Goal: Information Seeking & Learning: Learn about a topic

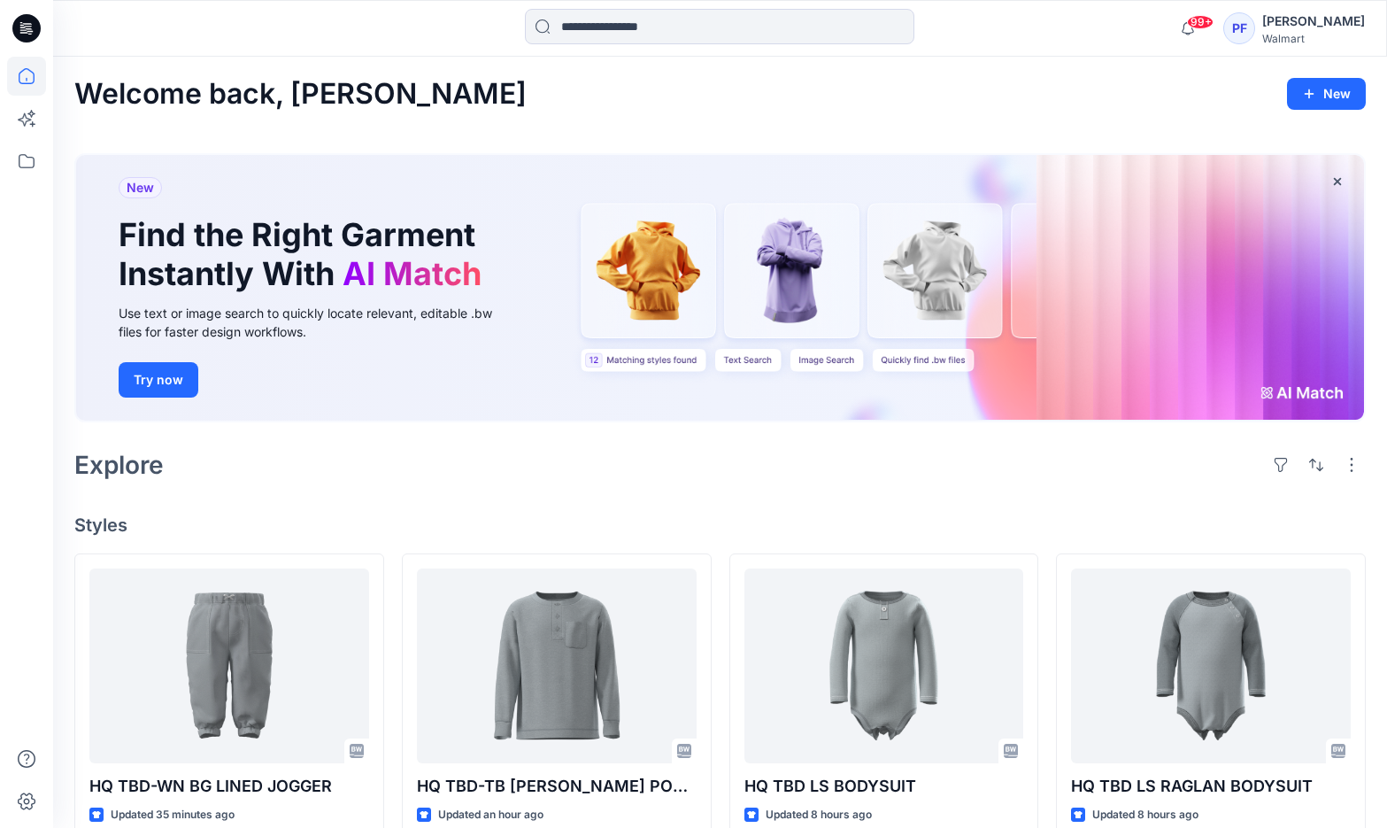
click at [1252, 19] on div "PF" at bounding box center [1239, 28] width 32 height 32
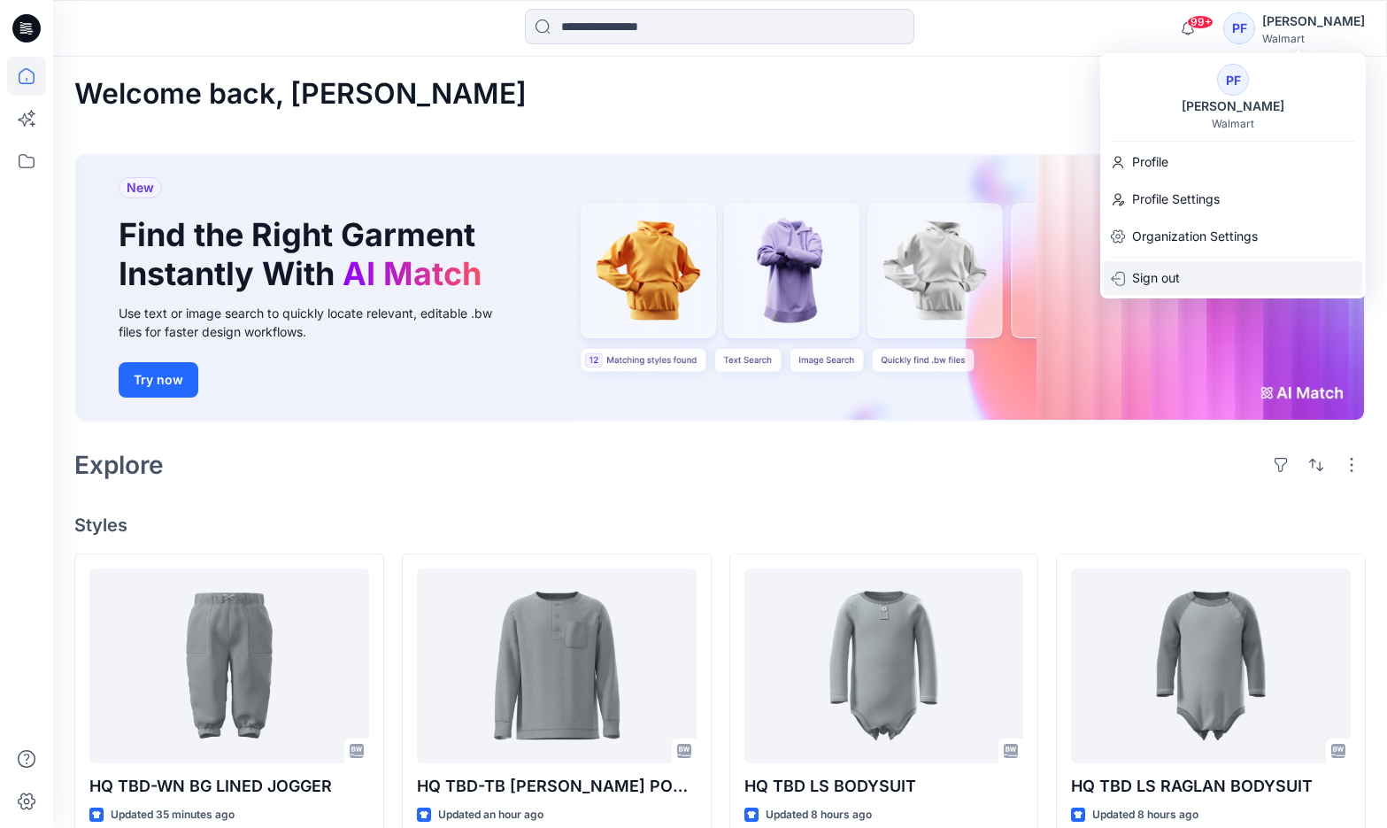
click at [1193, 263] on div "Sign out" at bounding box center [1233, 278] width 258 height 34
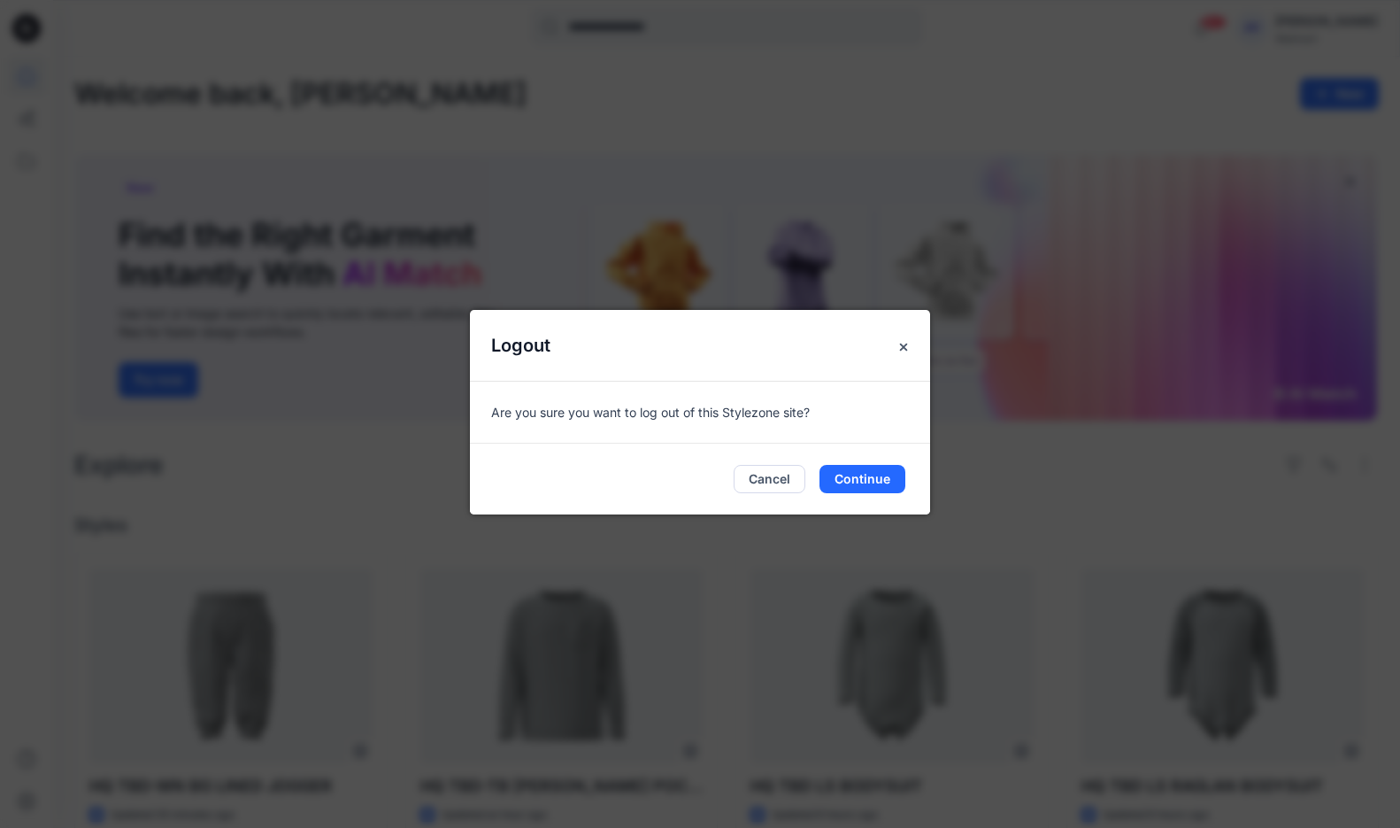
click at [844, 498] on div "Cancel Continue" at bounding box center [700, 478] width 460 height 71
click at [871, 478] on button "Continue" at bounding box center [863, 479] width 86 height 28
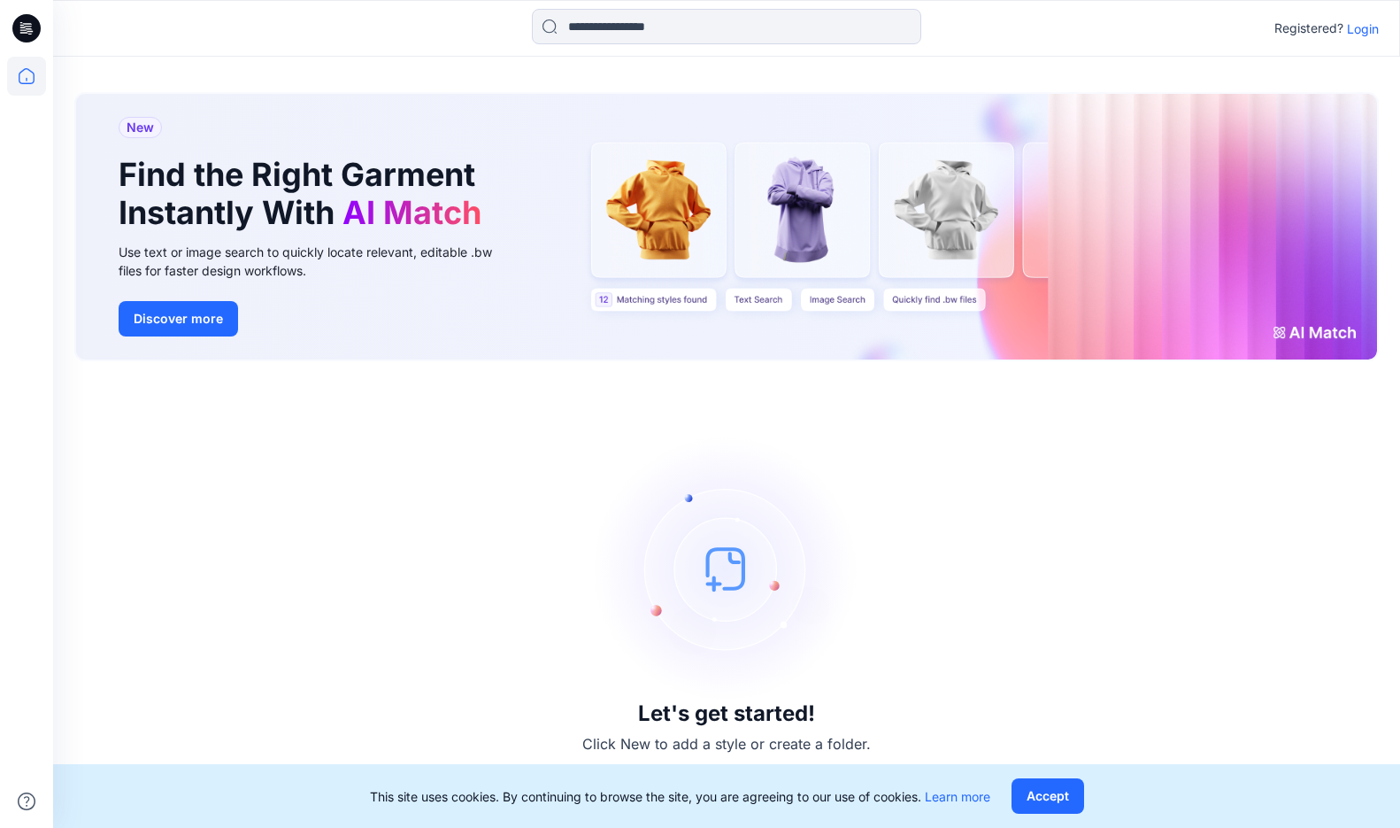
click at [1363, 33] on p "Login" at bounding box center [1363, 28] width 32 height 19
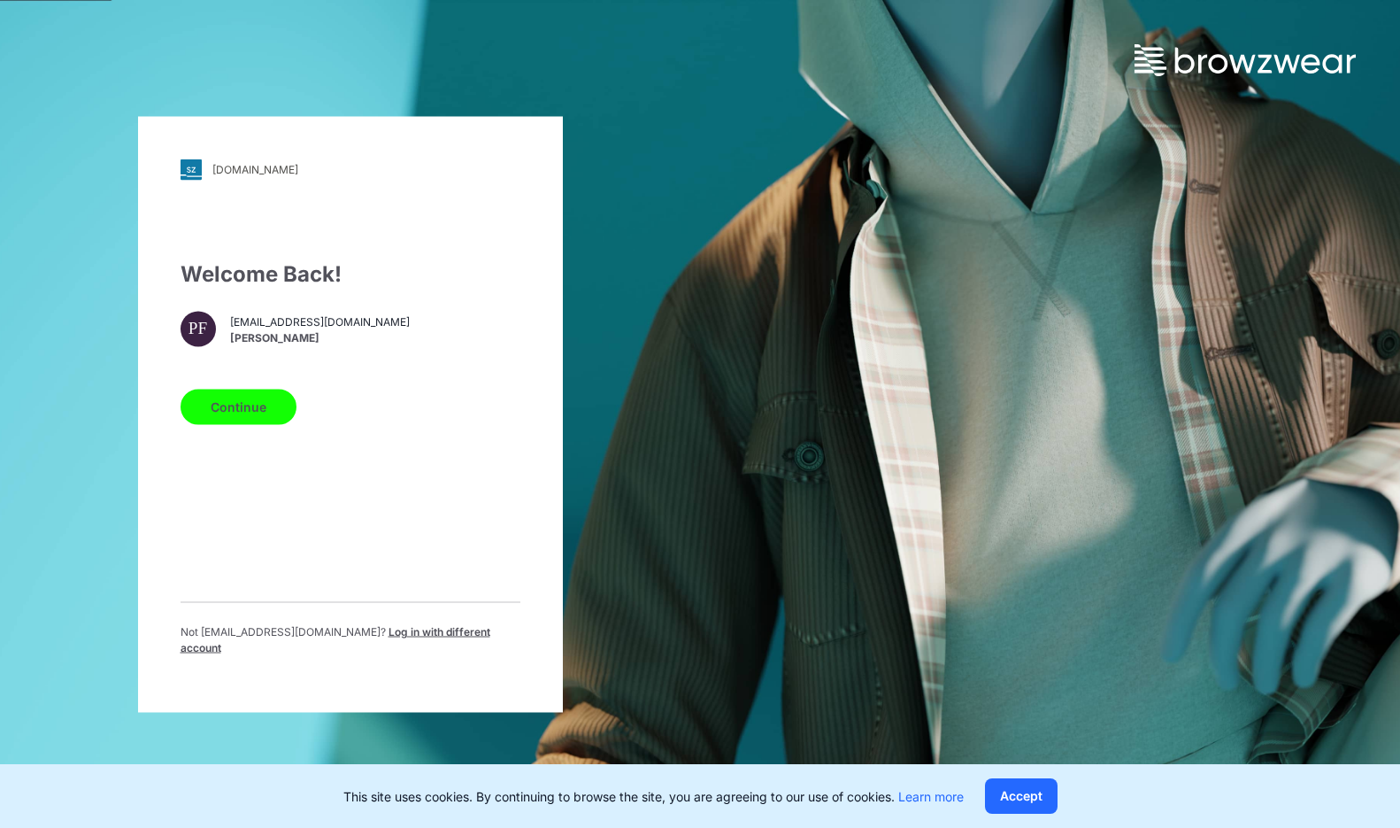
click at [233, 408] on button "Continue" at bounding box center [239, 406] width 116 height 35
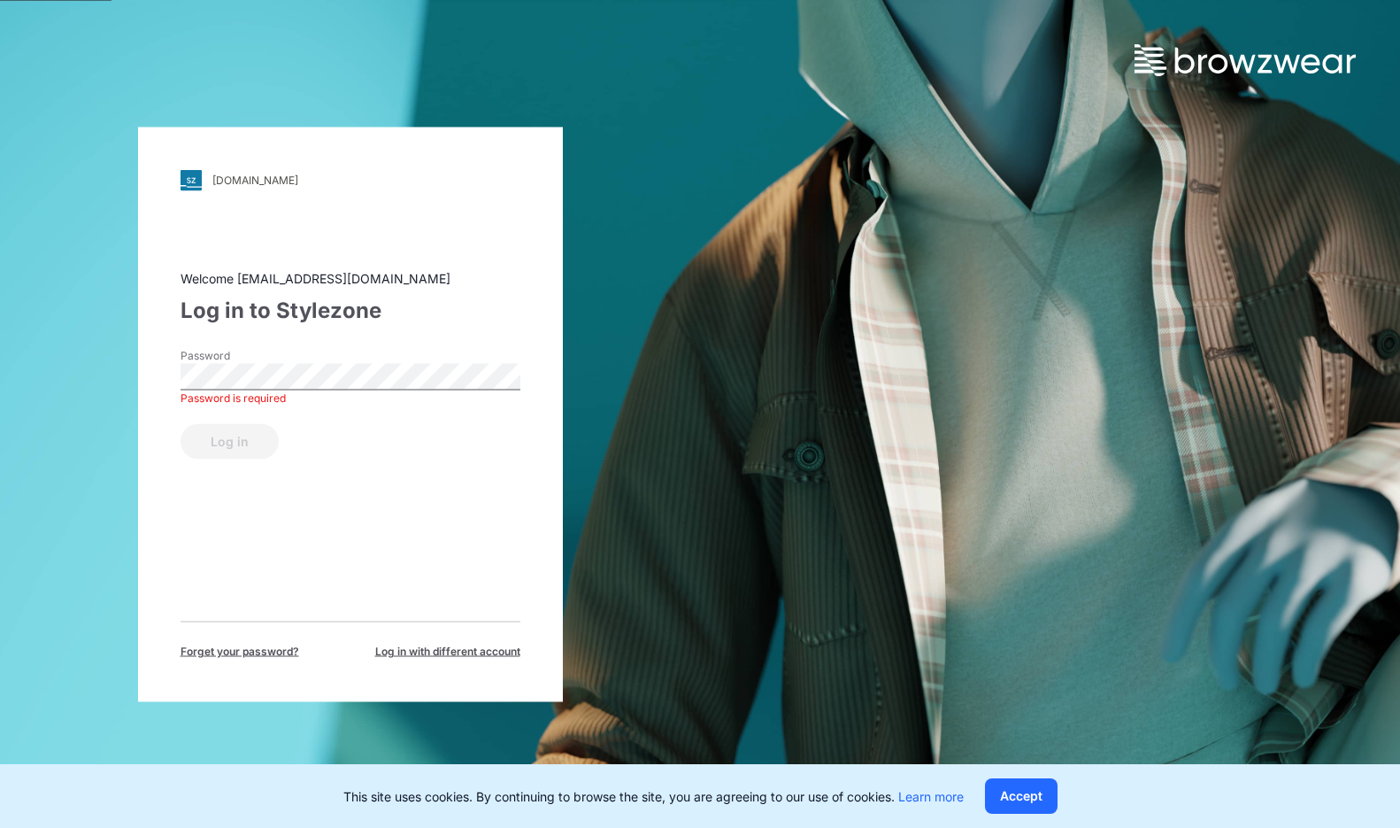
drag, startPoint x: 874, startPoint y: 490, endPoint x: 863, endPoint y: 488, distance: 10.9
click at [871, 490] on div "[DOMAIN_NAME] Loading... Welcome [EMAIL_ADDRESS][DOMAIN_NAME] Log in to Stylezo…" at bounding box center [700, 414] width 1400 height 828
drag, startPoint x: 506, startPoint y: 644, endPoint x: 485, endPoint y: 651, distance: 22.4
click at [504, 644] on span "Log in with different account" at bounding box center [447, 651] width 145 height 16
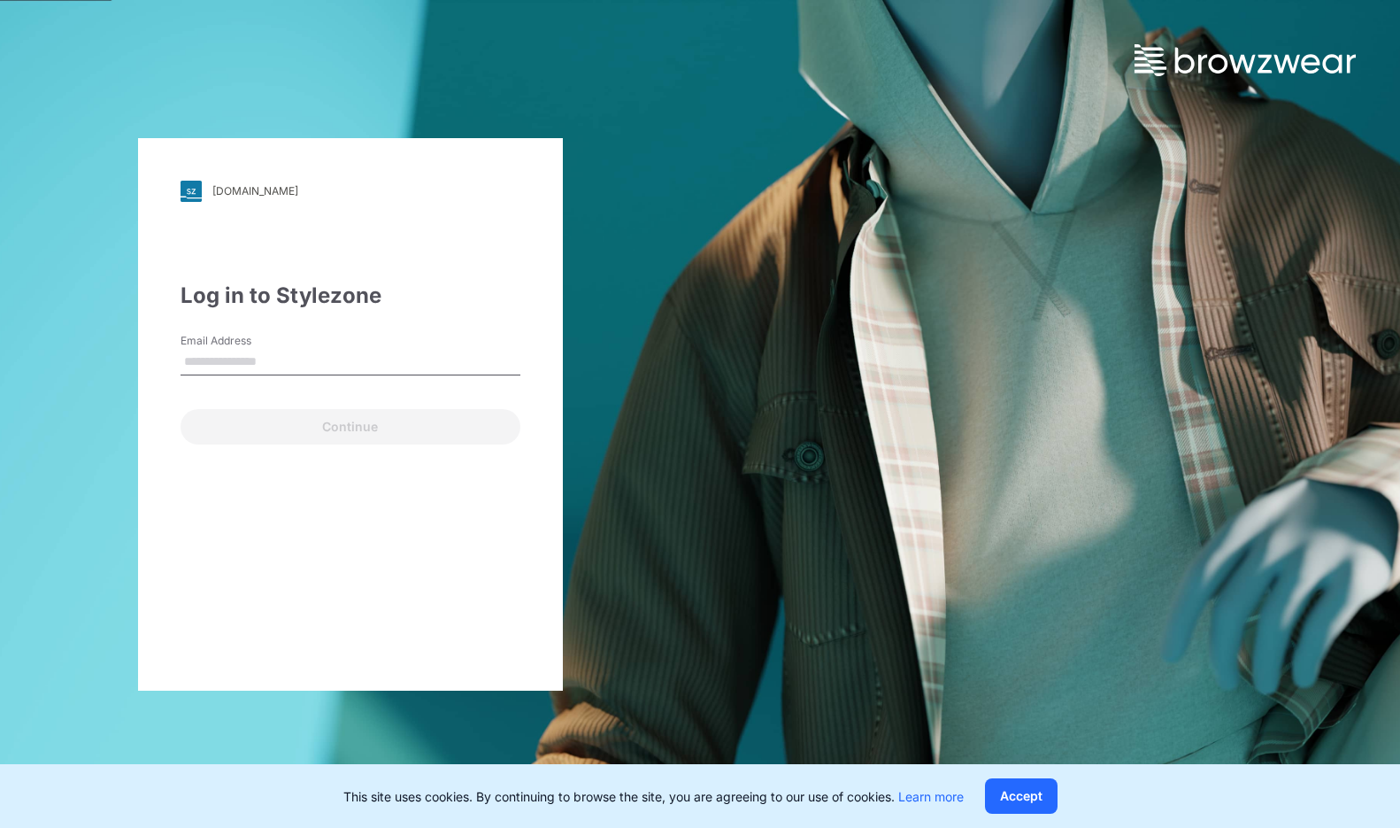
click at [482, 651] on div "walmart.stylezone.com Loading... Log in to Stylezone Email Address Continue" at bounding box center [350, 414] width 425 height 552
click at [243, 342] on label "Email Address" at bounding box center [243, 341] width 124 height 16
click at [243, 349] on input "Email Address" at bounding box center [351, 362] width 340 height 27
click at [255, 361] on input "Email Address" at bounding box center [351, 362] width 340 height 27
type input "**********"
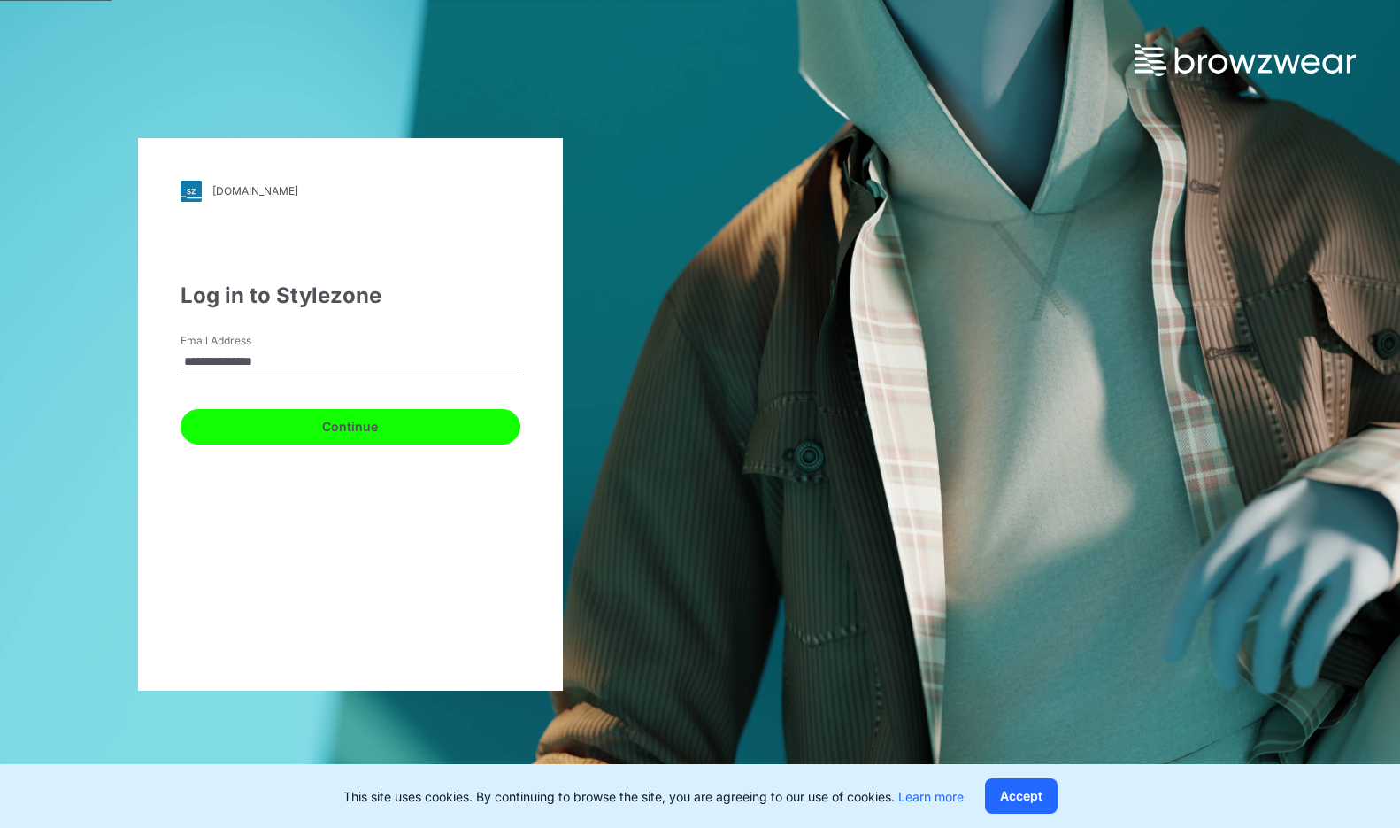
click at [390, 426] on button "Continue" at bounding box center [351, 426] width 340 height 35
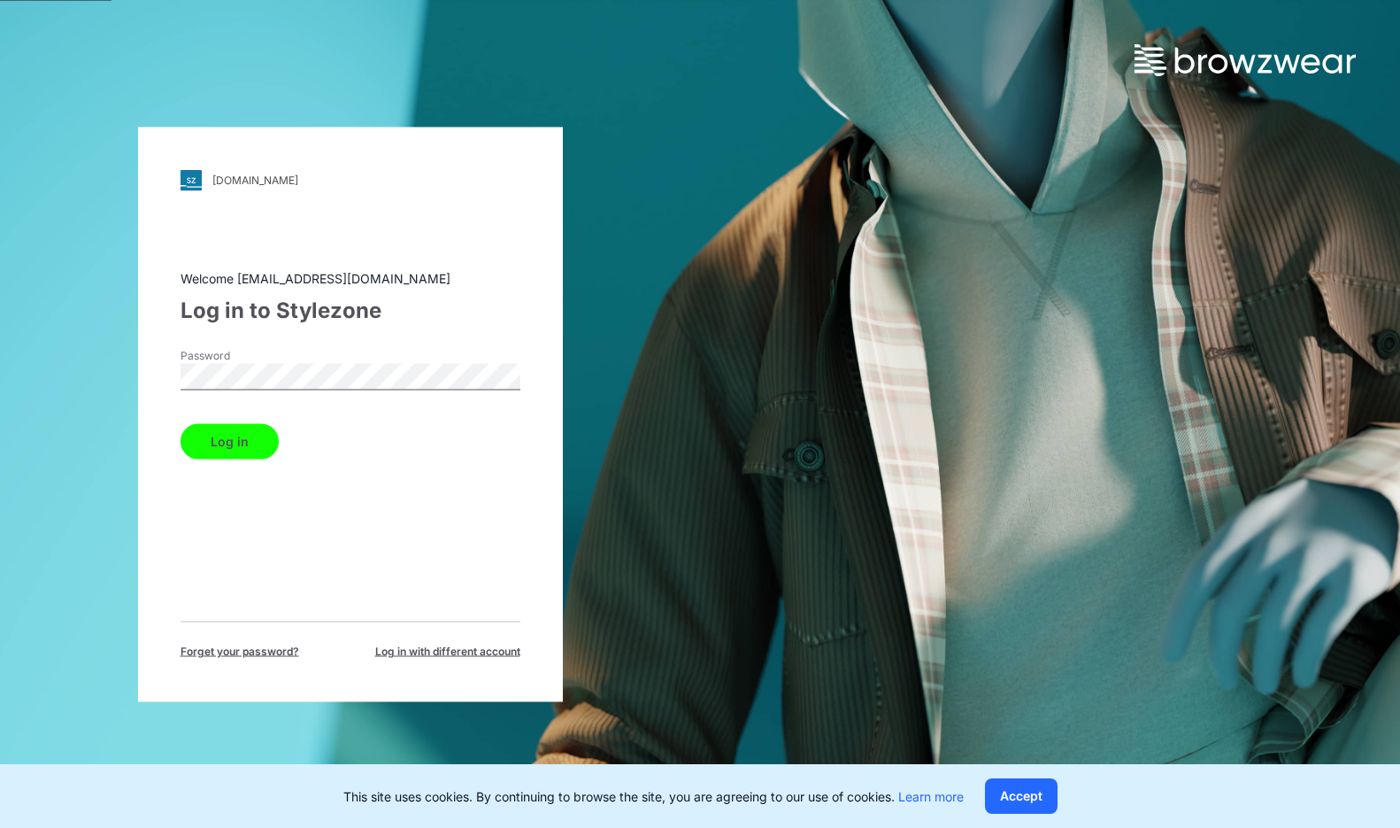
click at [248, 441] on button "Log in" at bounding box center [230, 440] width 98 height 35
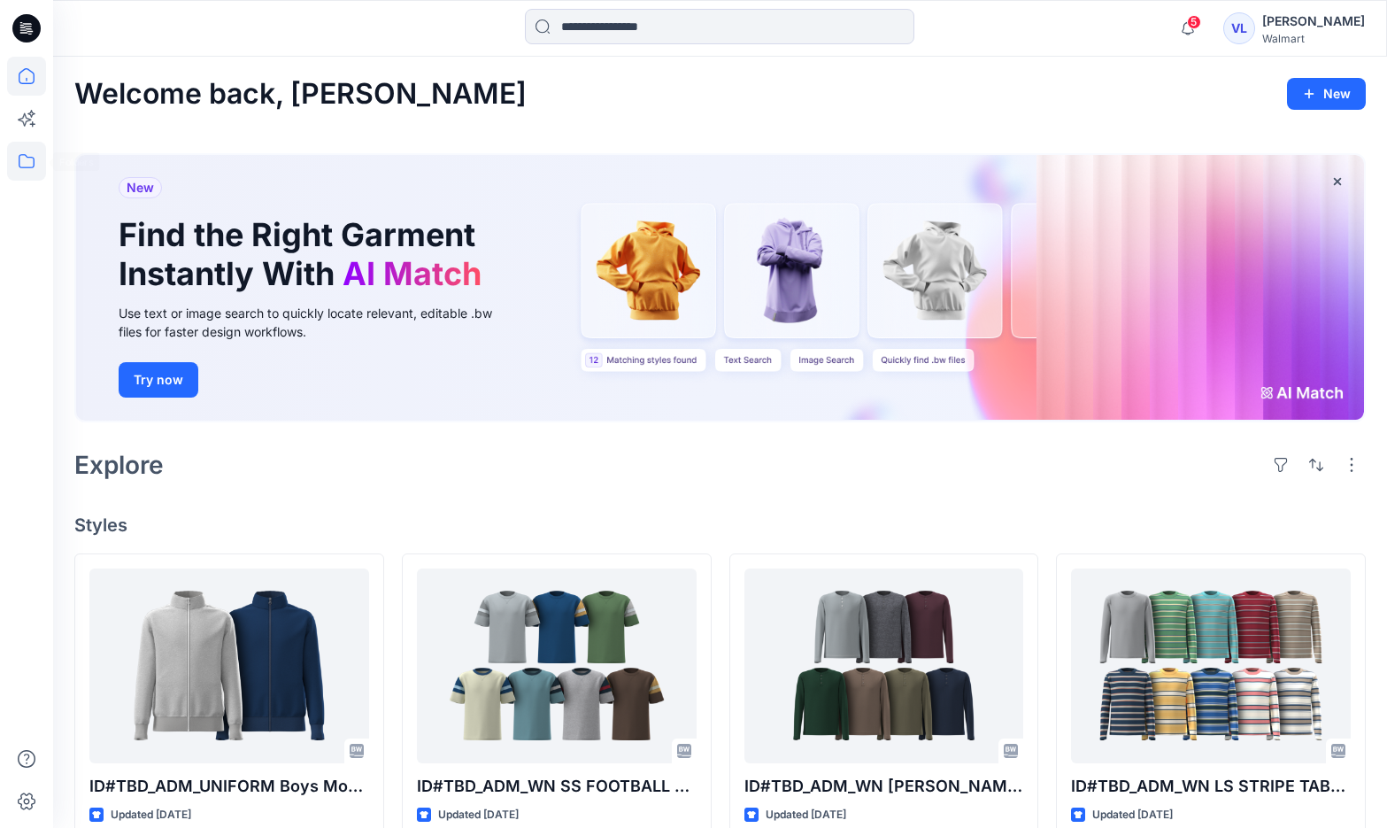
click at [31, 158] on icon at bounding box center [26, 161] width 39 height 39
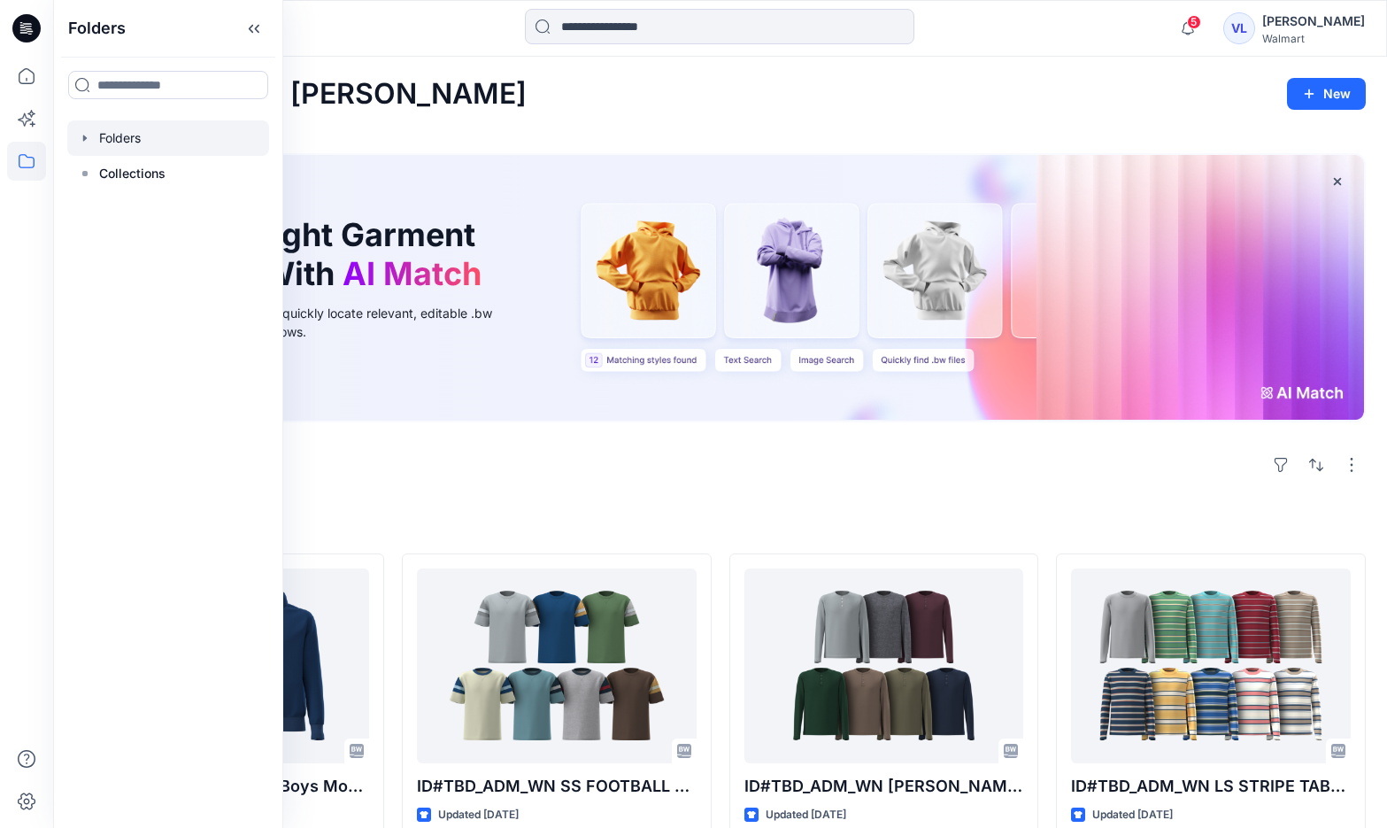
click at [204, 126] on div at bounding box center [168, 137] width 202 height 35
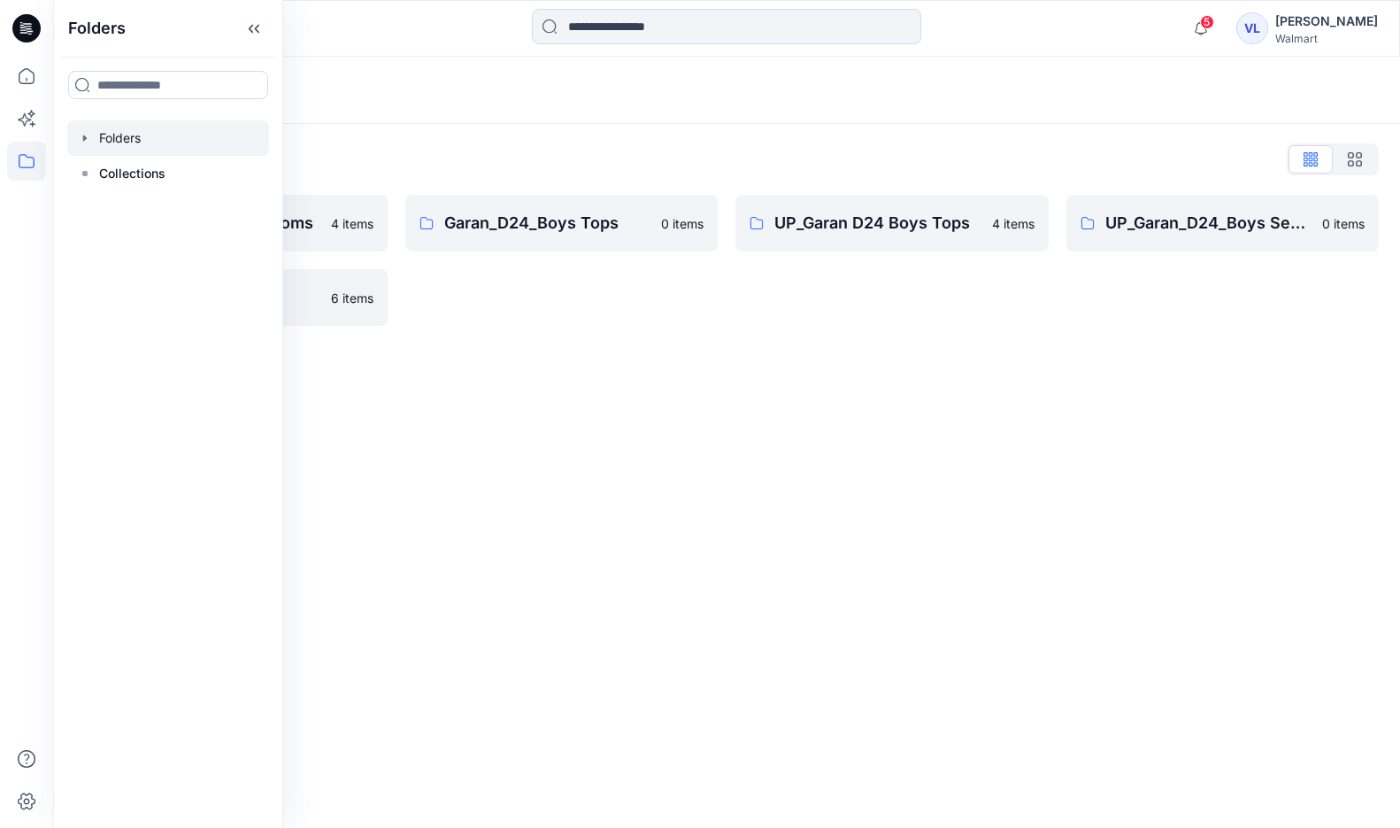
click at [547, 472] on div "Folders Folders List Garan_D24_Boys Bottoms 4 items UP_Garan/Uniforms 6 items G…" at bounding box center [726, 442] width 1347 height 771
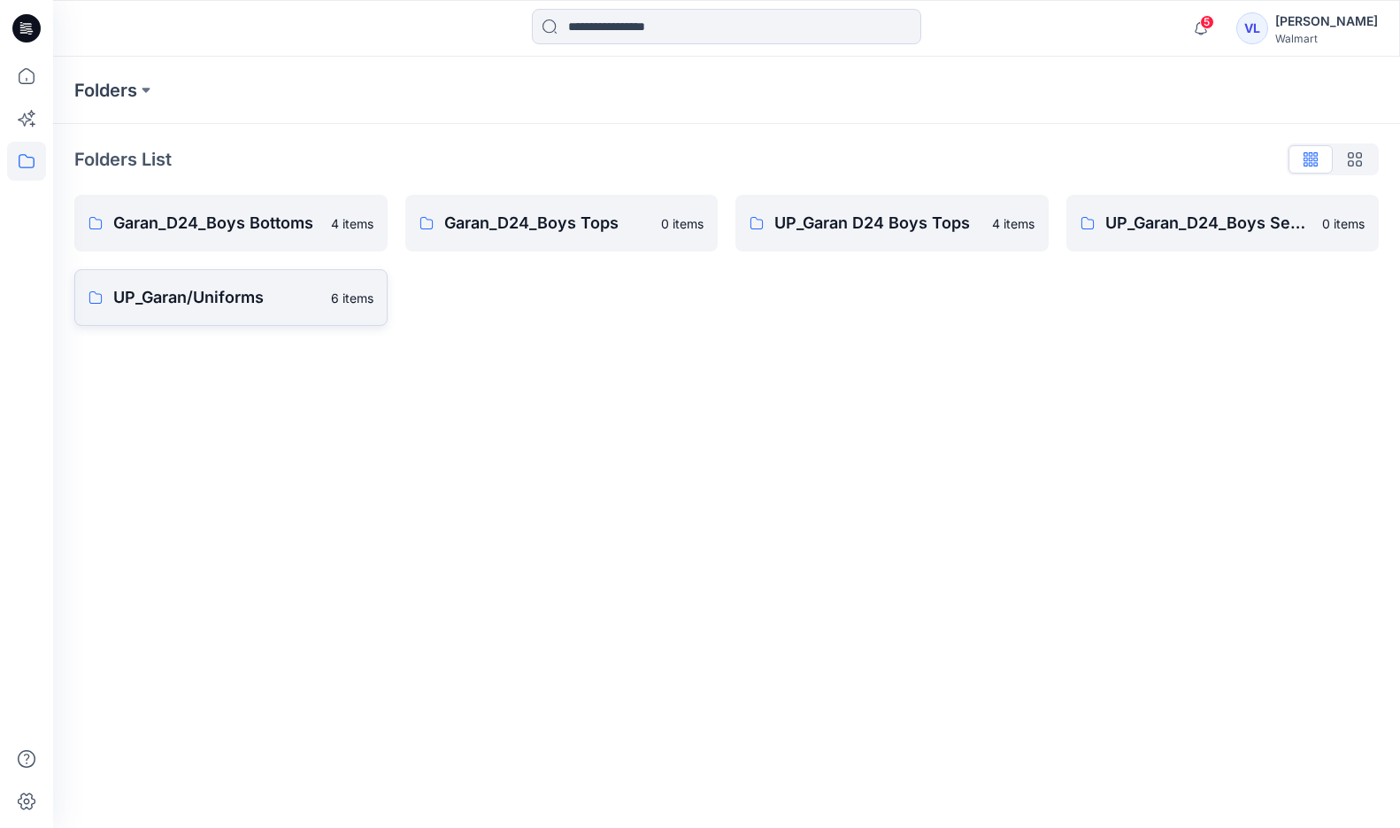
click at [226, 285] on p "UP_Garan/Uniforms" at bounding box center [216, 297] width 207 height 25
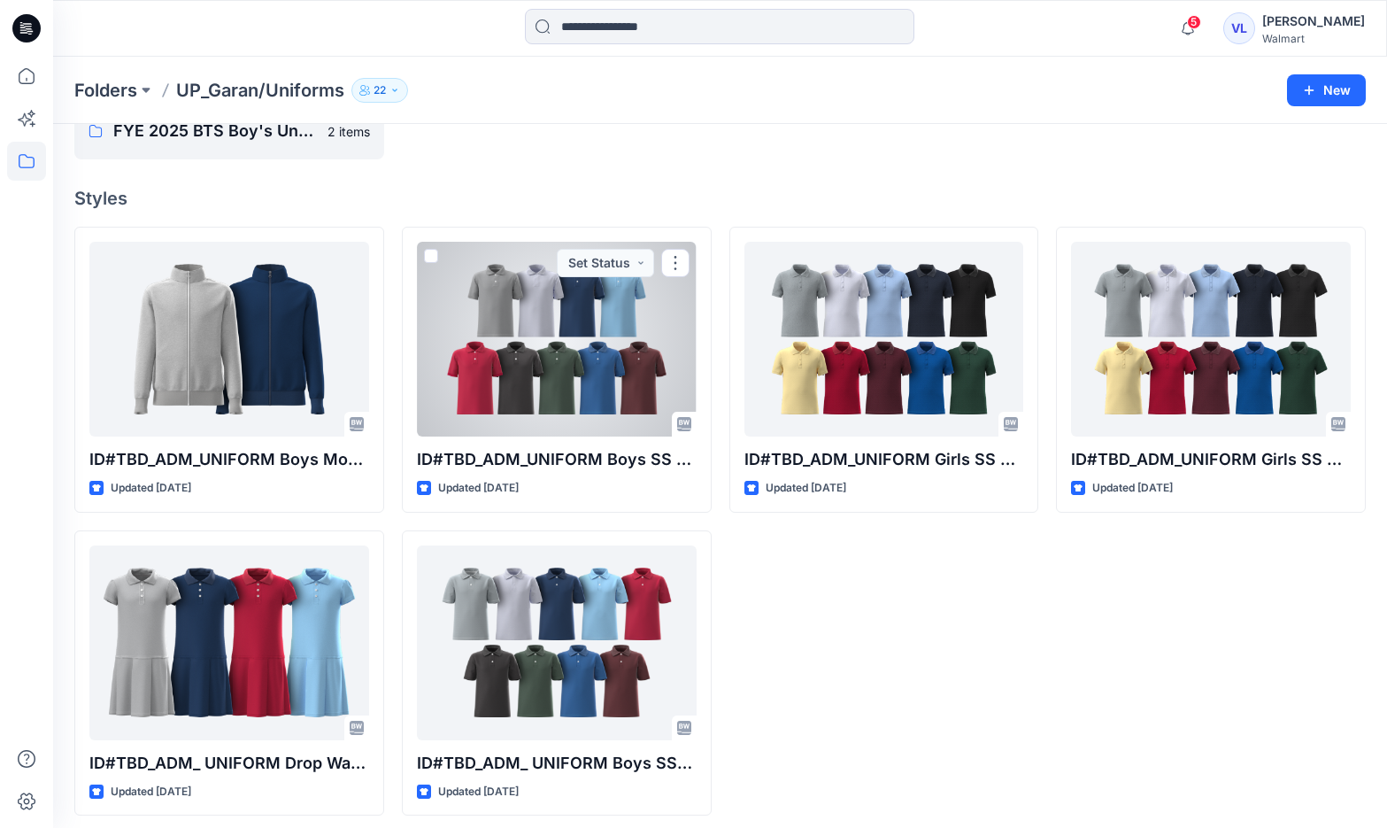
scroll to position [104, 0]
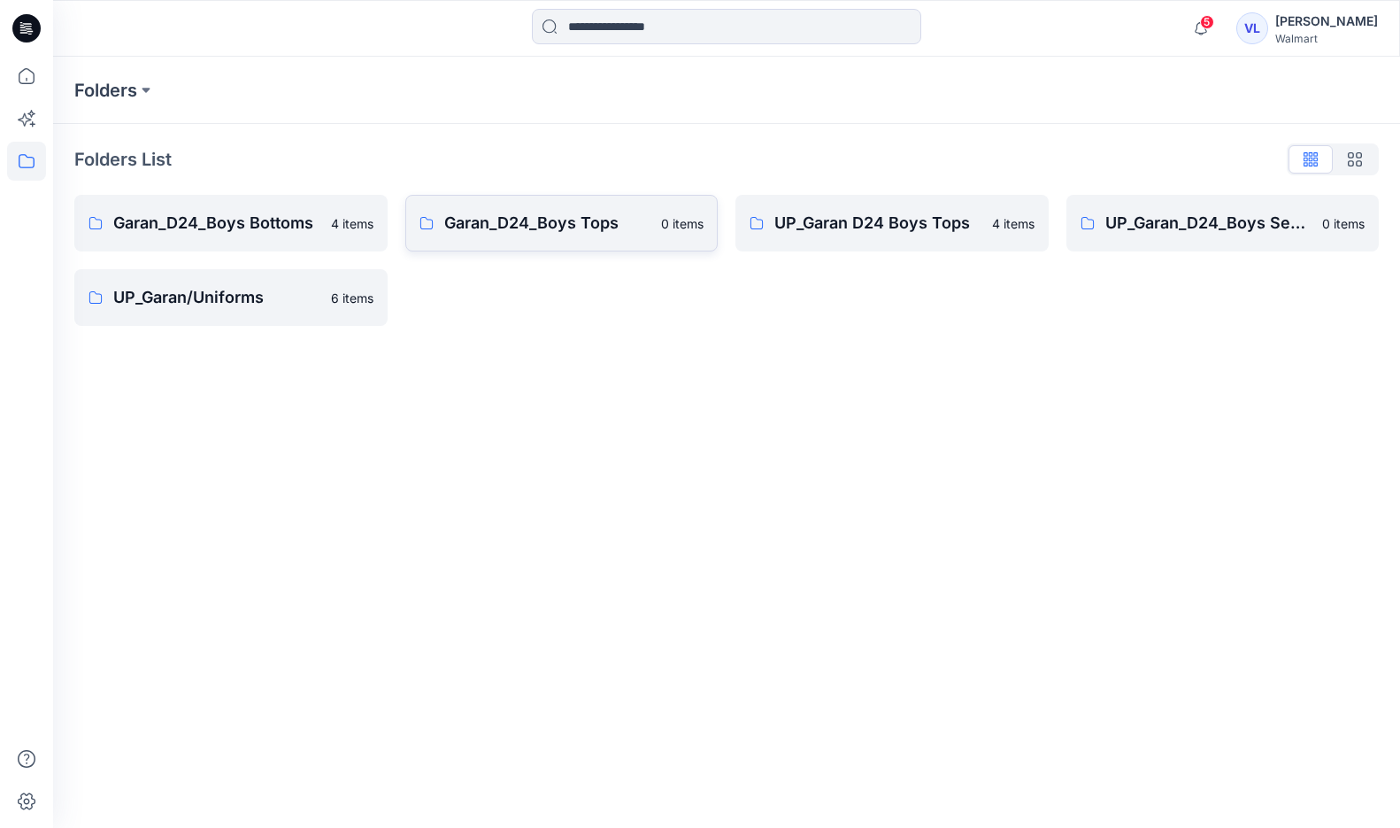
click at [526, 214] on p "Garan_D24_Boys Tops" at bounding box center [547, 223] width 207 height 25
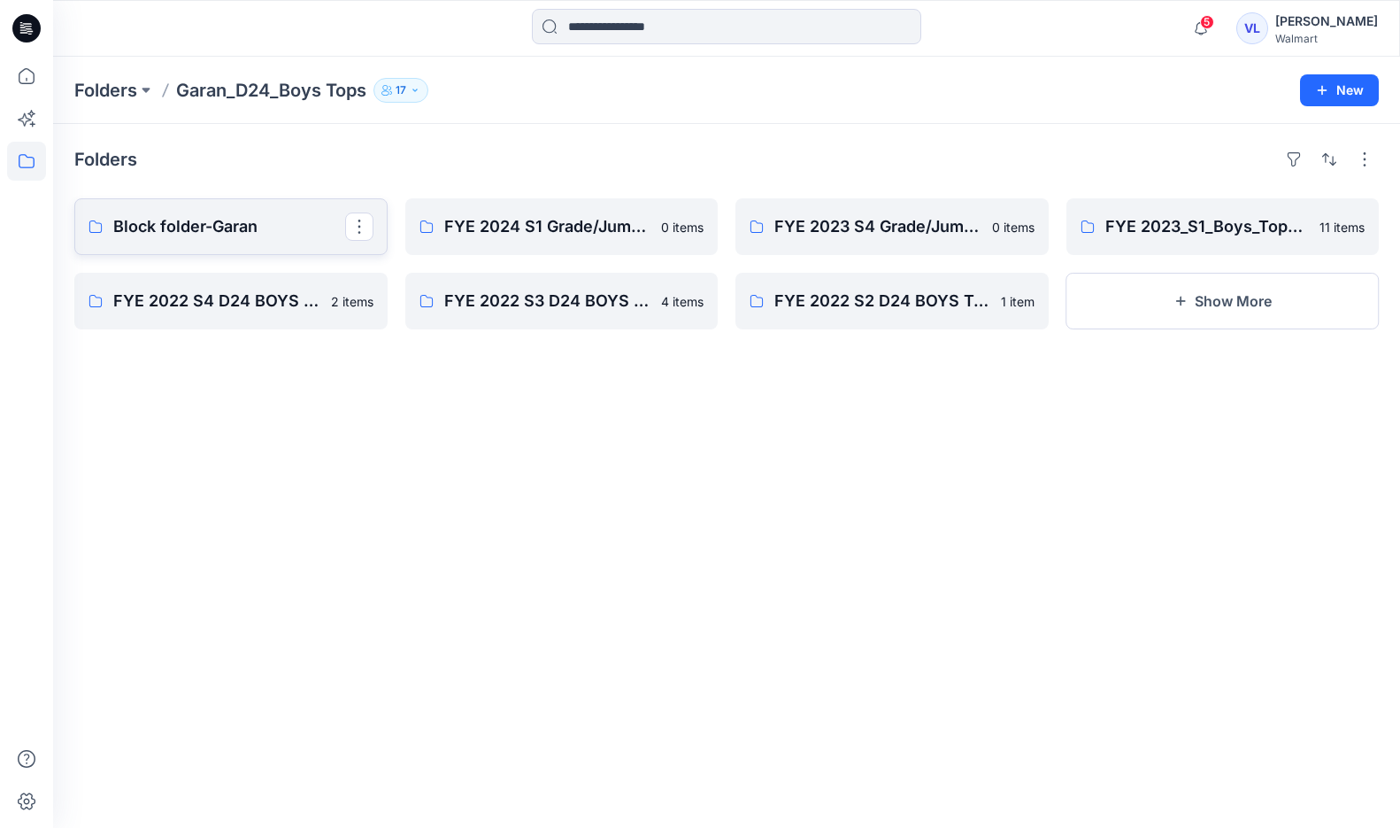
click at [257, 215] on p "Block folder-Garan" at bounding box center [229, 226] width 232 height 25
click at [234, 243] on link "Block folder-Garan" at bounding box center [230, 226] width 313 height 57
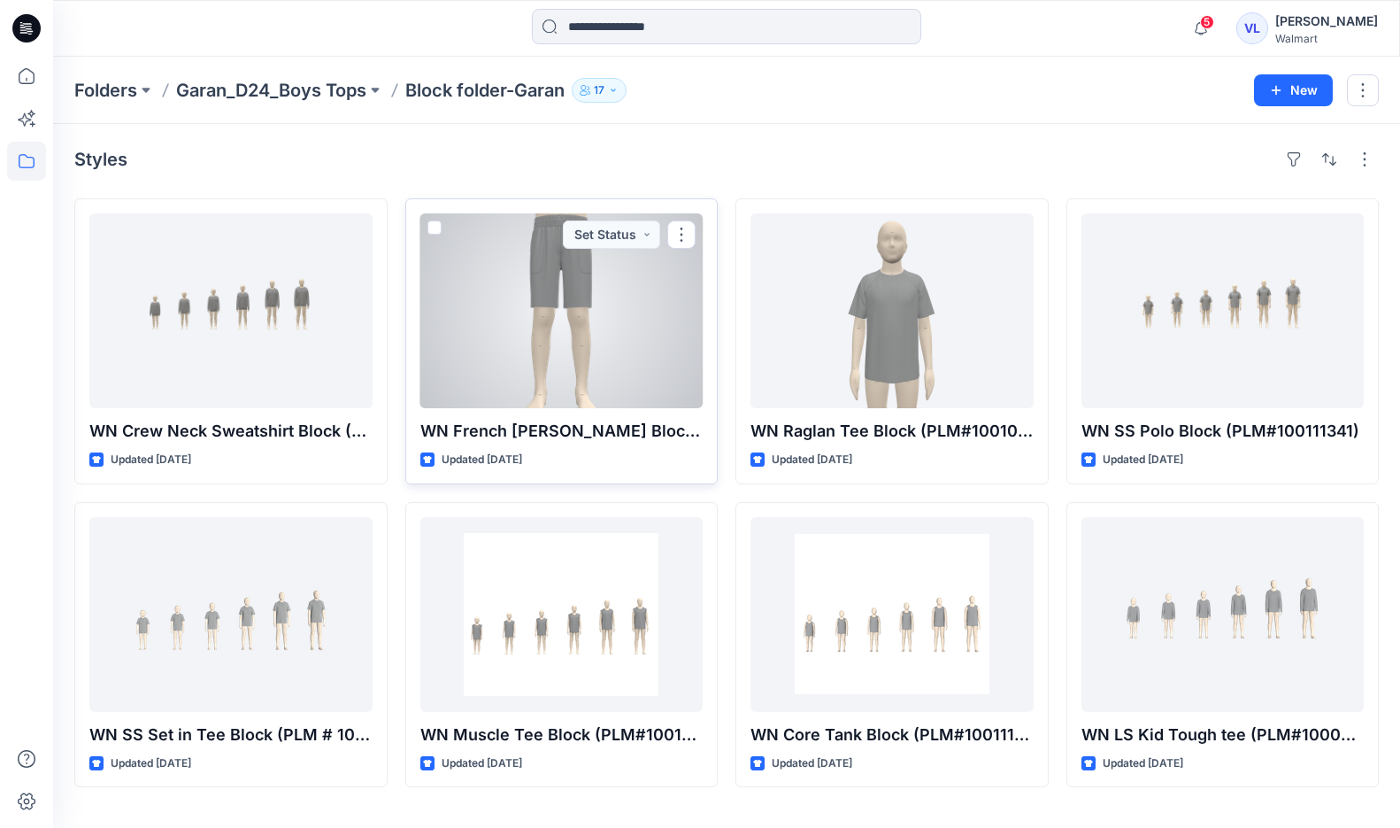
click at [535, 399] on div at bounding box center [561, 310] width 283 height 195
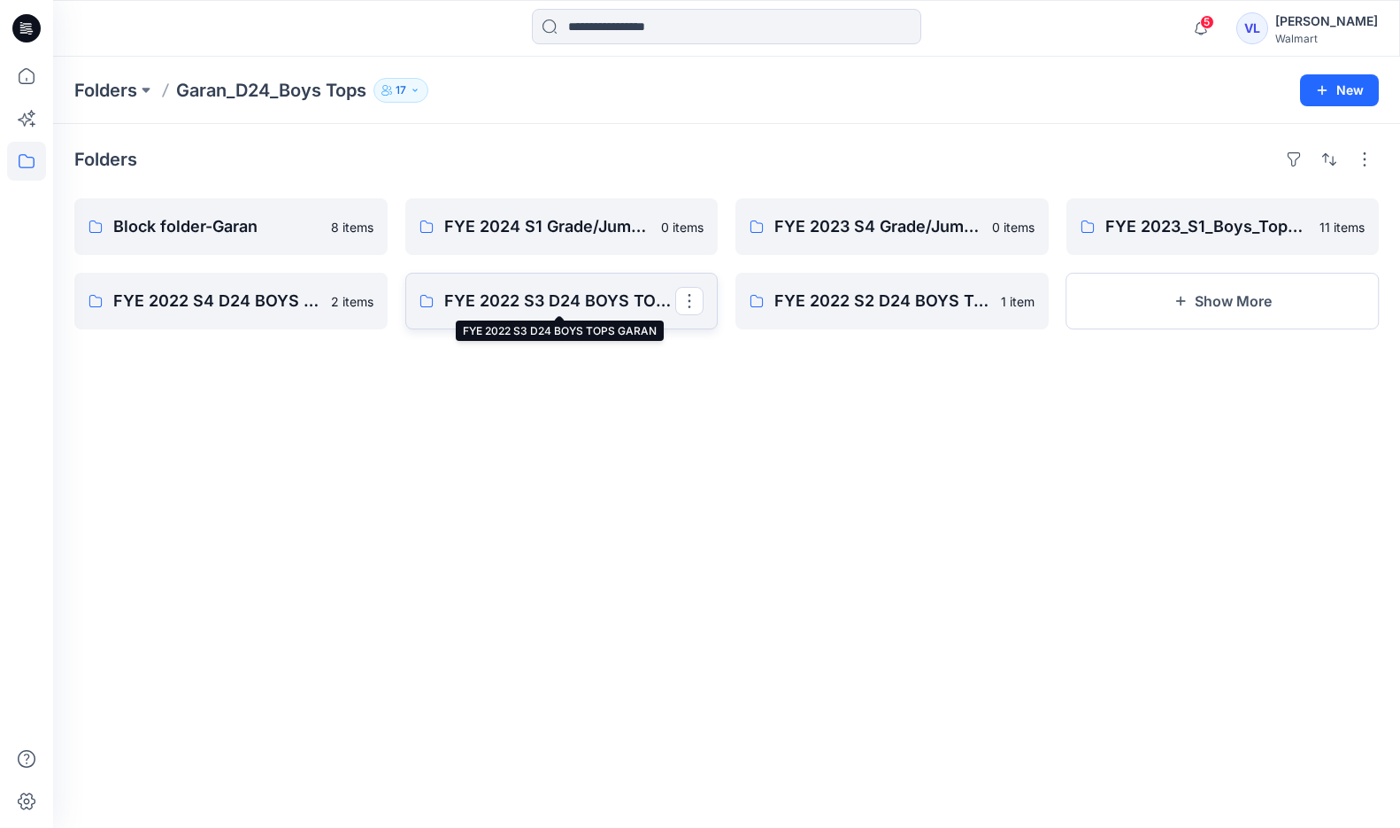
click at [553, 297] on p "FYE 2022 S3 D24 BOYS TOPS GARAN" at bounding box center [560, 301] width 232 height 25
click at [198, 289] on p "FYE 2022 S4 D24 BOYS TOPS GARAN" at bounding box center [229, 301] width 232 height 25
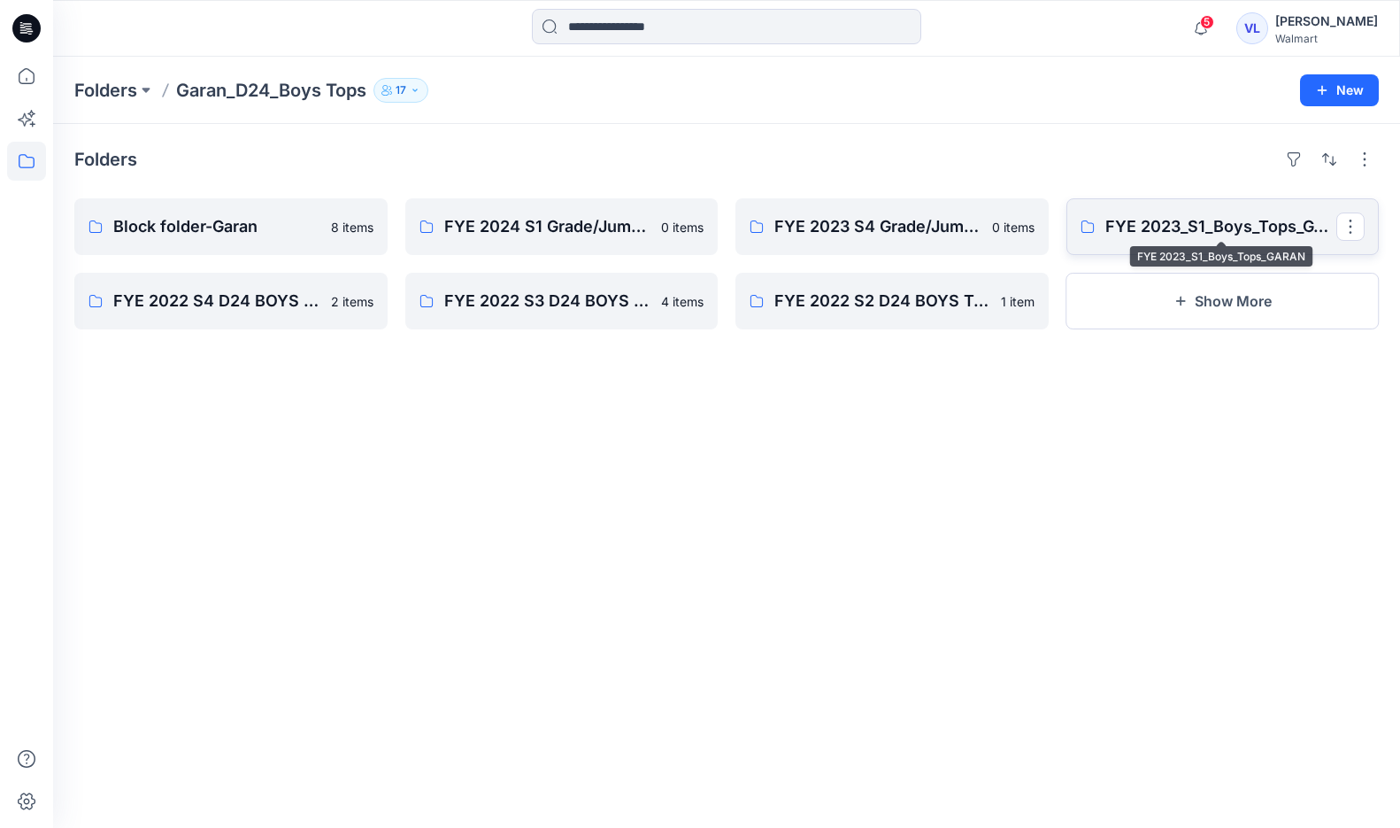
click at [1160, 233] on p "FYE 2023_S1_Boys_Tops_GARAN" at bounding box center [1222, 226] width 232 height 25
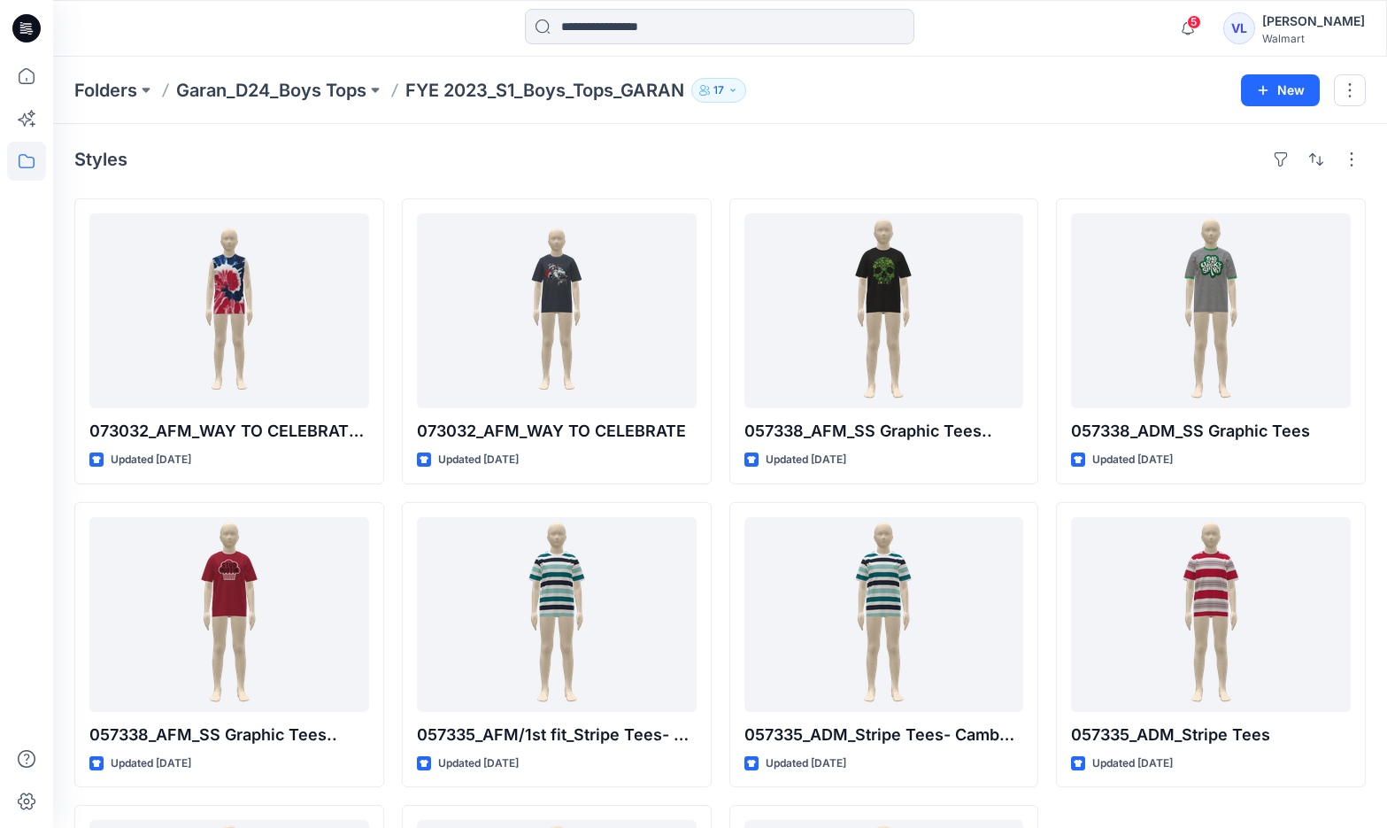
click at [258, 57] on div "Folders Garan_D24_Boys Tops FYE 2023_S1_Boys_Tops_GARAN 17 New" at bounding box center [720, 90] width 1334 height 67
click at [120, 92] on p "Folders" at bounding box center [105, 90] width 63 height 25
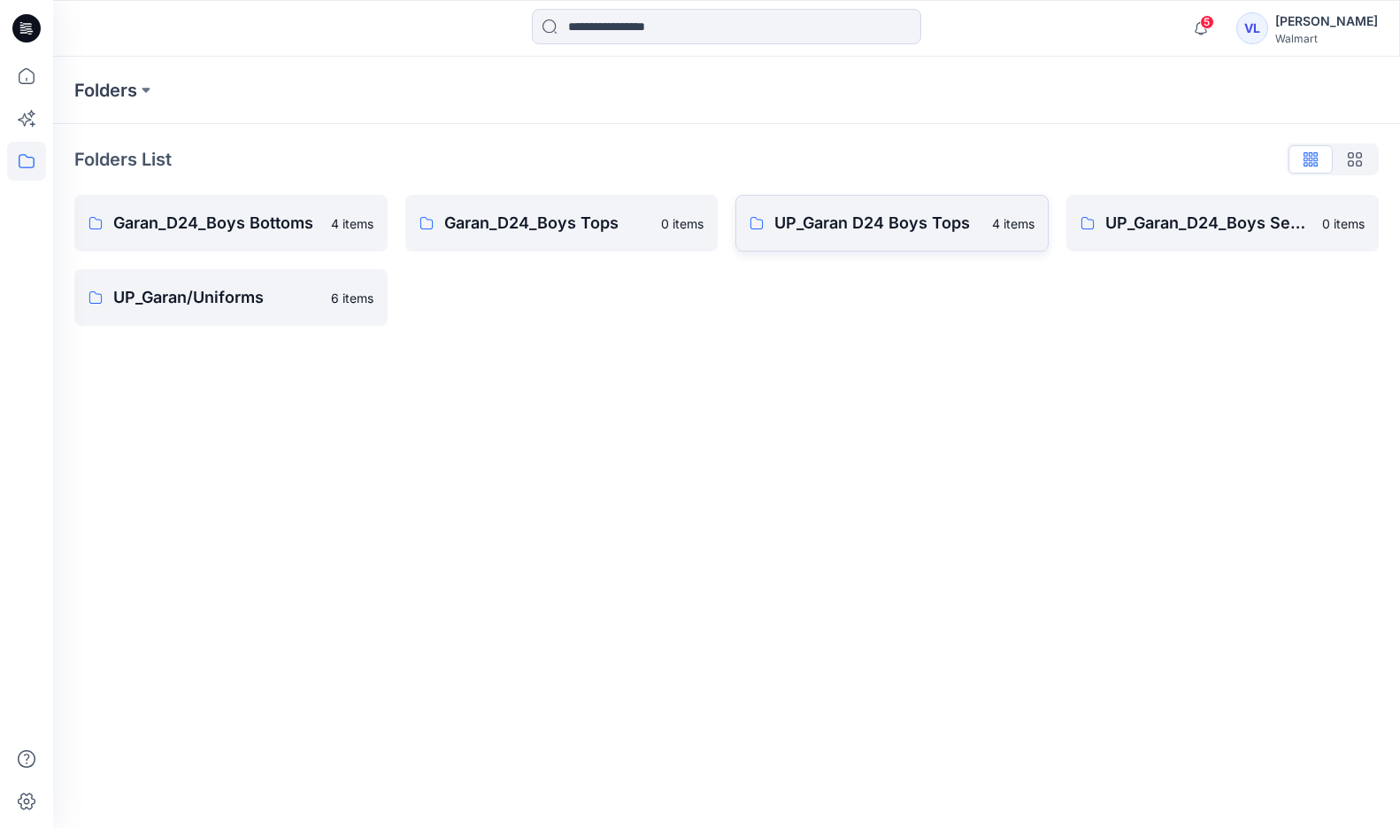
click at [914, 227] on p "UP_Garan D24 Boys Tops" at bounding box center [878, 223] width 207 height 25
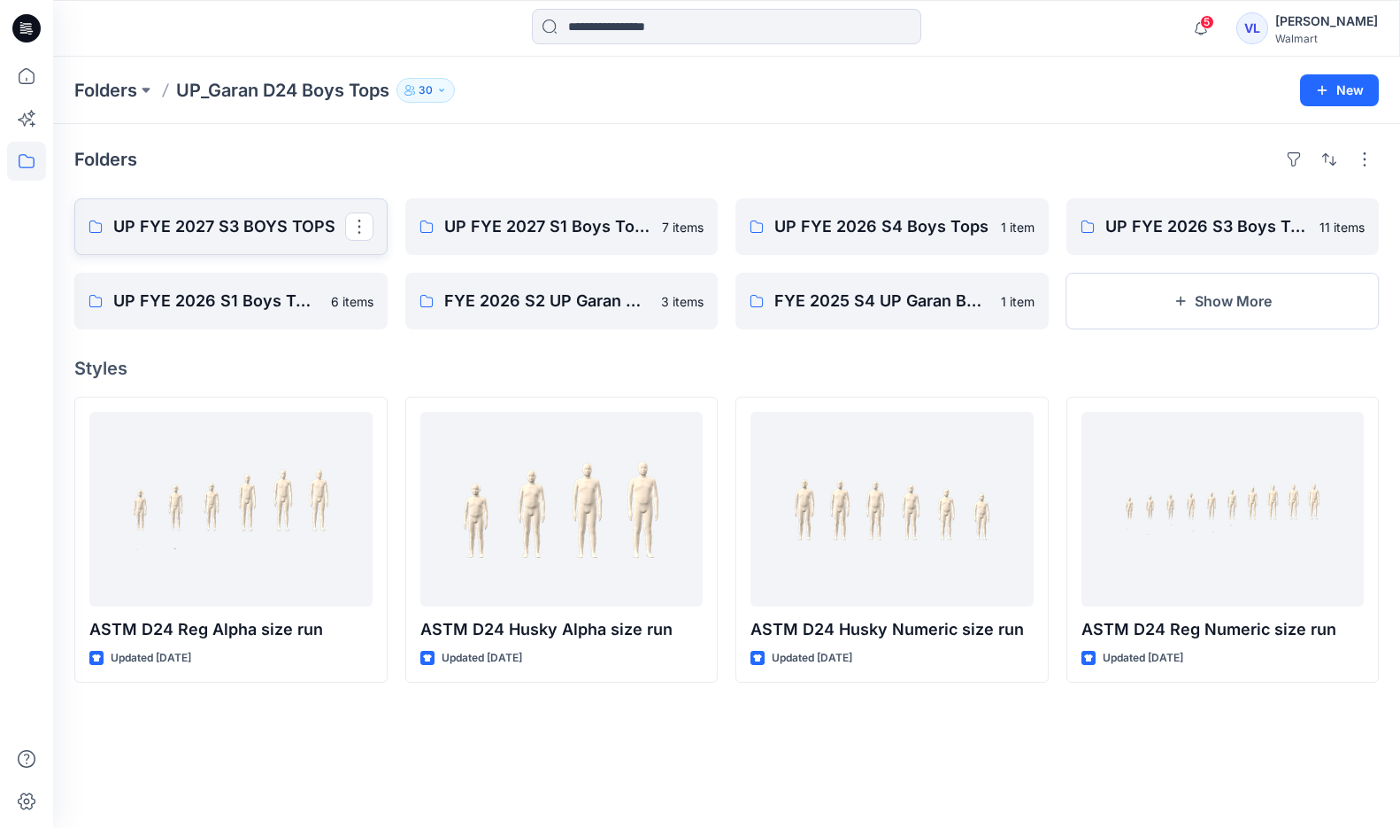
click at [193, 206] on link "UP FYE 2027 S3 BOYS TOPS" at bounding box center [230, 226] width 313 height 57
click at [1207, 227] on p "UP FYE 2026 S3 Boys Tops" at bounding box center [1222, 226] width 232 height 25
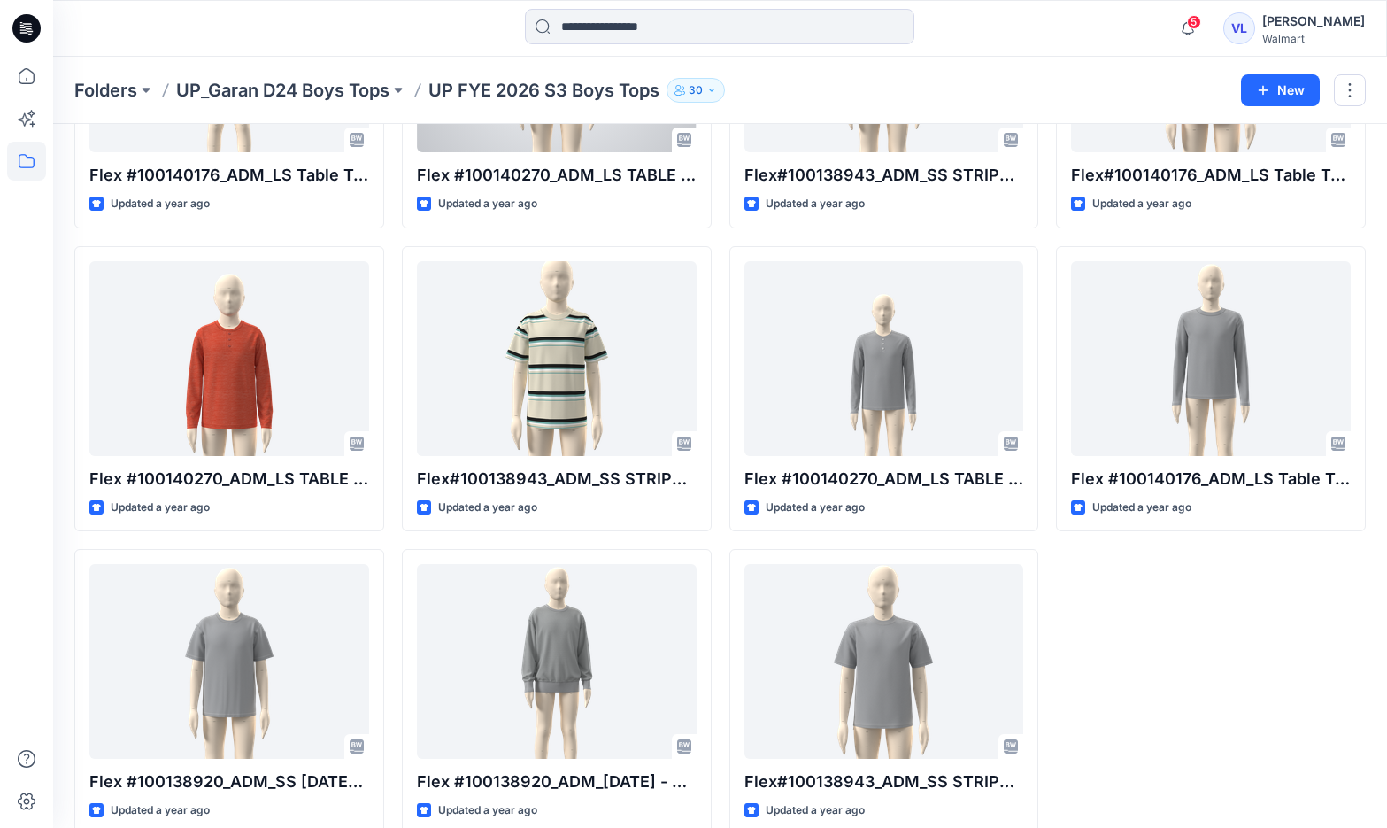
scroll to position [284, 0]
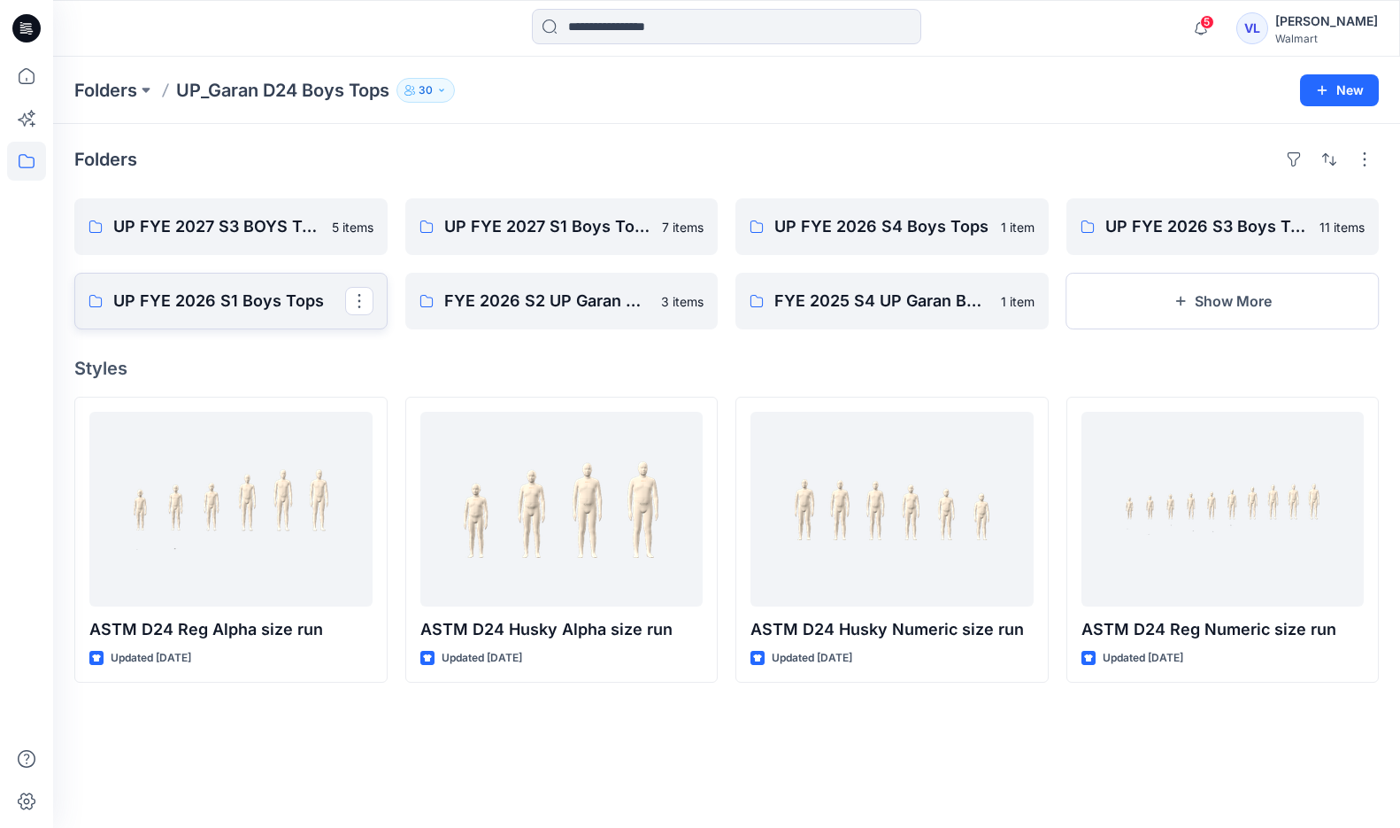
click at [148, 296] on p "UP FYE 2026 S1 Boys Tops" at bounding box center [229, 301] width 232 height 25
click at [1178, 306] on icon "button" at bounding box center [1181, 301] width 14 height 14
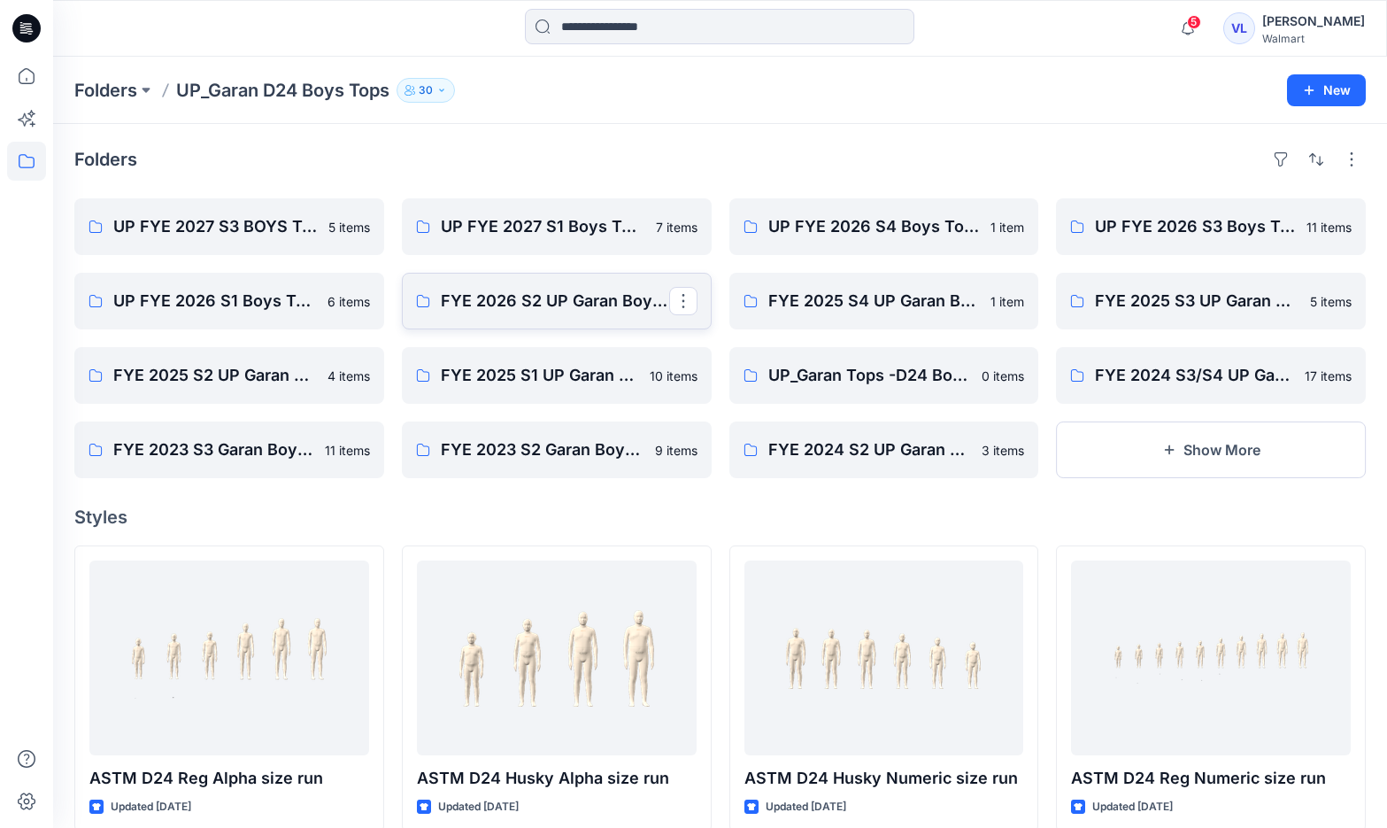
click at [526, 287] on link "FYE 2026 S2 UP Garan Boys Tops" at bounding box center [557, 301] width 310 height 57
click at [1182, 325] on link "FYE 2025 S3 UP Garan Boys Tops" at bounding box center [1211, 301] width 310 height 57
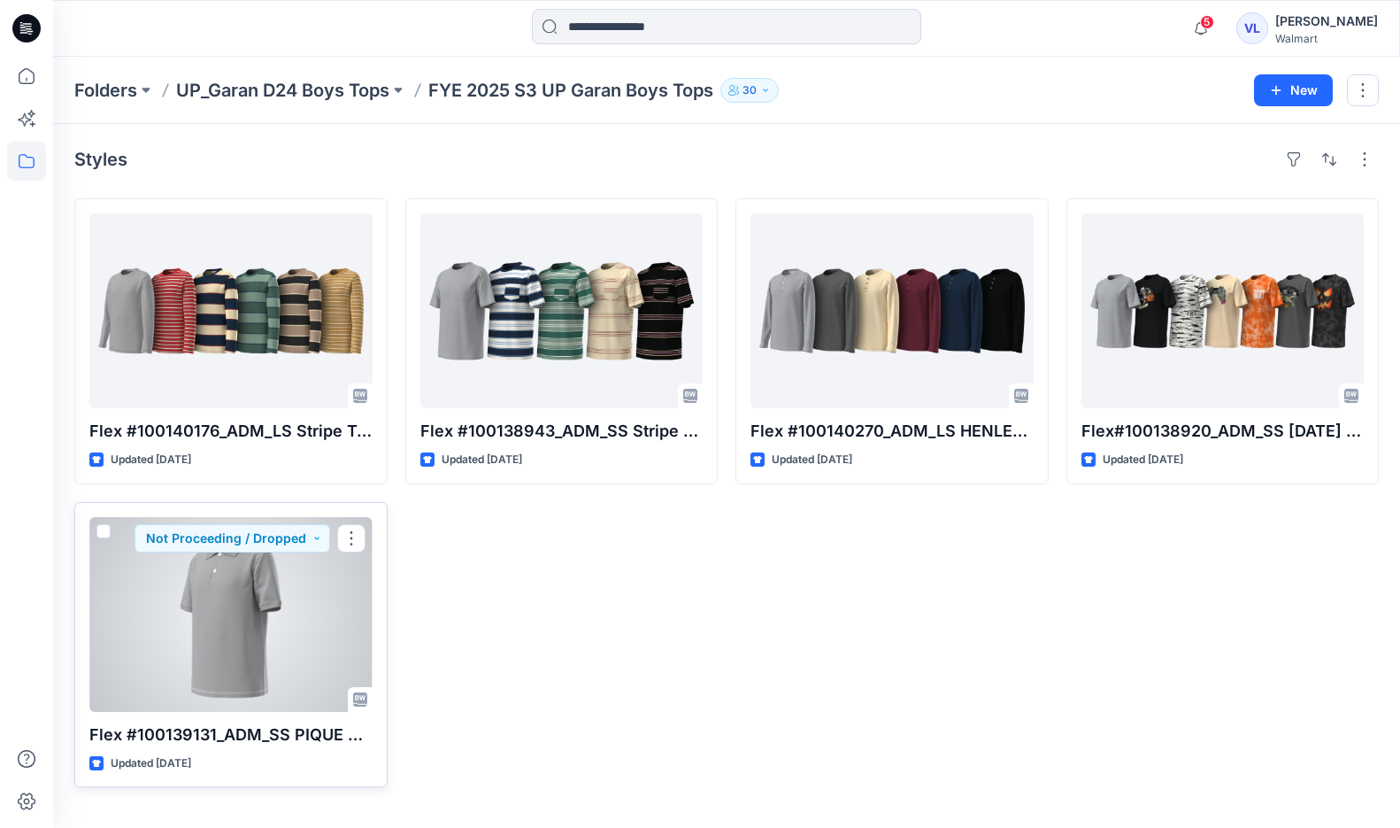
click at [255, 622] on div at bounding box center [230, 614] width 283 height 195
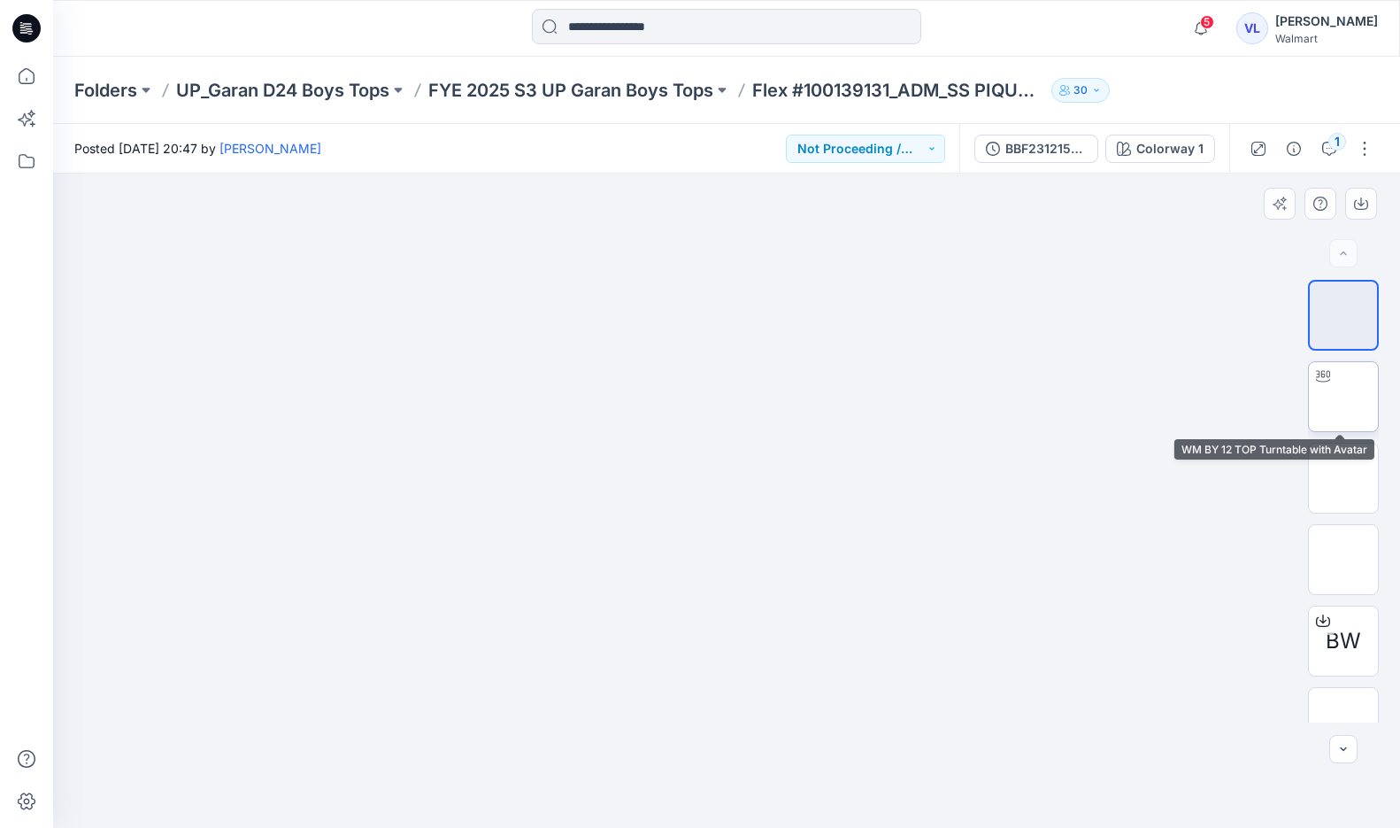
click at [1344, 397] on img at bounding box center [1344, 397] width 0 height 0
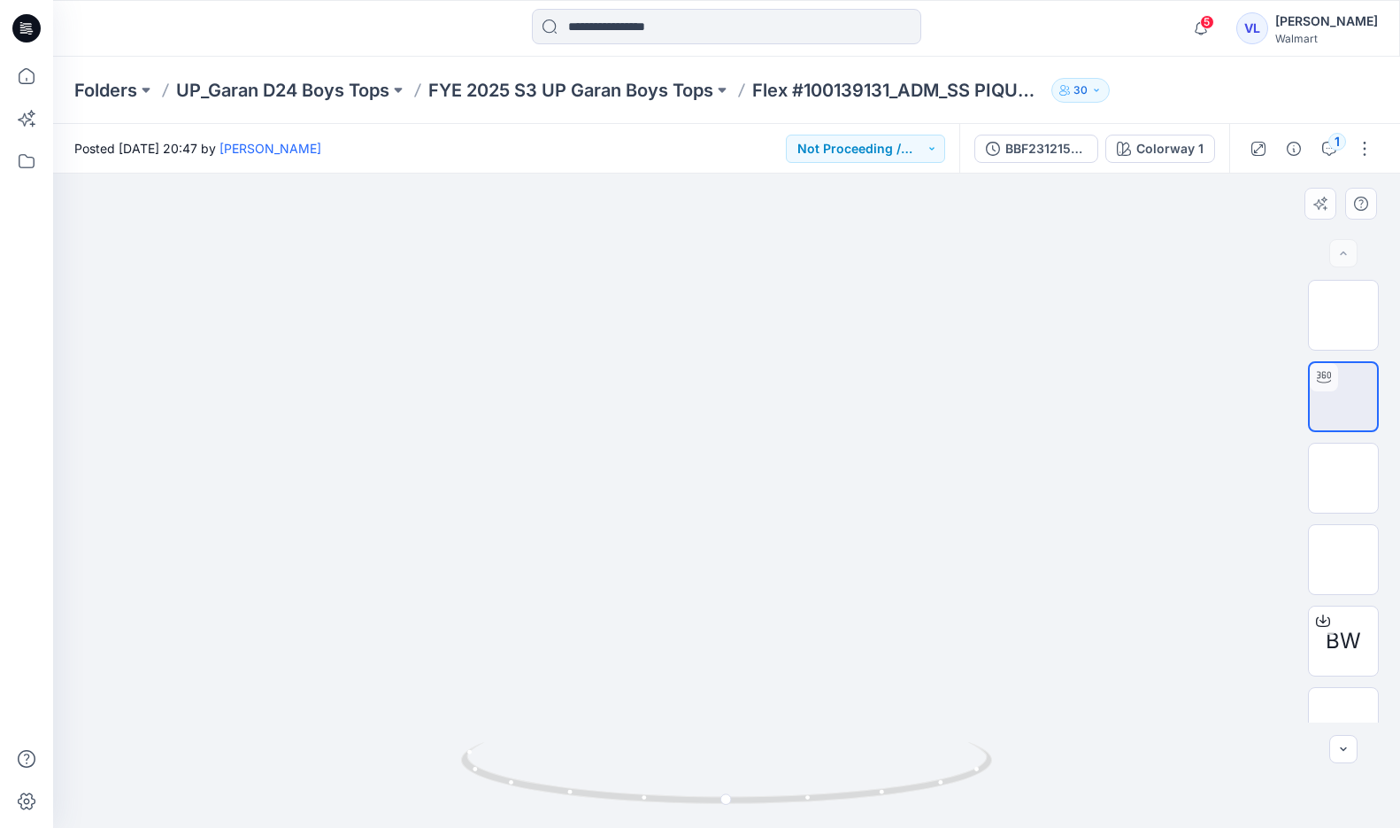
drag, startPoint x: 752, startPoint y: 306, endPoint x: 694, endPoint y: 597, distance: 296.9
drag, startPoint x: 694, startPoint y: 442, endPoint x: 694, endPoint y: 558, distance: 116.0
click at [1333, 150] on div "1" at bounding box center [1338, 142] width 18 height 18
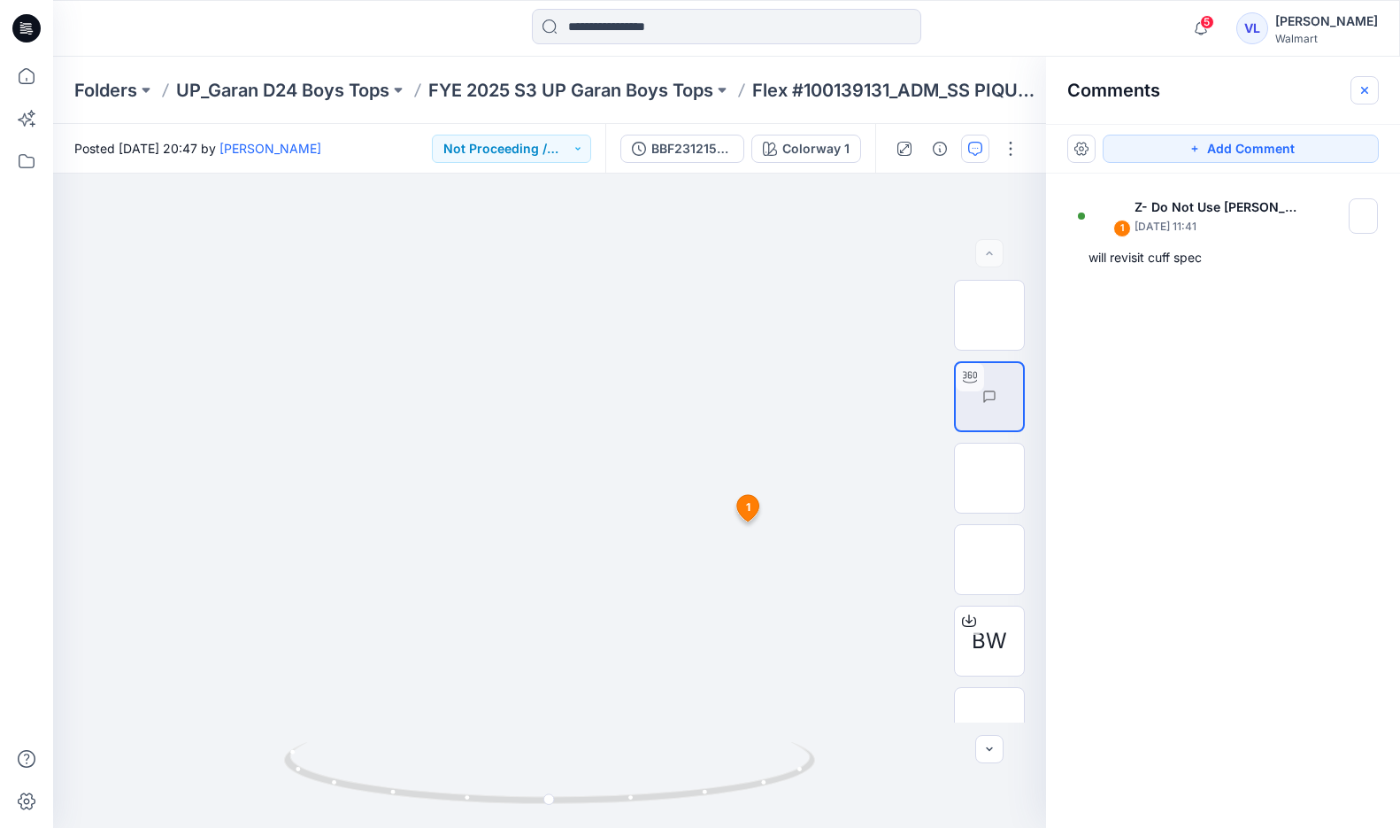
click at [1368, 83] on icon "button" at bounding box center [1365, 90] width 14 height 14
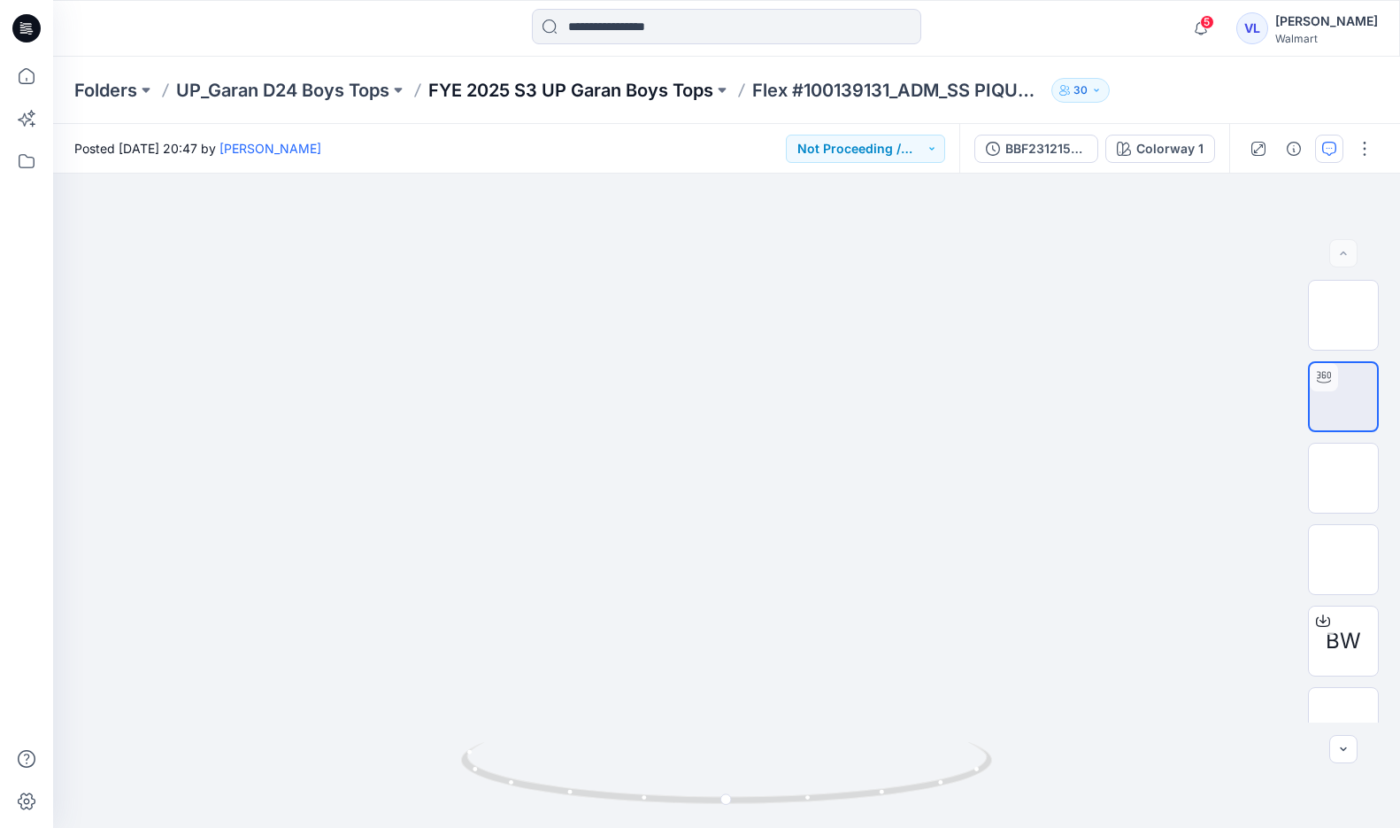
click at [595, 95] on p "FYE 2025 S3 UP Garan Boys Tops" at bounding box center [570, 90] width 285 height 25
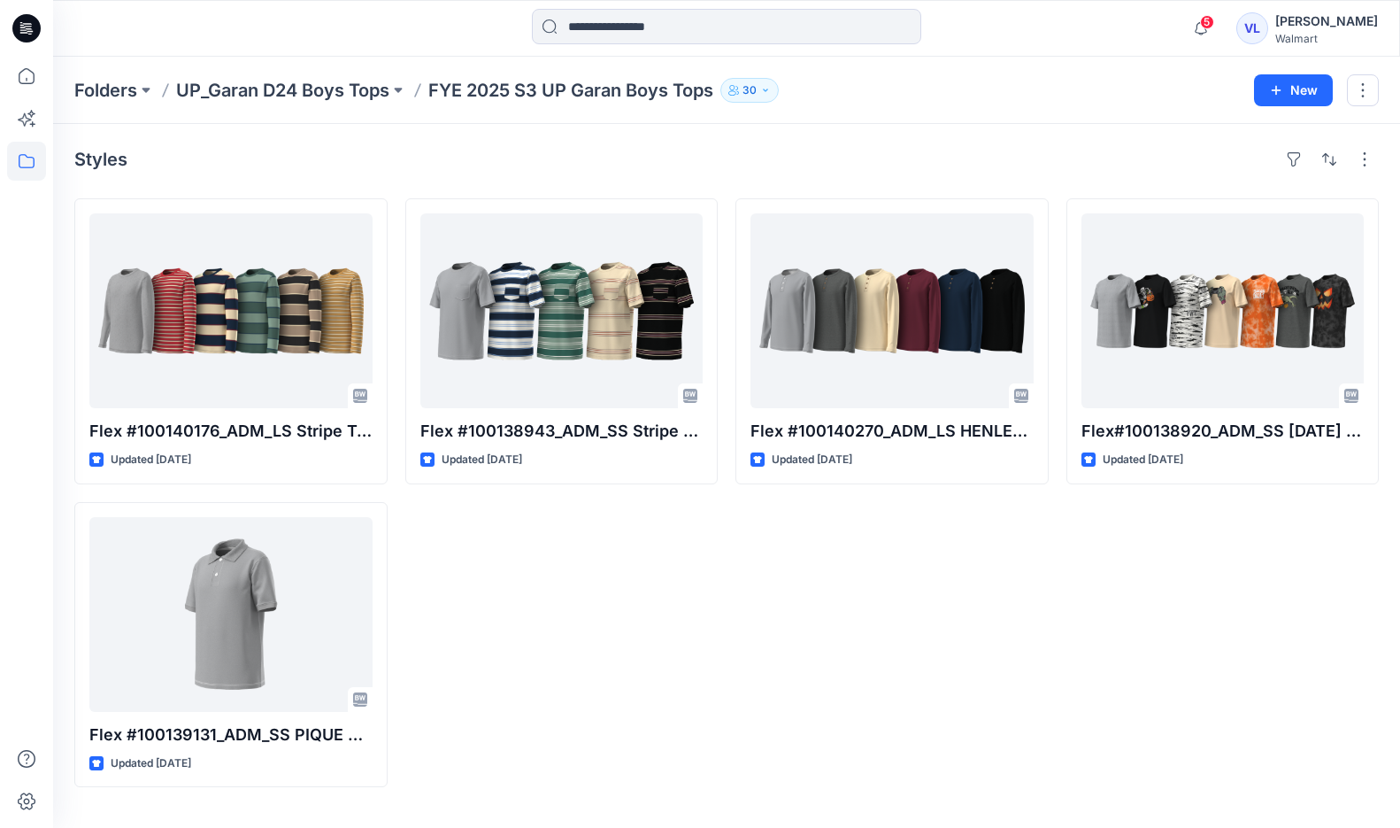
click at [341, 76] on div "Folders UP_Garan D24 Boys Tops FYE 2025 S3 UP Garan Boys Tops 30 New" at bounding box center [726, 90] width 1347 height 67
click at [331, 87] on p "UP_Garan D24 Boys Tops" at bounding box center [282, 90] width 213 height 25
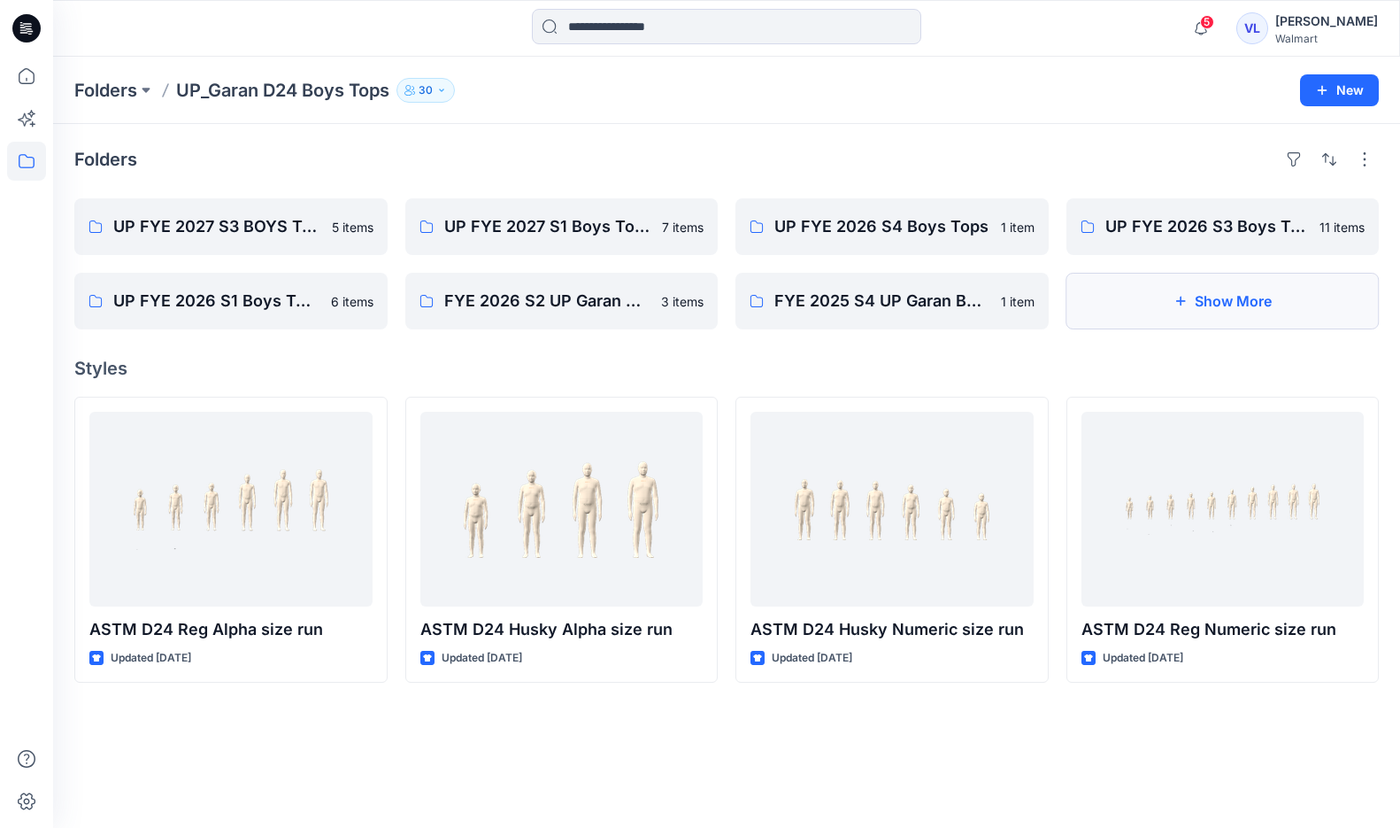
click at [1252, 322] on button "Show More" at bounding box center [1223, 301] width 313 height 57
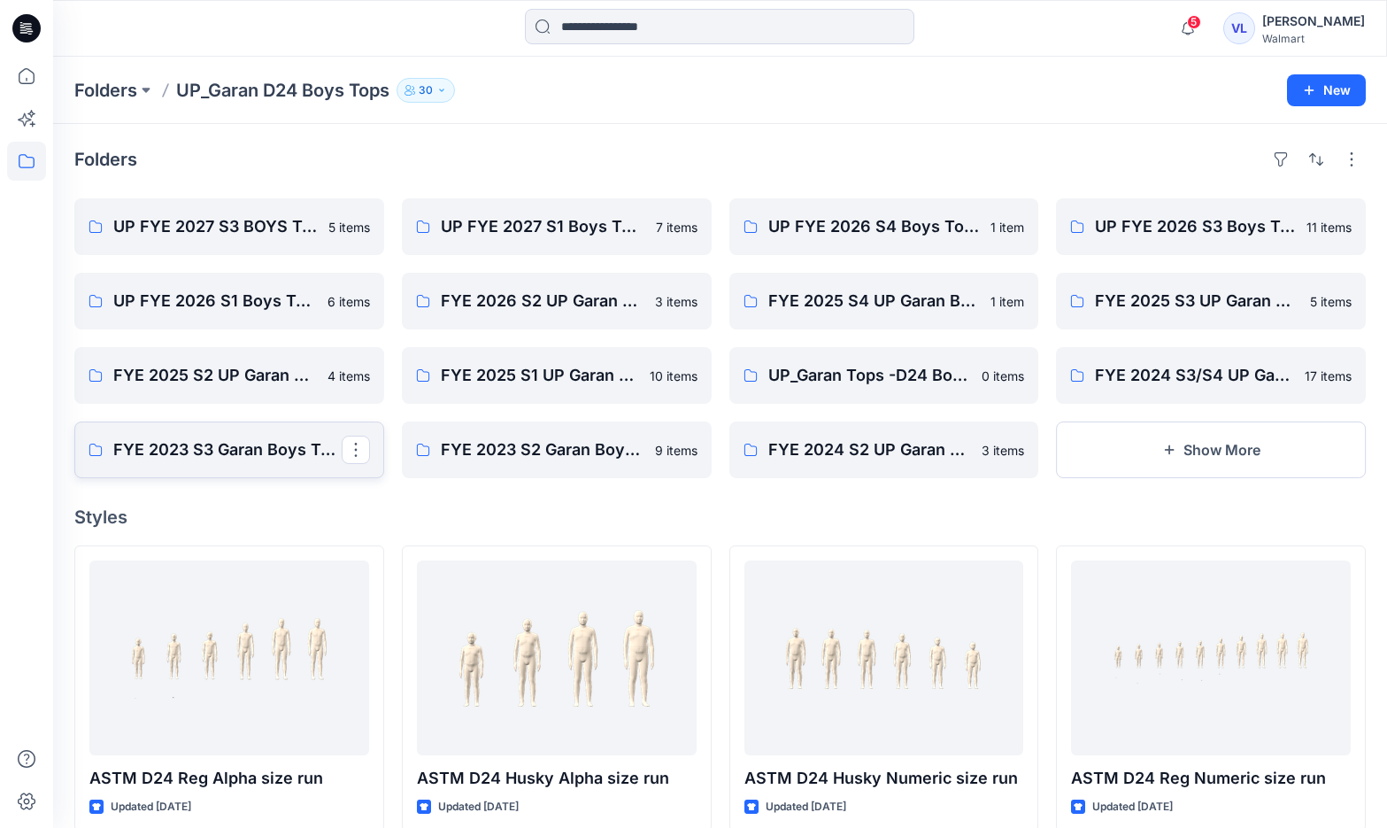
click at [189, 438] on p "FYE 2023 S3 Garan Boys Tops" at bounding box center [227, 449] width 228 height 25
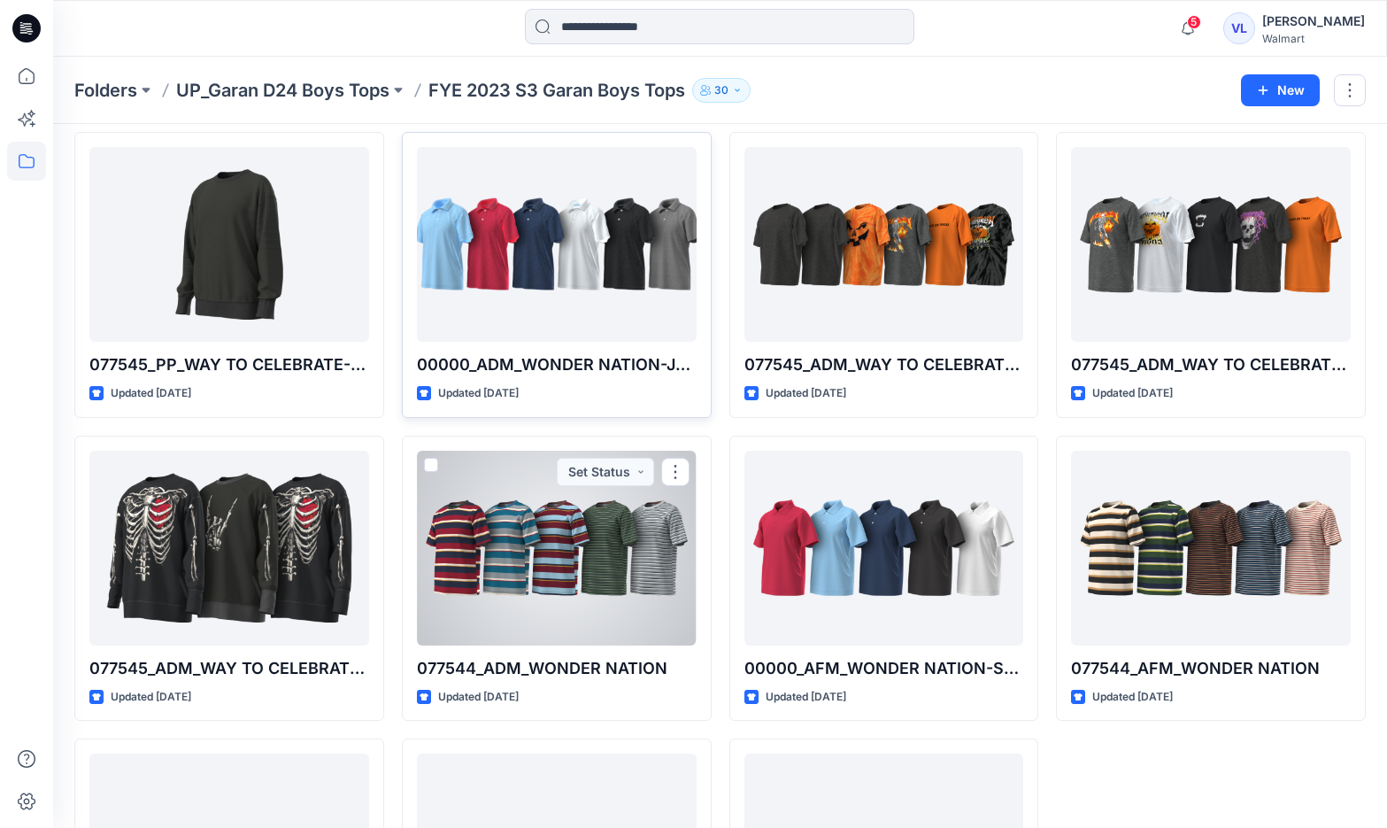
scroll to position [35, 0]
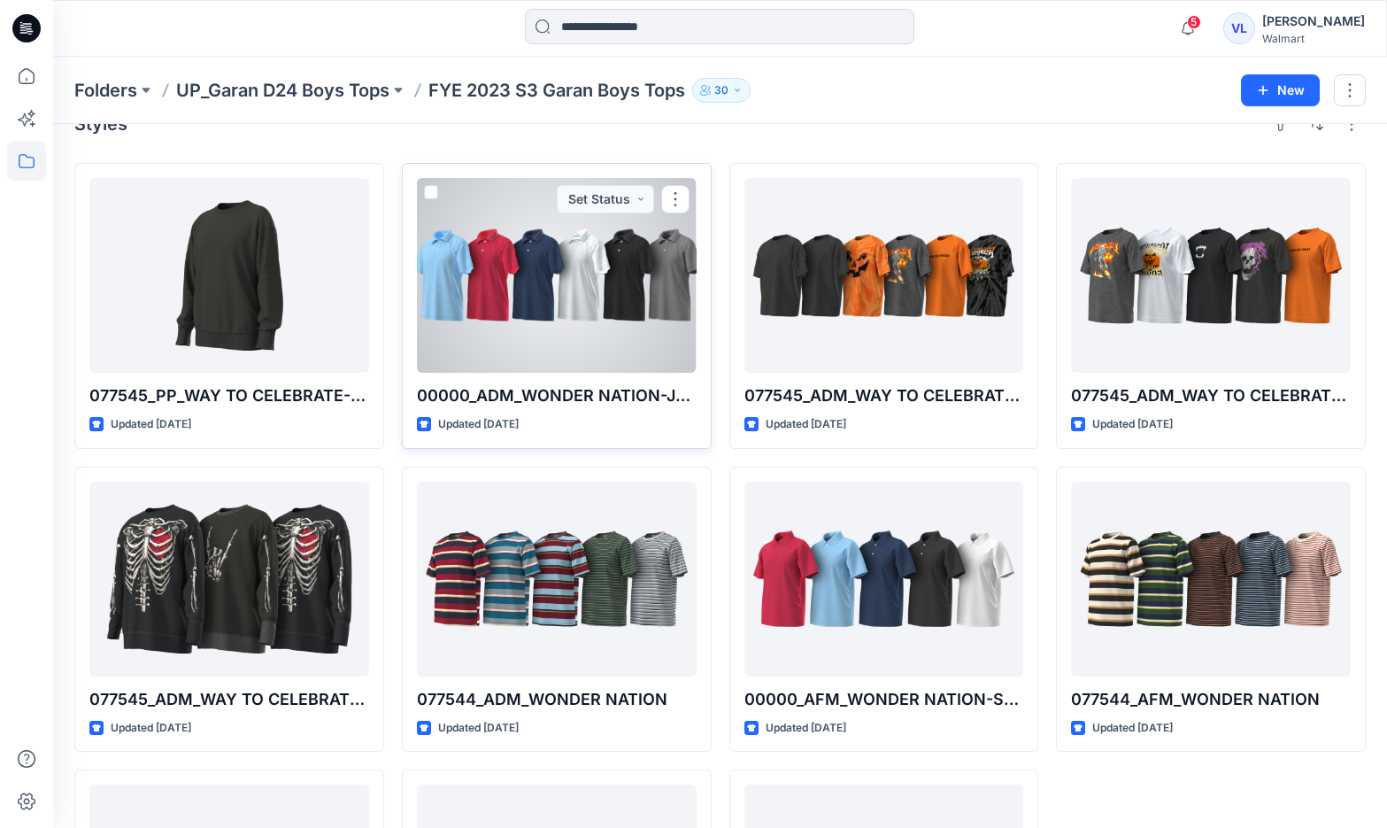
click at [563, 285] on div at bounding box center [557, 275] width 280 height 195
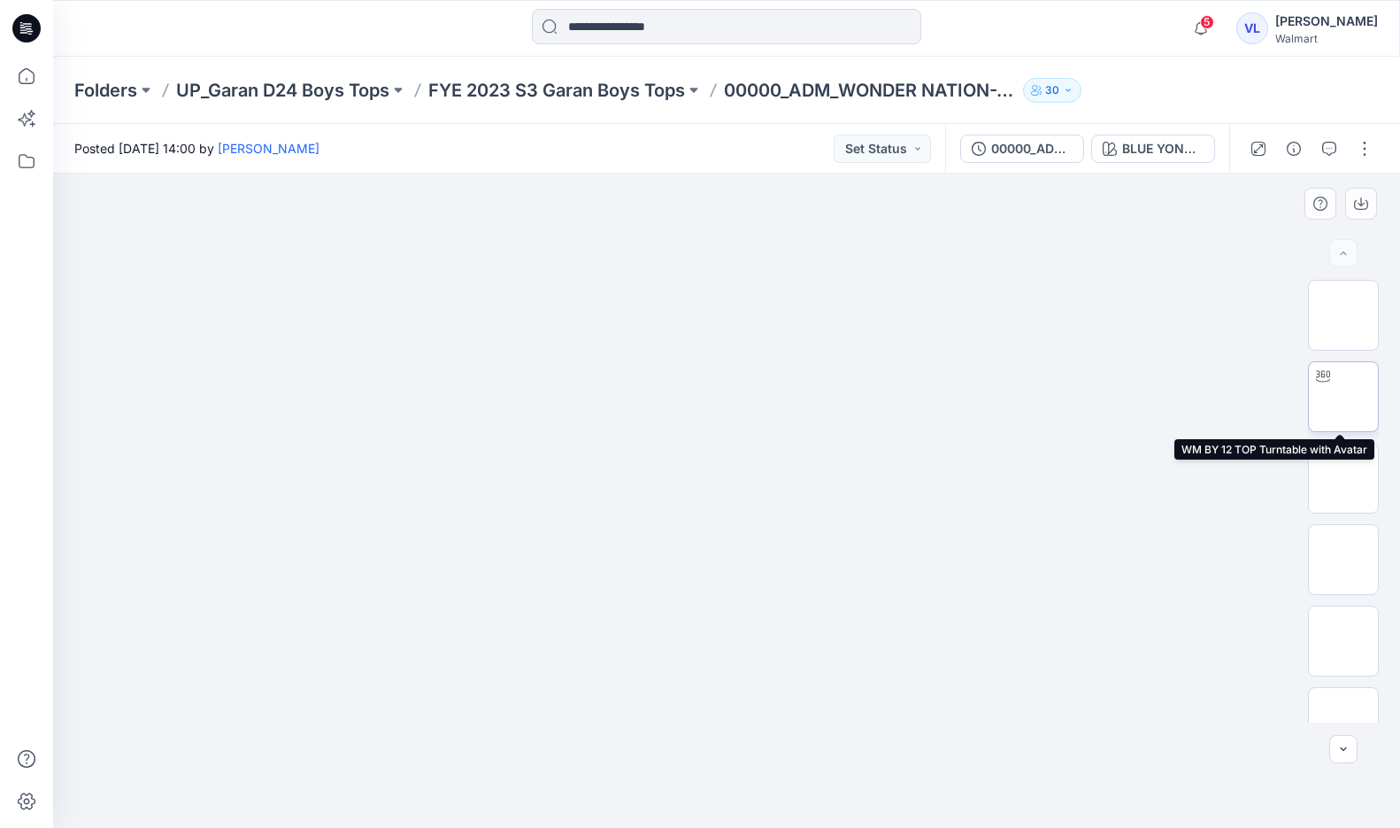
click at [1344, 397] on img at bounding box center [1344, 397] width 0 height 0
drag, startPoint x: 752, startPoint y: 295, endPoint x: 678, endPoint y: 593, distance: 307.4
drag, startPoint x: 666, startPoint y: 449, endPoint x: 666, endPoint y: 727, distance: 277.9
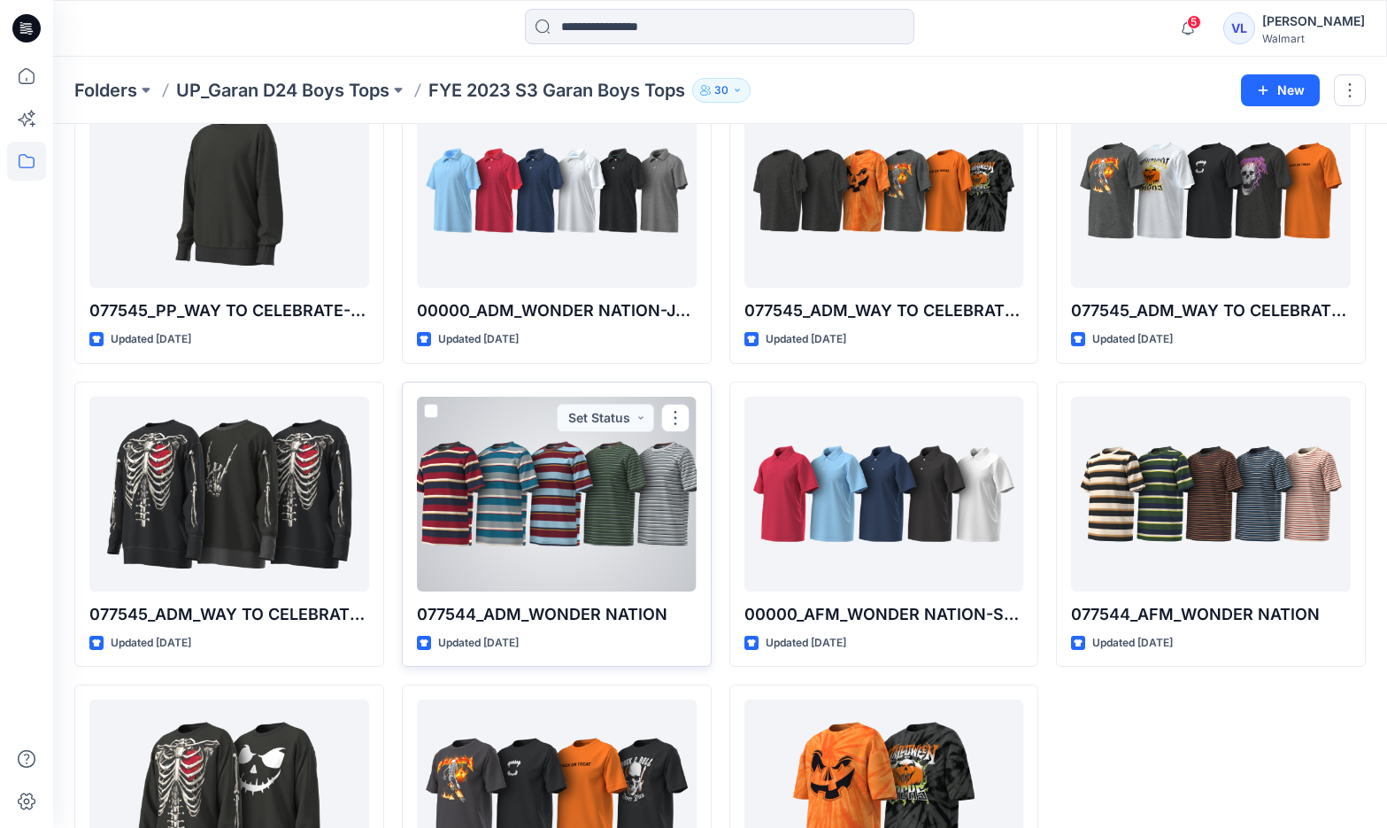
scroll to position [284, 0]
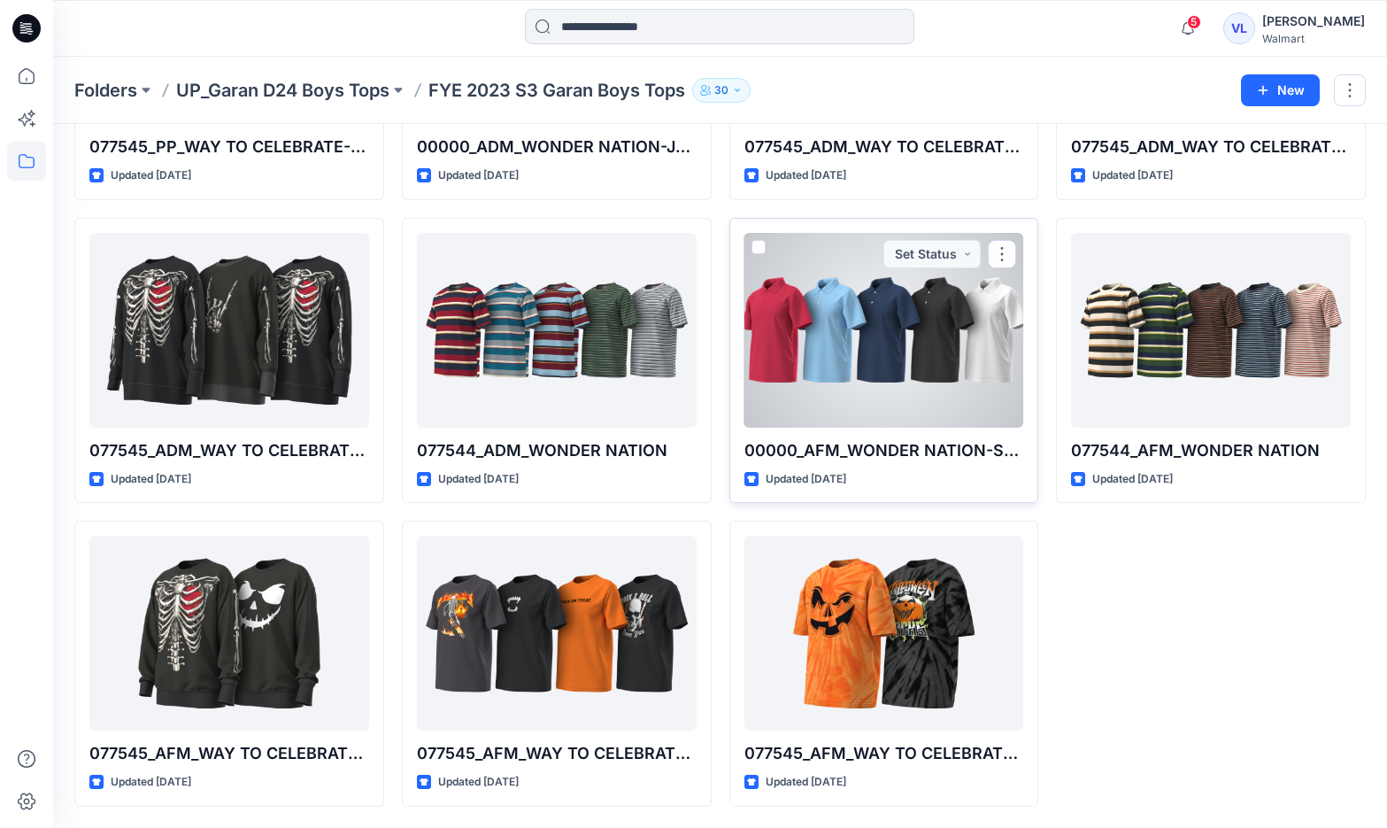
click at [862, 378] on div at bounding box center [884, 330] width 280 height 195
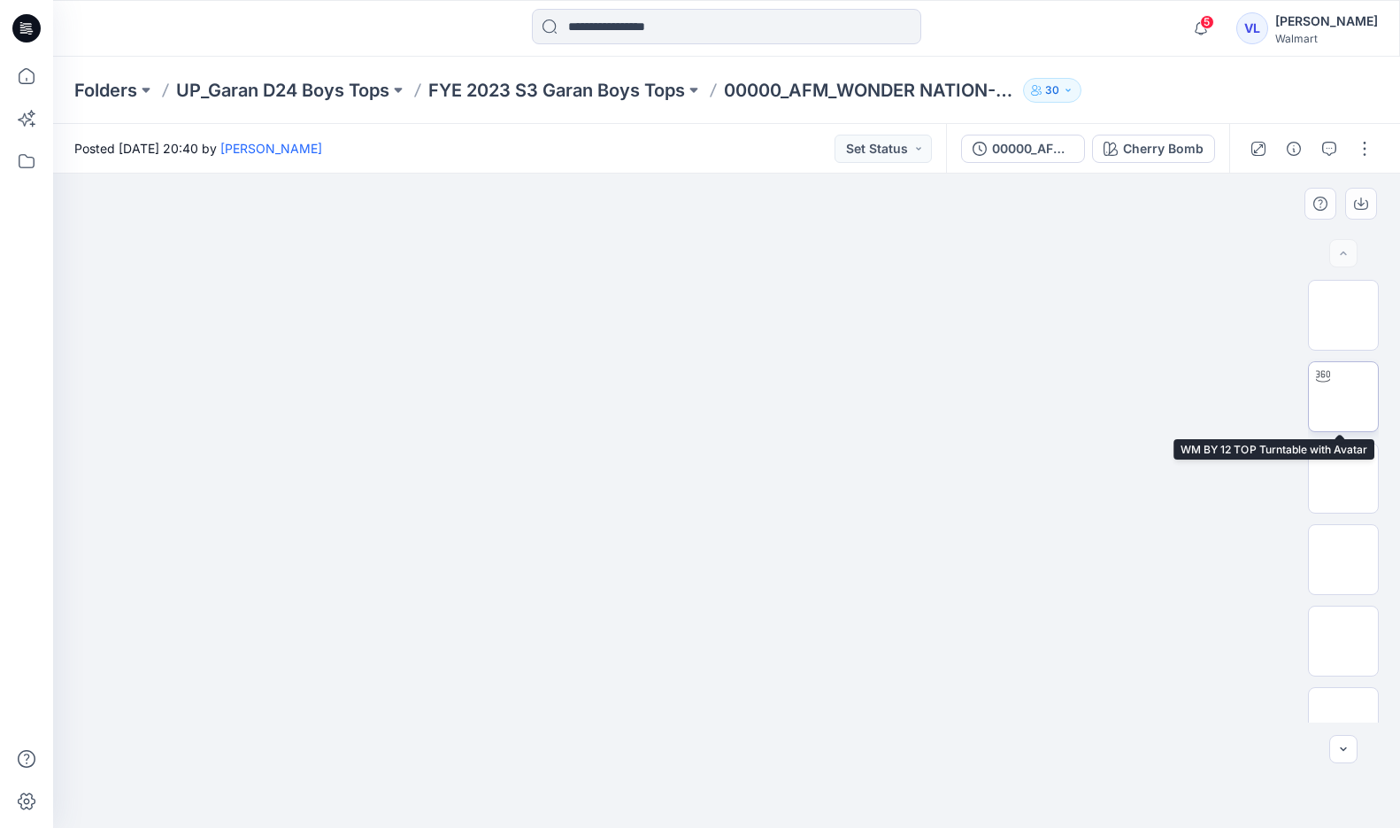
click at [1344, 397] on img at bounding box center [1344, 397] width 0 height 0
drag, startPoint x: 751, startPoint y: 308, endPoint x: 619, endPoint y: 681, distance: 395.3
drag, startPoint x: 654, startPoint y: 499, endPoint x: 653, endPoint y: 743, distance: 243.4
click at [654, 743] on div at bounding box center [726, 500] width 1347 height 654
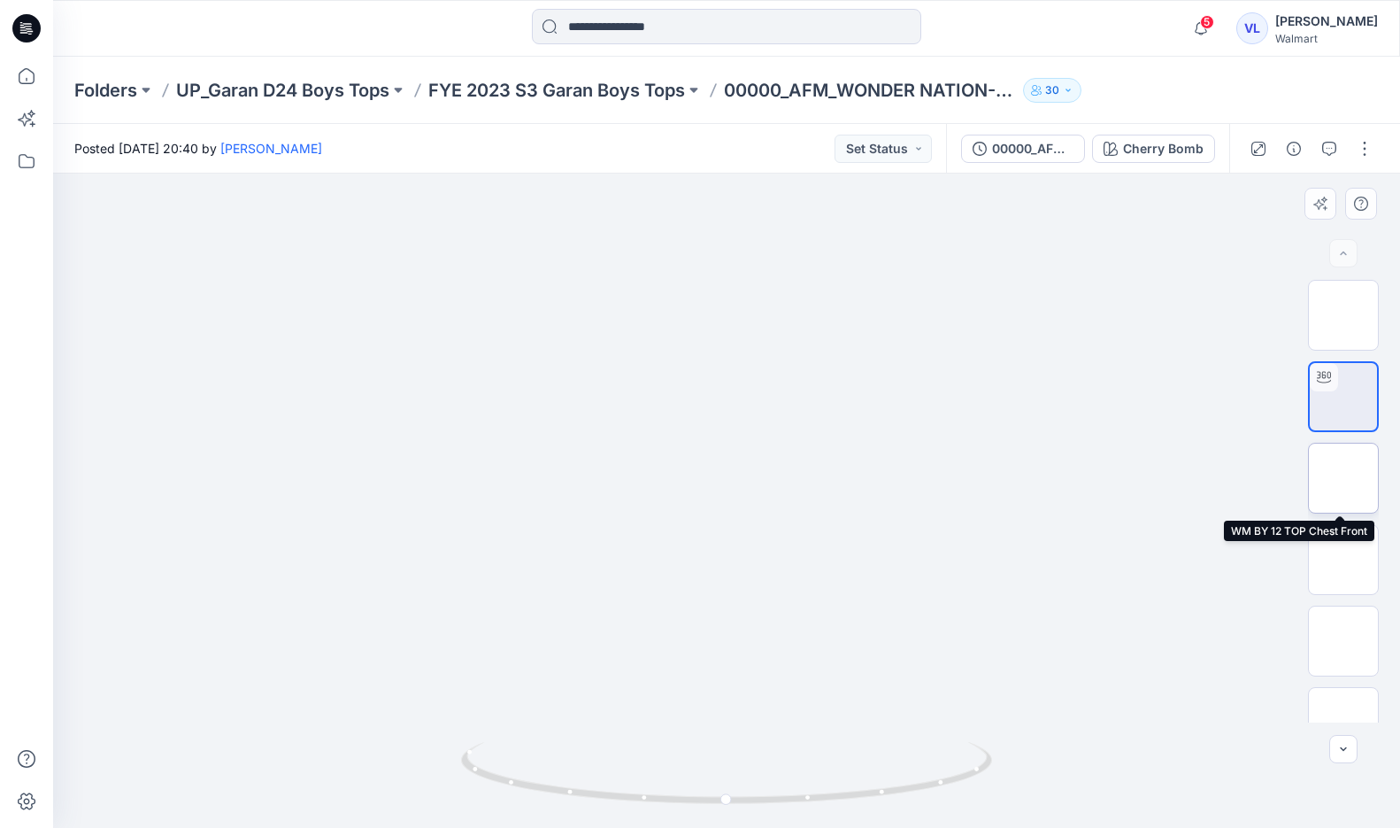
click at [1344, 478] on img at bounding box center [1344, 478] width 0 height 0
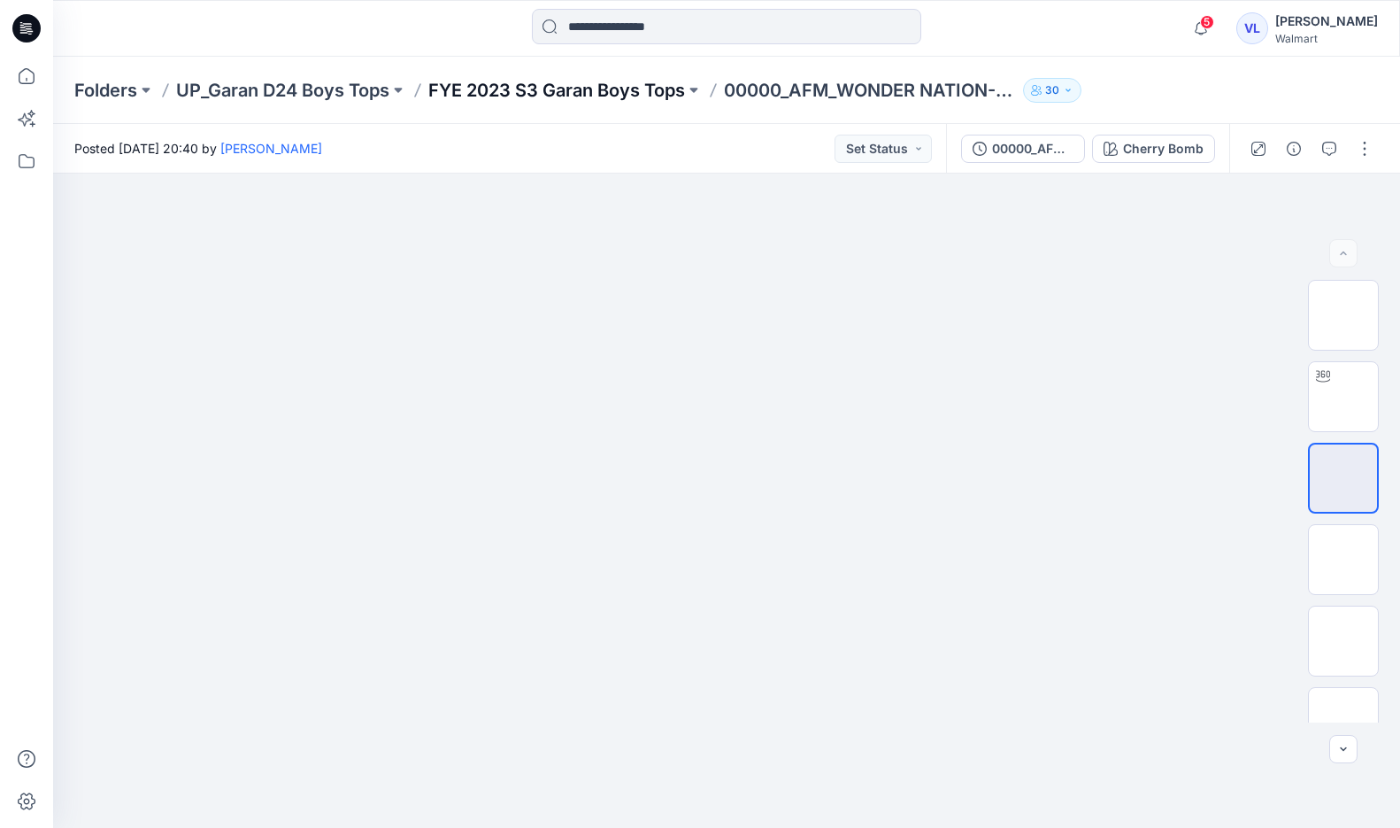
click at [606, 83] on p "FYE 2023 S3 Garan Boys Tops" at bounding box center [556, 90] width 257 height 25
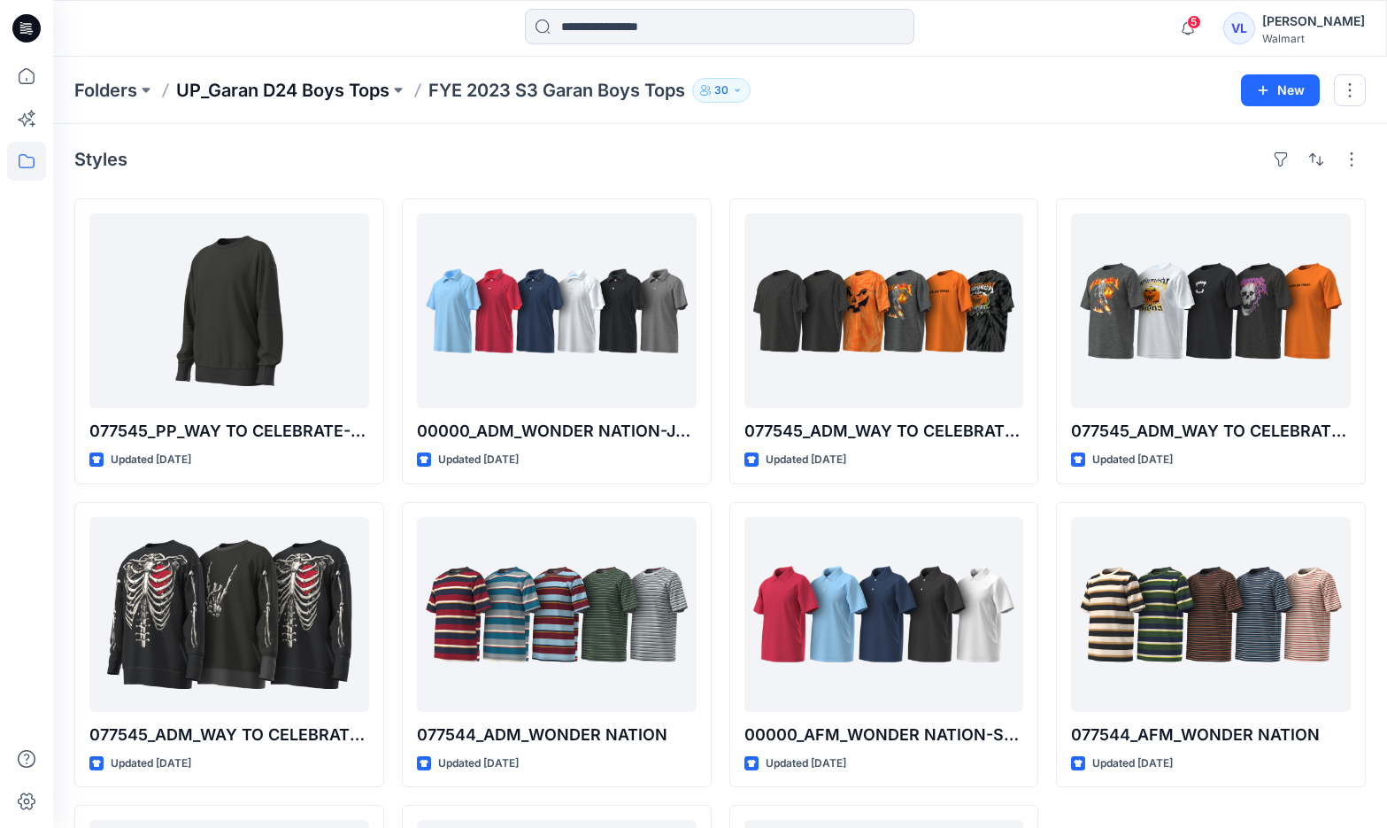
click at [284, 96] on p "UP_Garan D24 Boys Tops" at bounding box center [282, 90] width 213 height 25
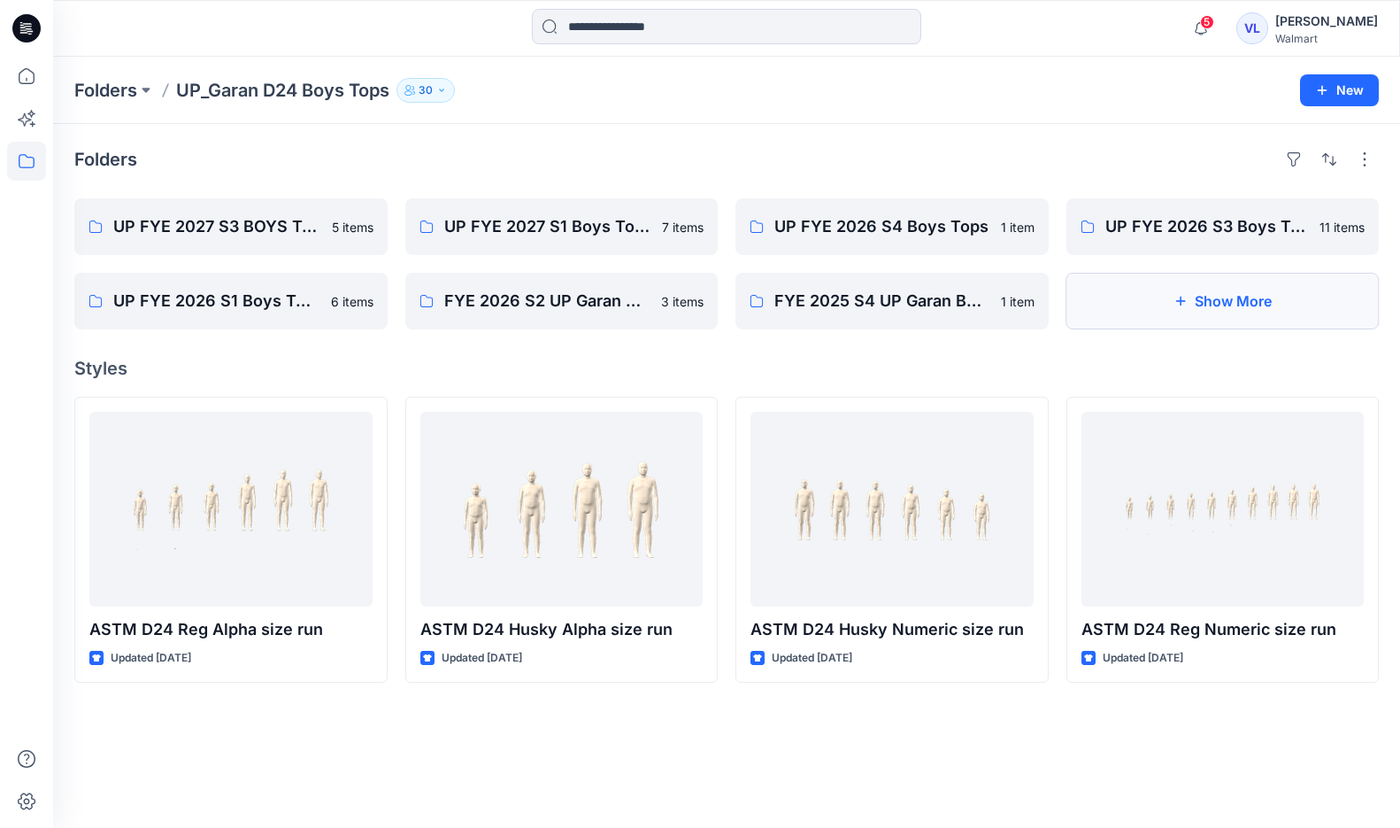
click at [1177, 317] on button "Show More" at bounding box center [1223, 301] width 313 height 57
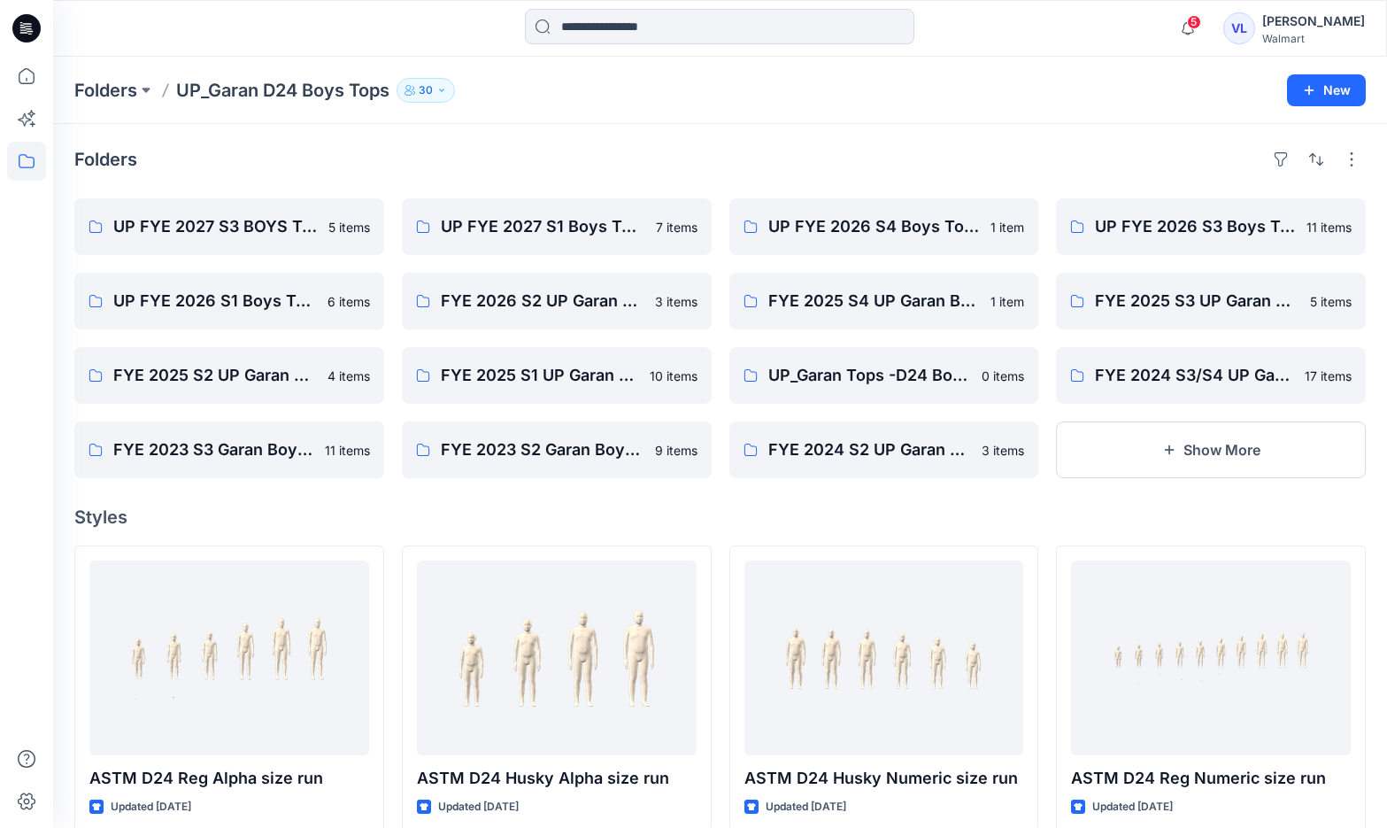
scroll to position [15, 0]
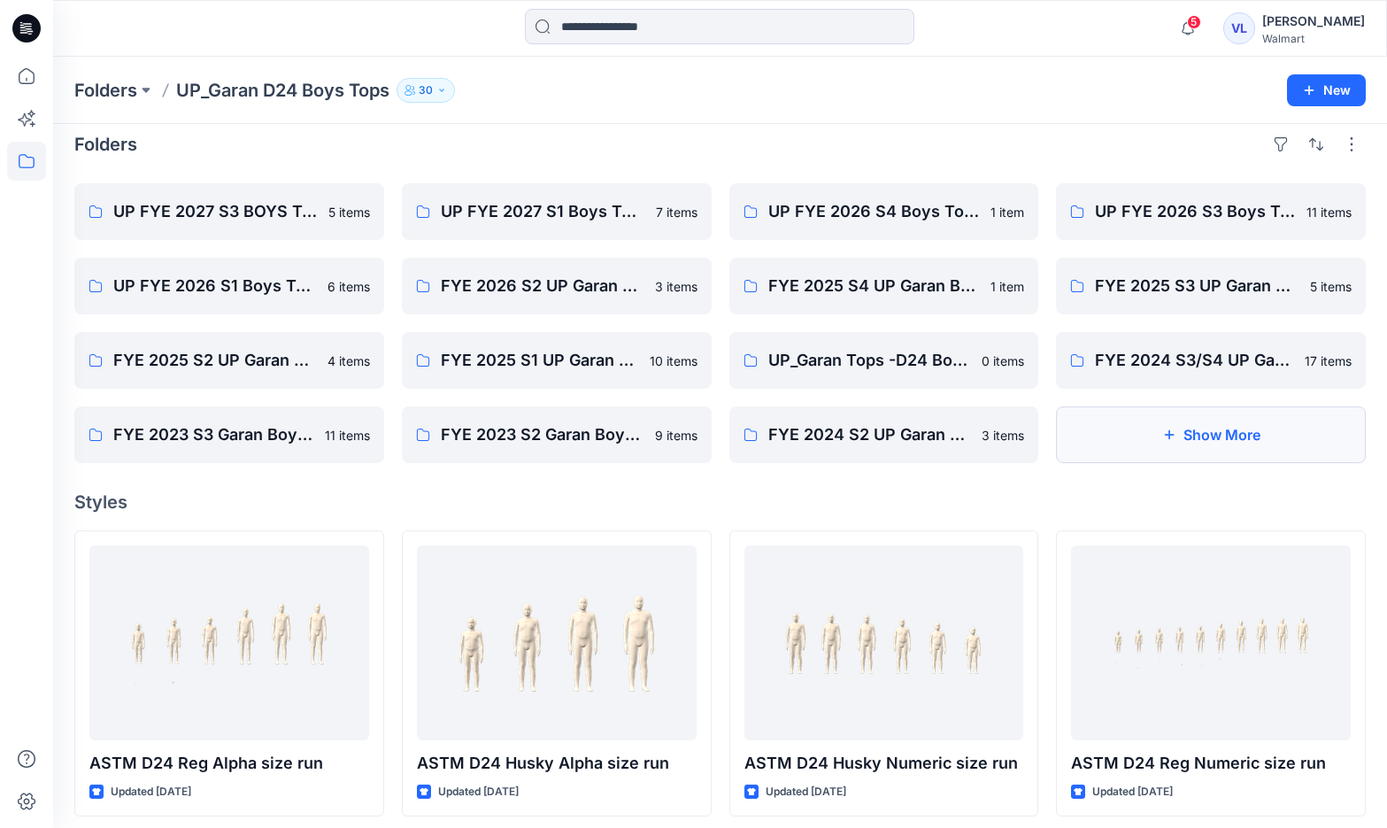
click at [1222, 452] on button "Show More" at bounding box center [1211, 434] width 310 height 57
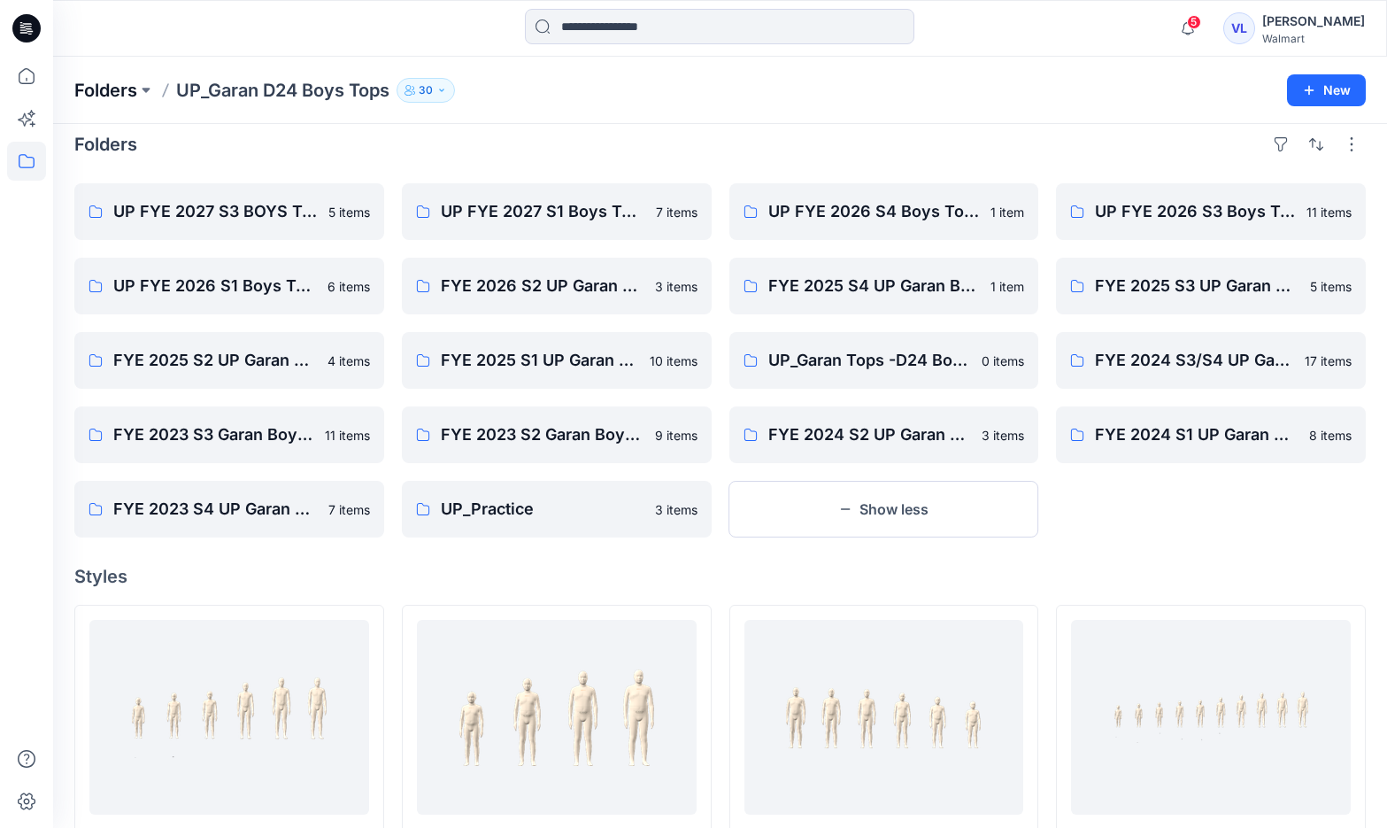
click at [125, 93] on p "Folders" at bounding box center [105, 90] width 63 height 25
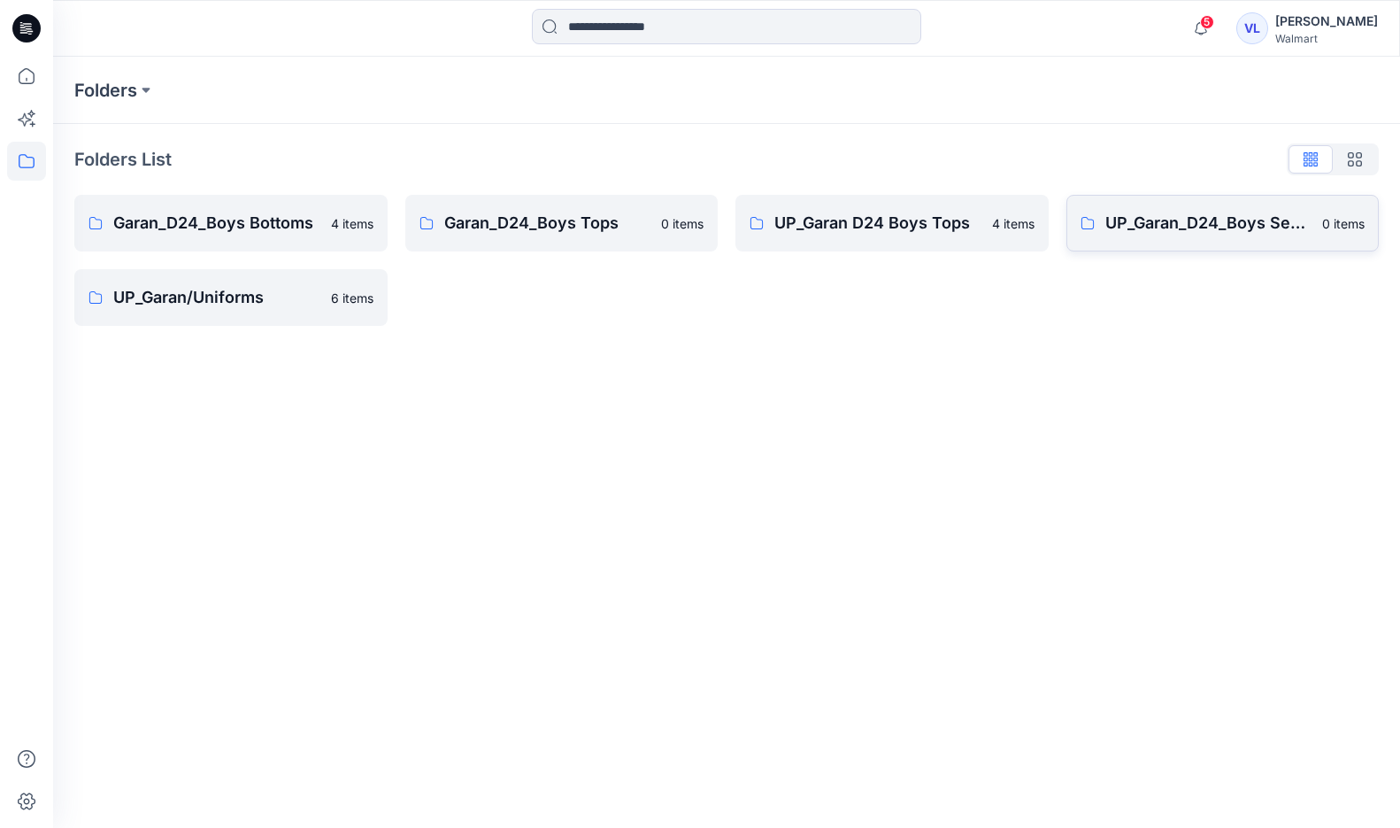
click at [1228, 246] on link "UP_Garan_D24_Boys Seasonal 0 items" at bounding box center [1223, 223] width 313 height 57
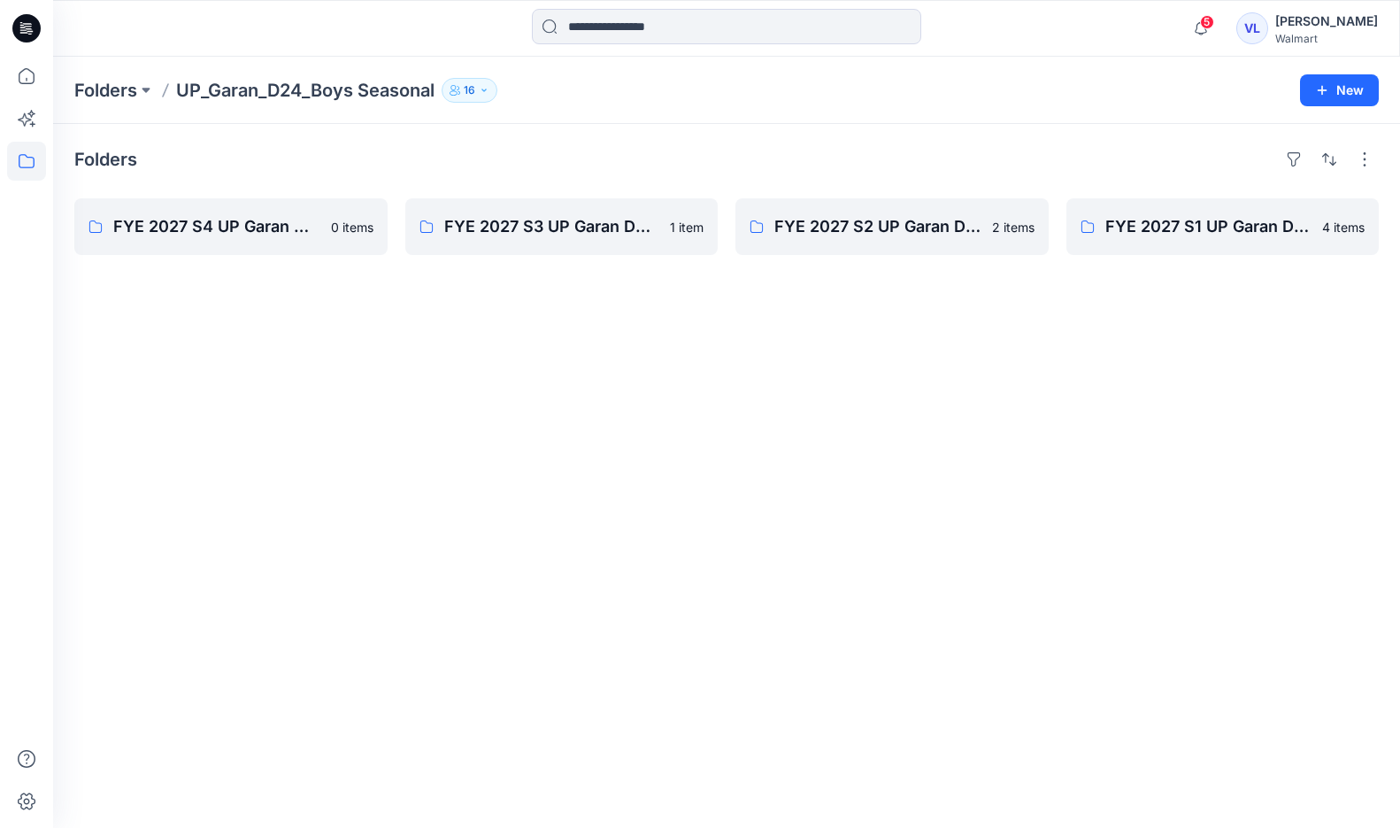
click at [112, 72] on div "Folders UP_Garan_D24_Boys Seasonal 16 New" at bounding box center [726, 90] width 1347 height 67
click at [88, 79] on p "Folders" at bounding box center [105, 90] width 63 height 25
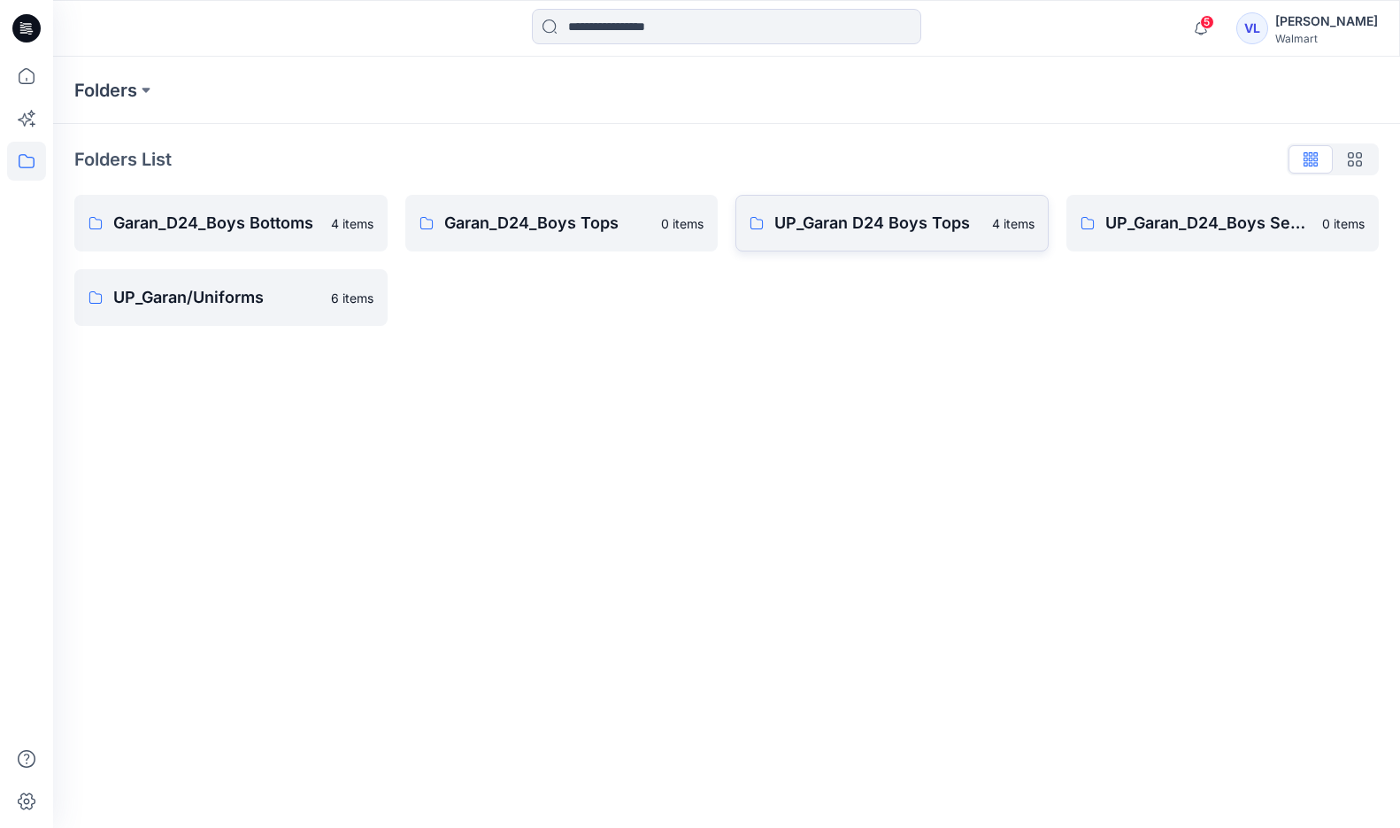
click at [917, 230] on p "UP_Garan D24 Boys Tops" at bounding box center [878, 223] width 207 height 25
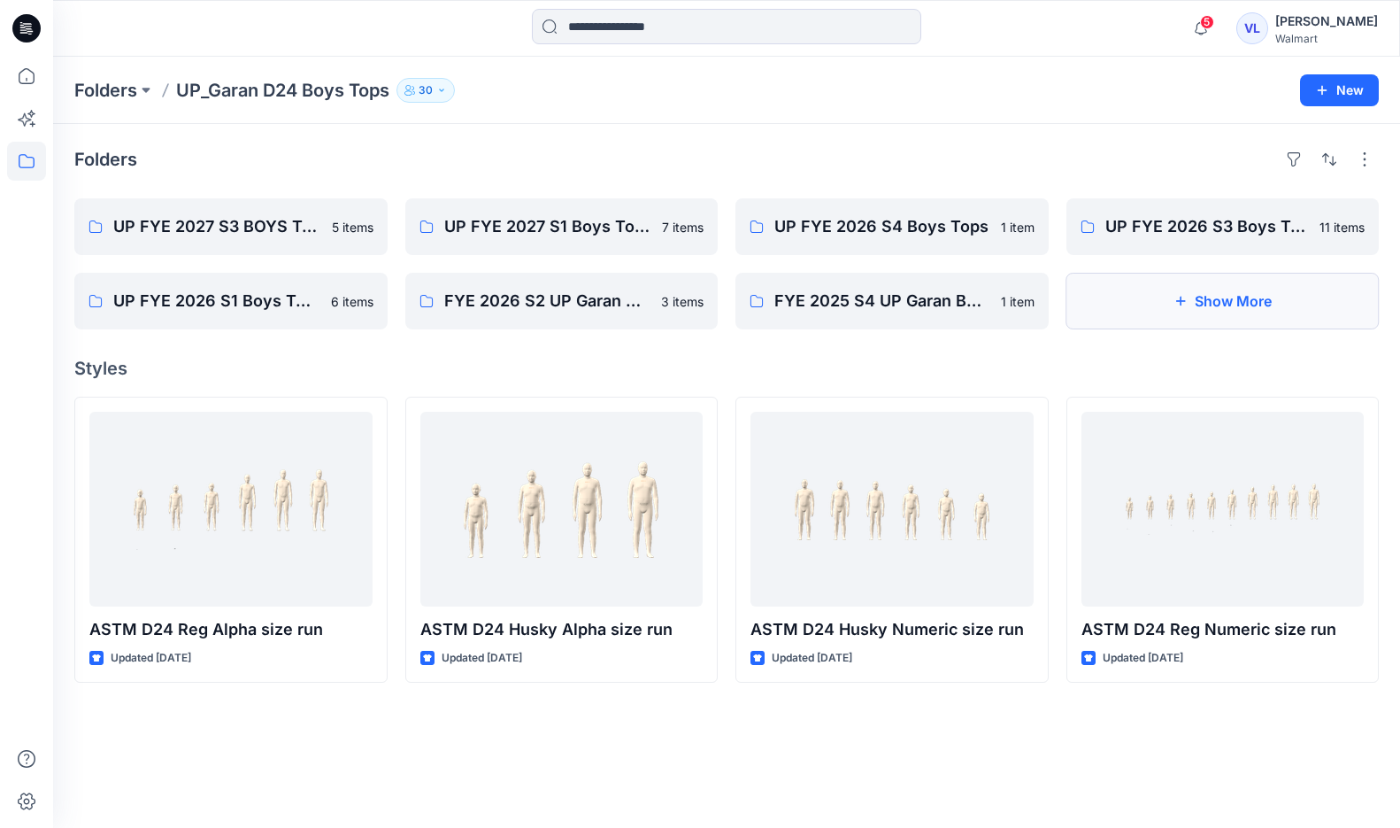
click at [1177, 312] on button "Show More" at bounding box center [1223, 301] width 313 height 57
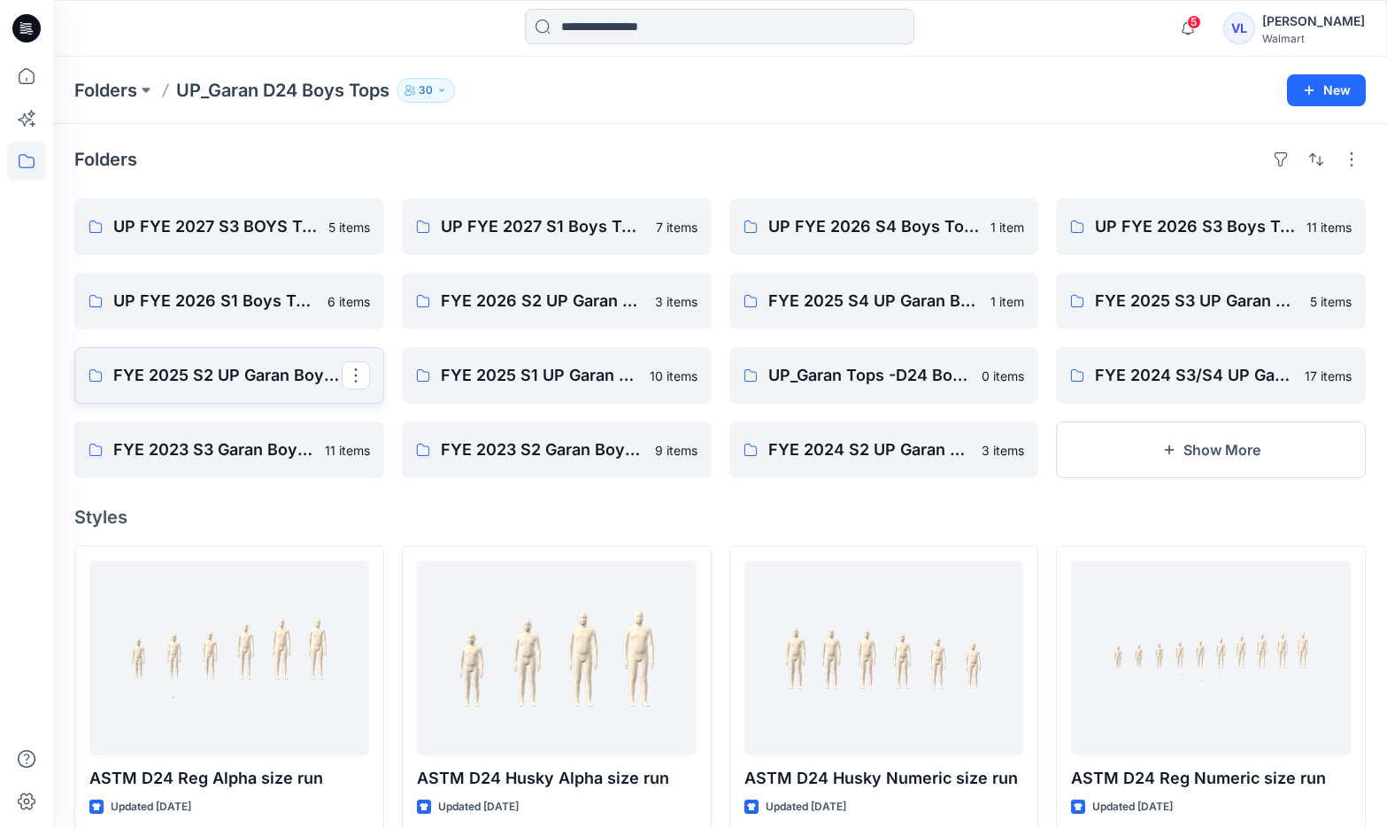
click at [150, 363] on p "FYE 2025 S2 UP Garan Boys Tops" at bounding box center [227, 375] width 228 height 25
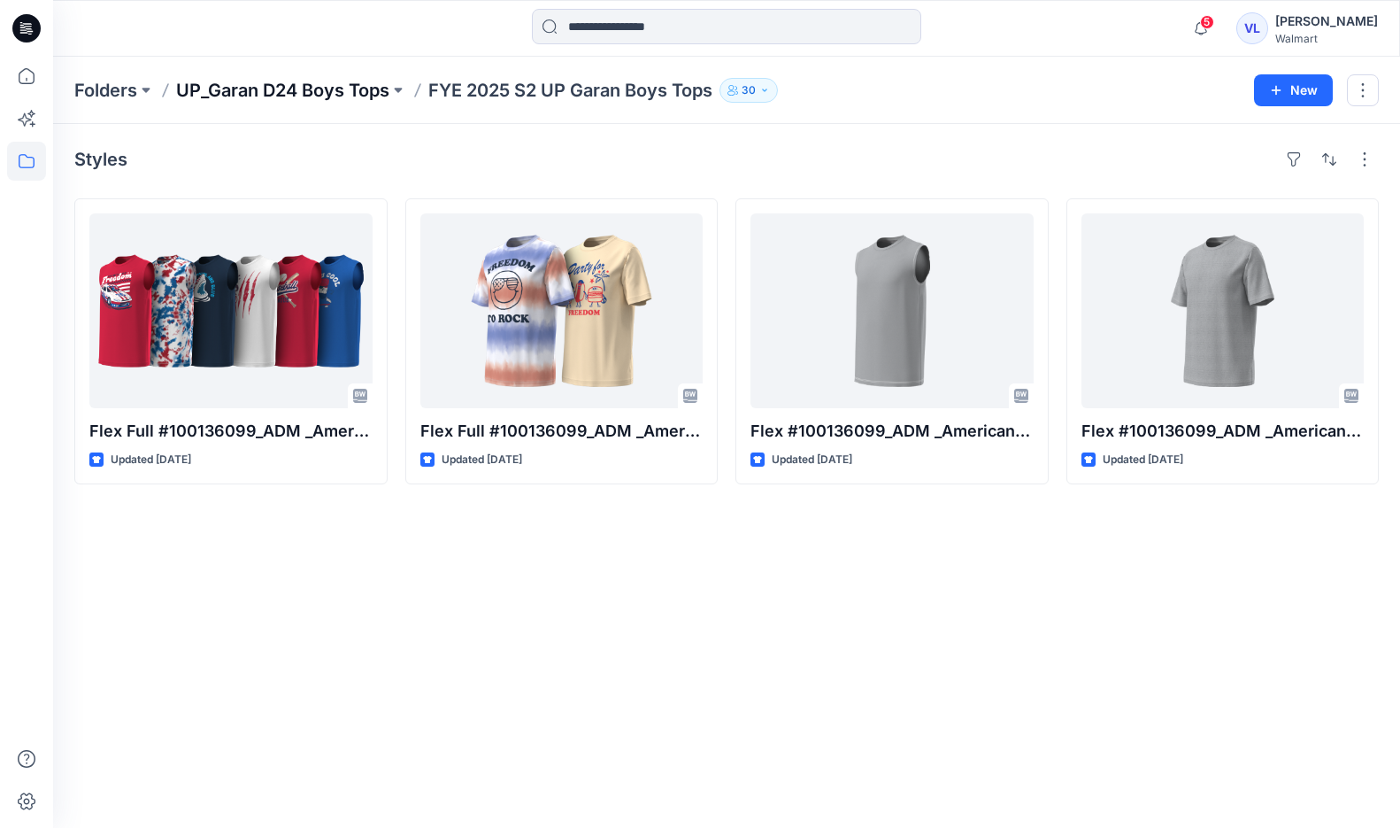
click at [389, 95] on p "UP_Garan D24 Boys Tops" at bounding box center [282, 90] width 213 height 25
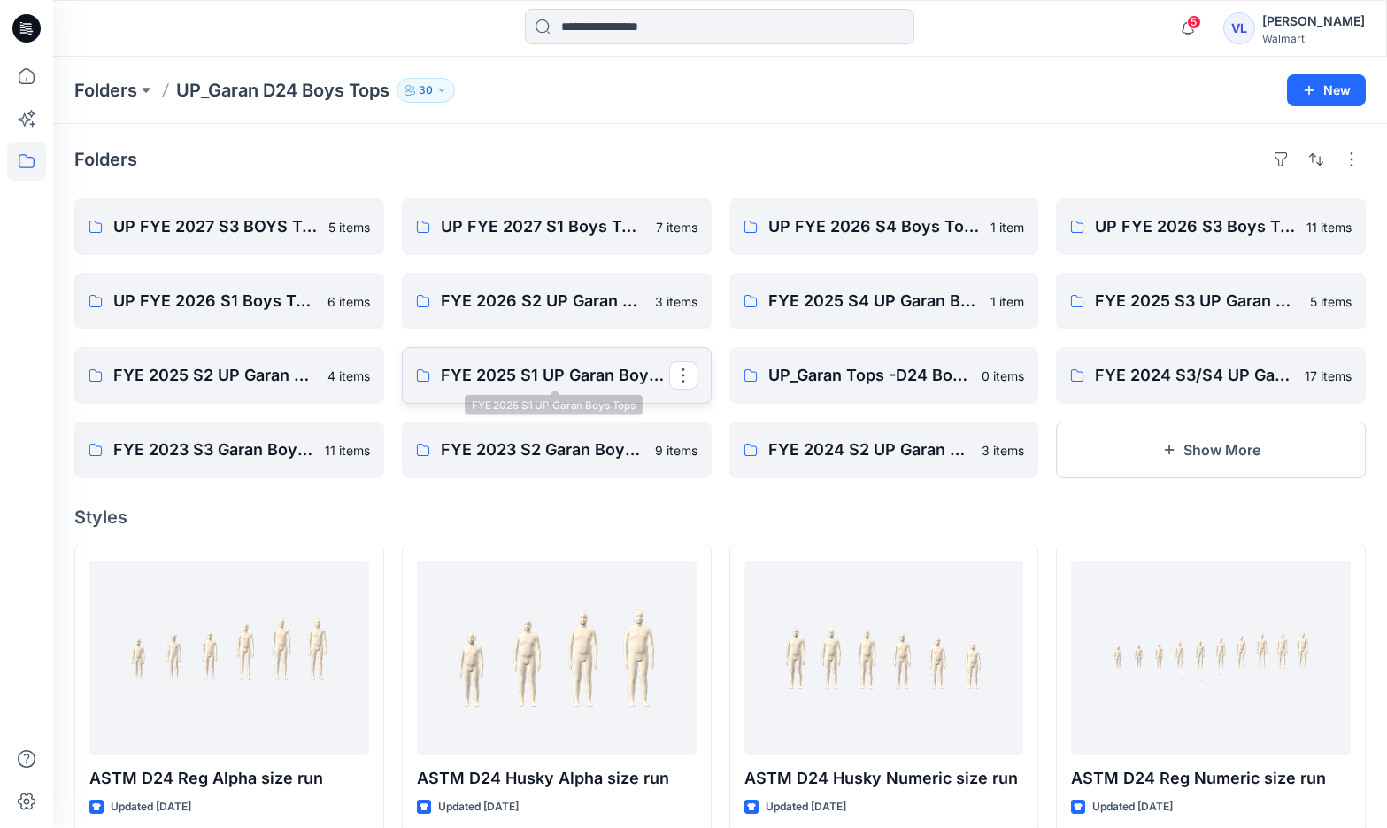
click at [447, 369] on p "FYE 2025 S1 UP Garan Boys Tops" at bounding box center [555, 375] width 228 height 25
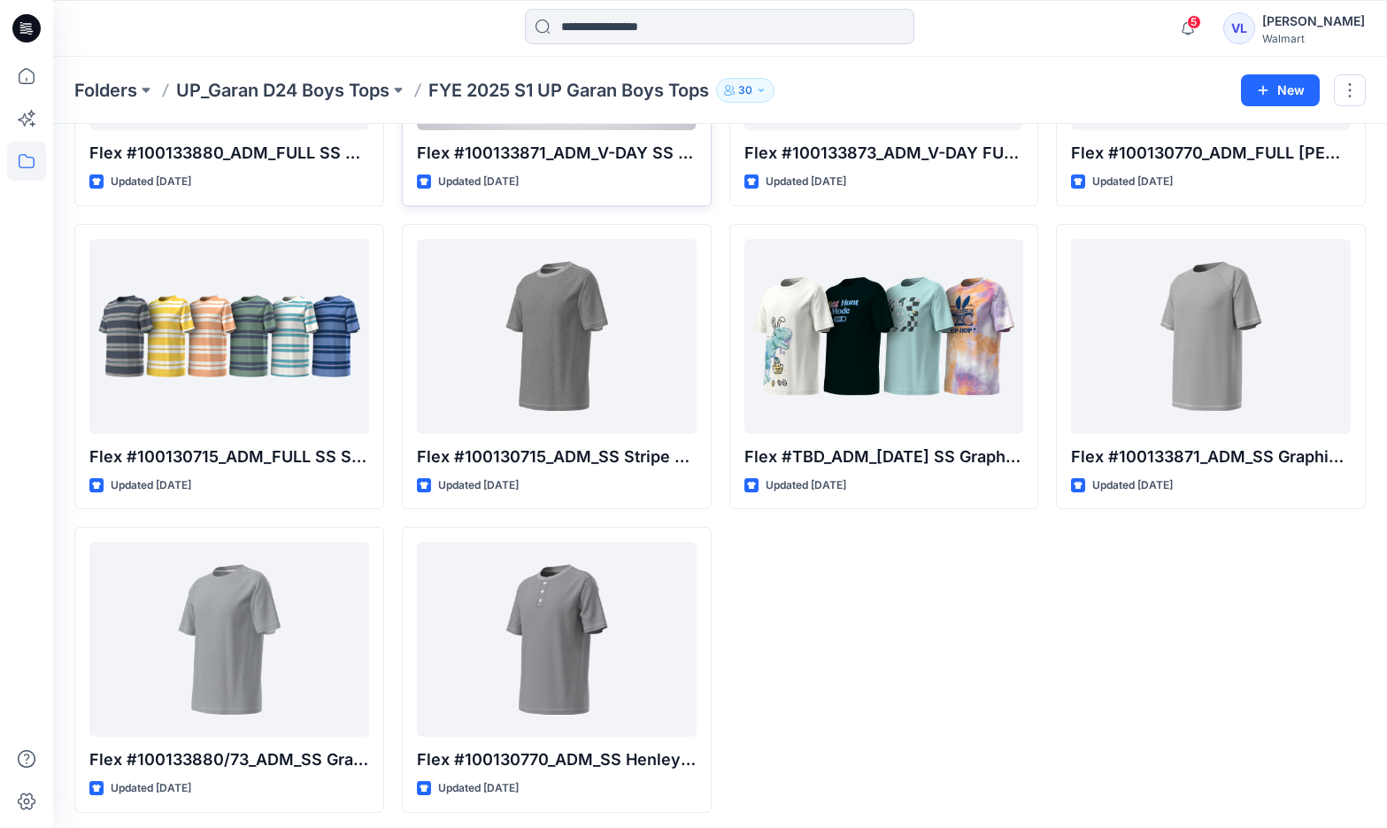
scroll to position [284, 0]
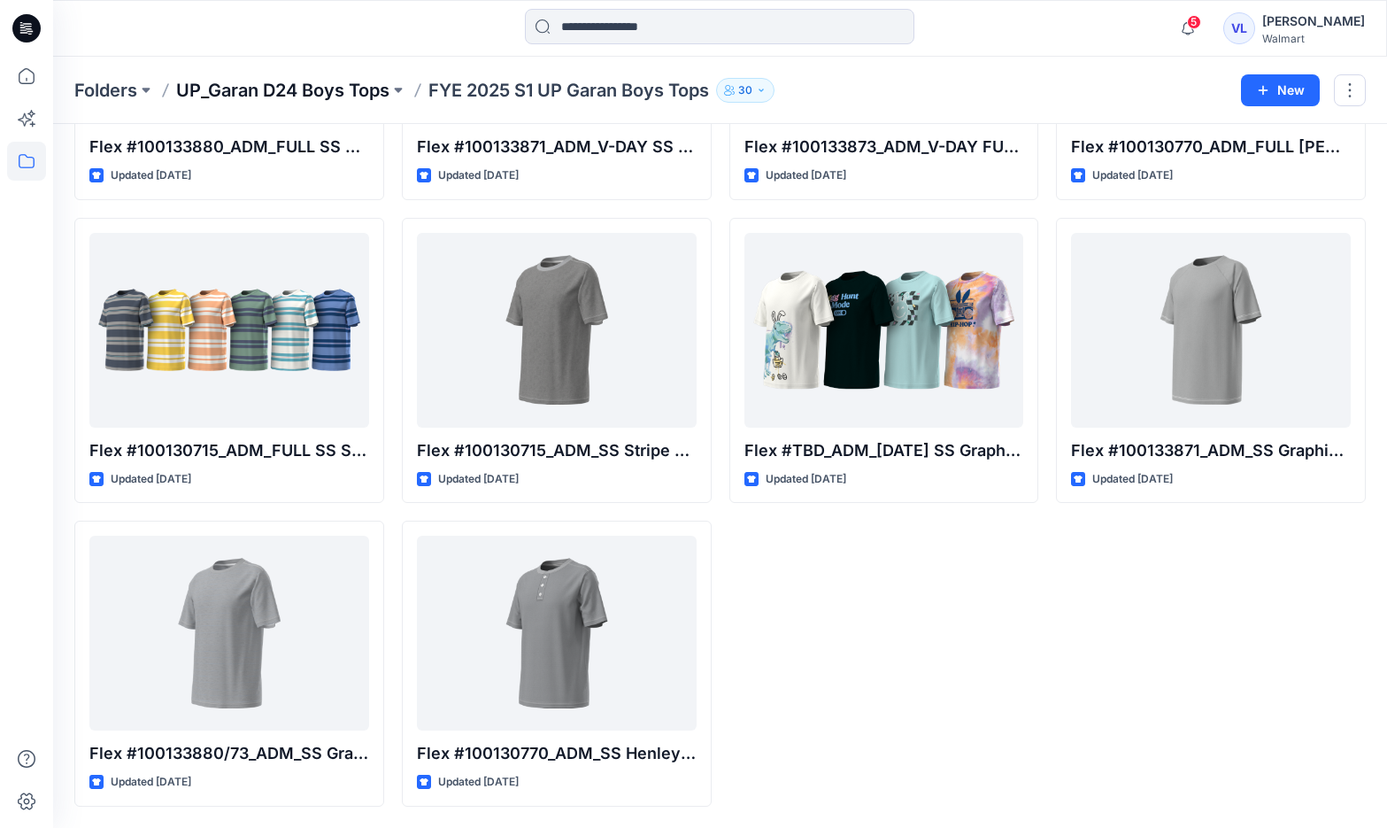
click at [369, 99] on p "UP_Garan D24 Boys Tops" at bounding box center [282, 90] width 213 height 25
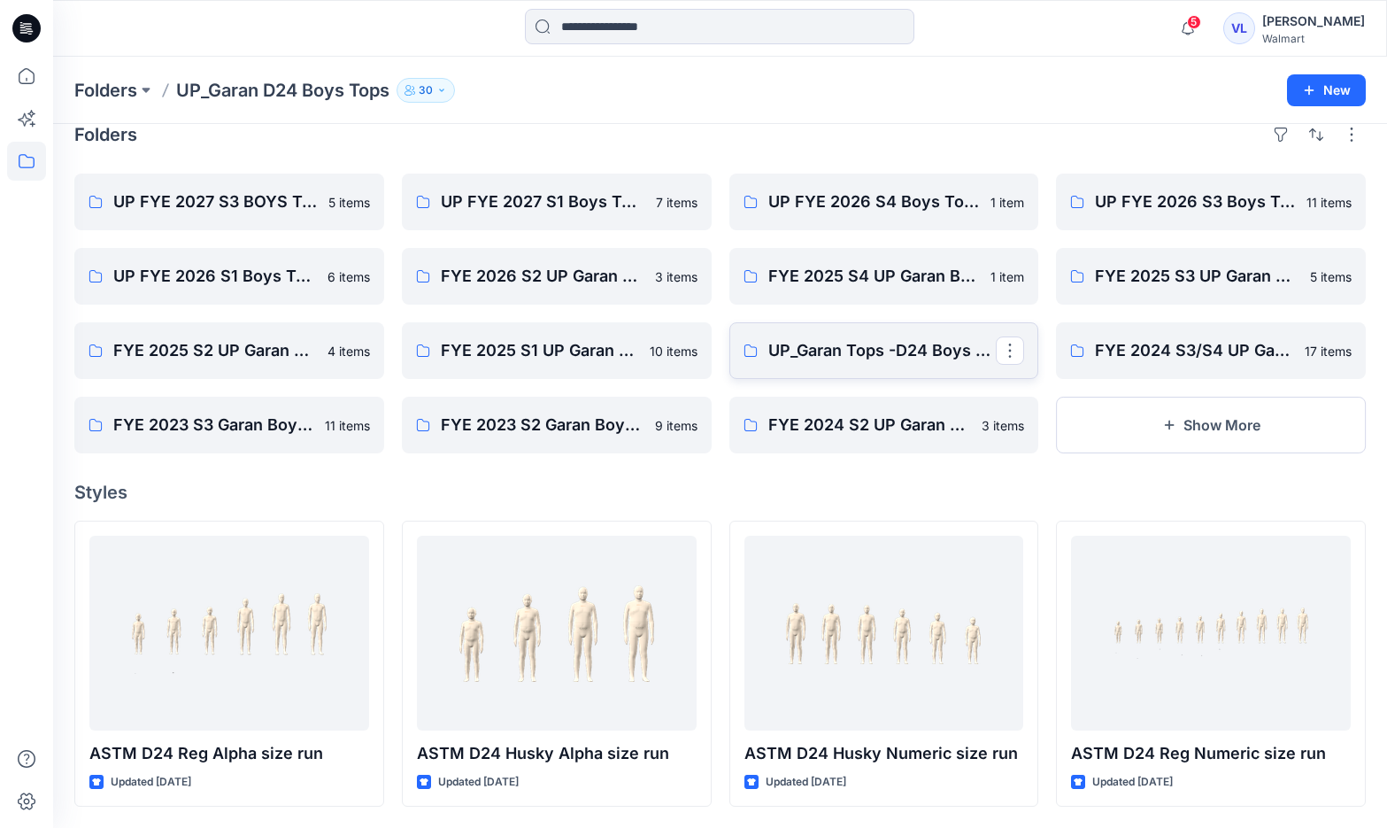
click at [921, 369] on link "UP_Garan Tops -D24 Boys FINAL PP (FYE 2024 S3/S4)" at bounding box center [884, 350] width 310 height 57
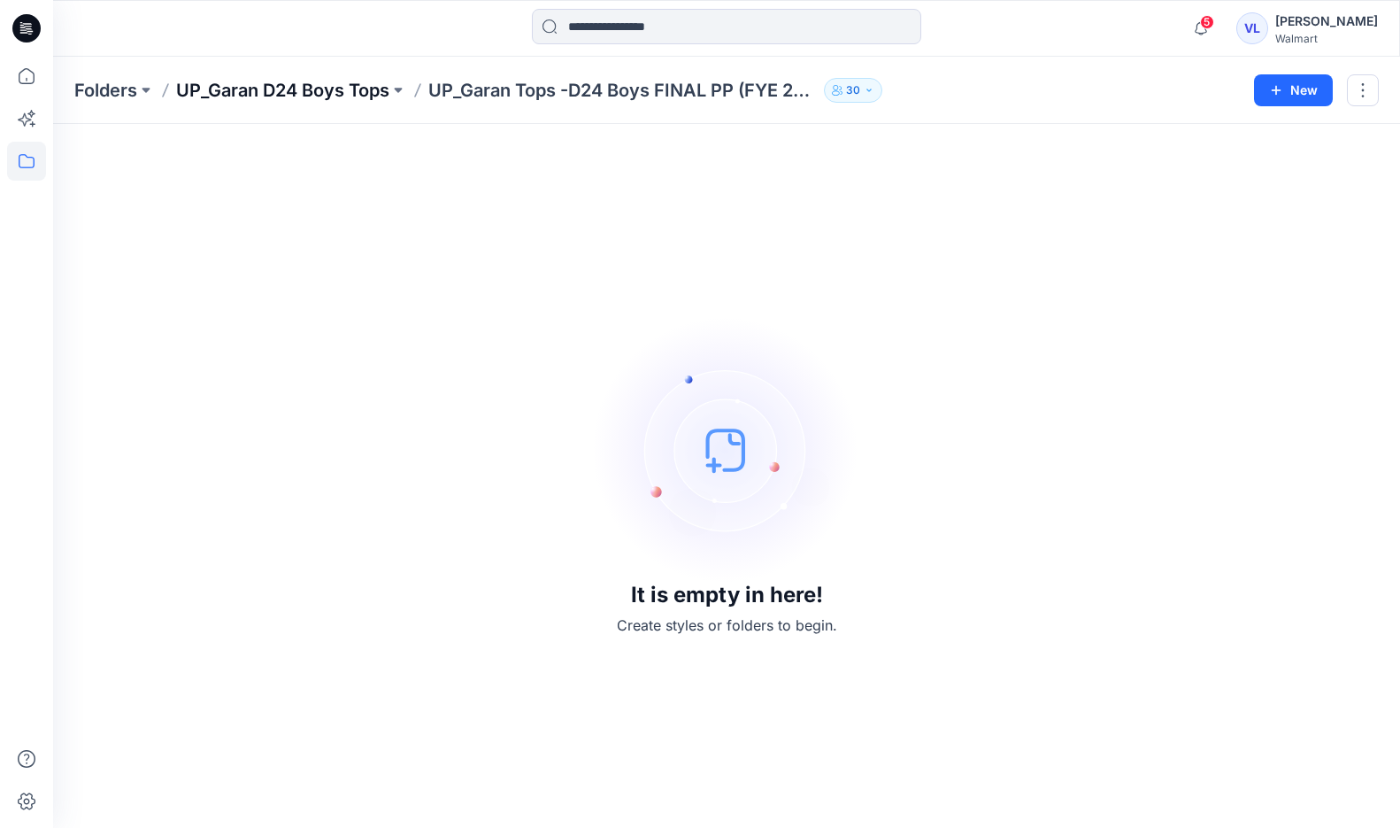
click at [327, 85] on p "UP_Garan D24 Boys Tops" at bounding box center [282, 90] width 213 height 25
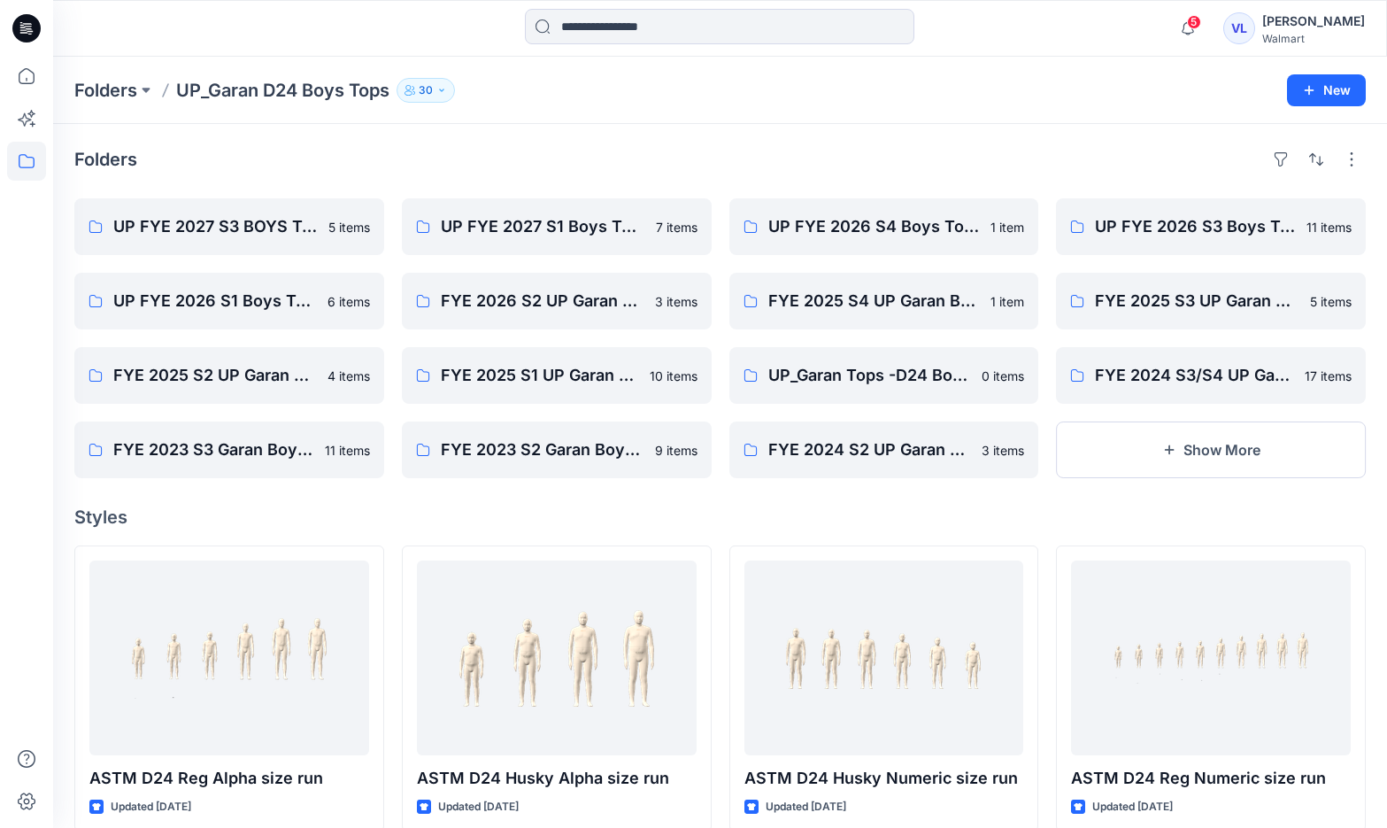
click at [533, 333] on div "UP FYE 2027 S1 Boys Tops 7 items FYE 2026 S2 UP Garan Boys Tops 3 items FYE 202…" at bounding box center [557, 338] width 310 height 280
click at [607, 317] on link "FYE 2026 S2 UP Garan Boys Tops" at bounding box center [557, 301] width 310 height 57
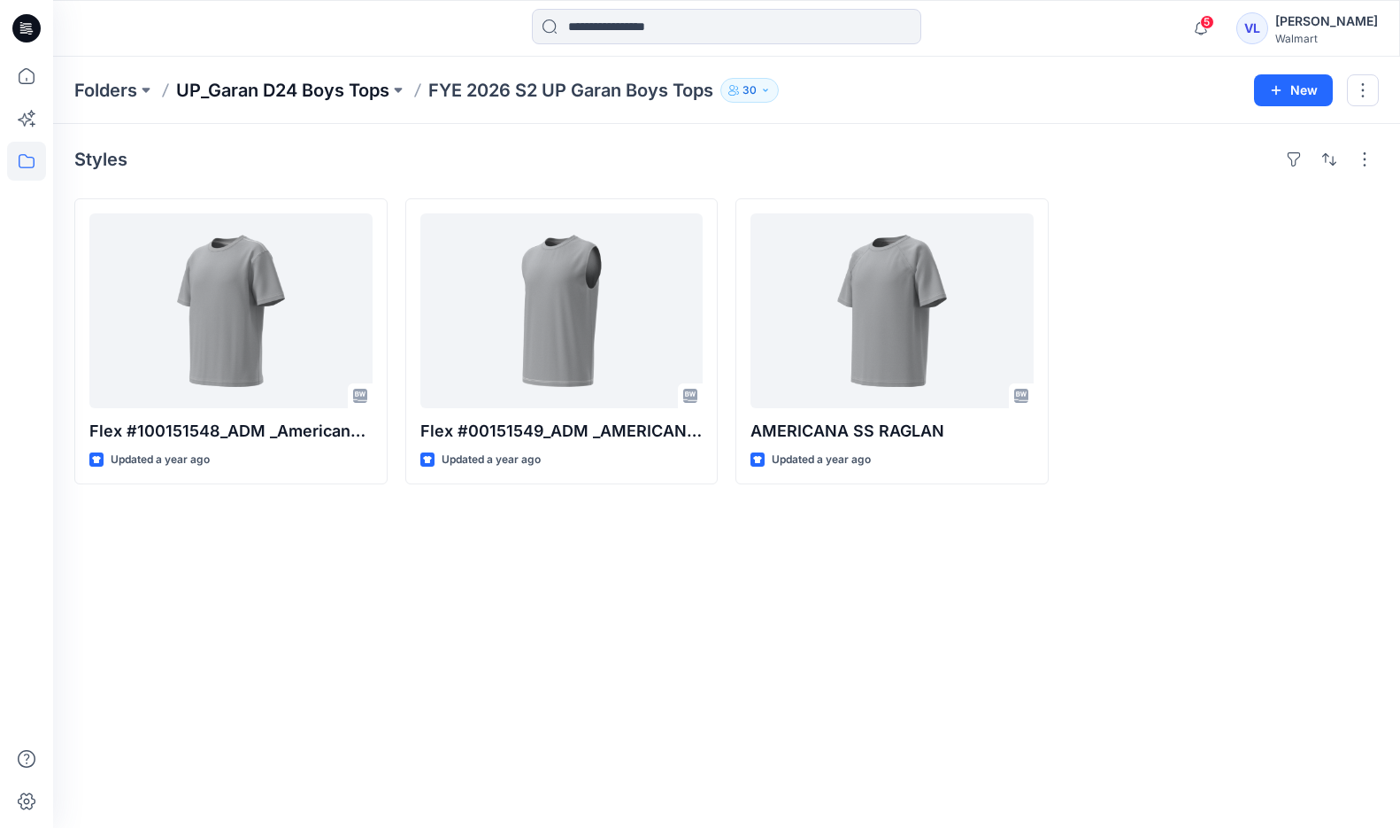
click at [287, 92] on p "UP_Garan D24 Boys Tops" at bounding box center [282, 90] width 213 height 25
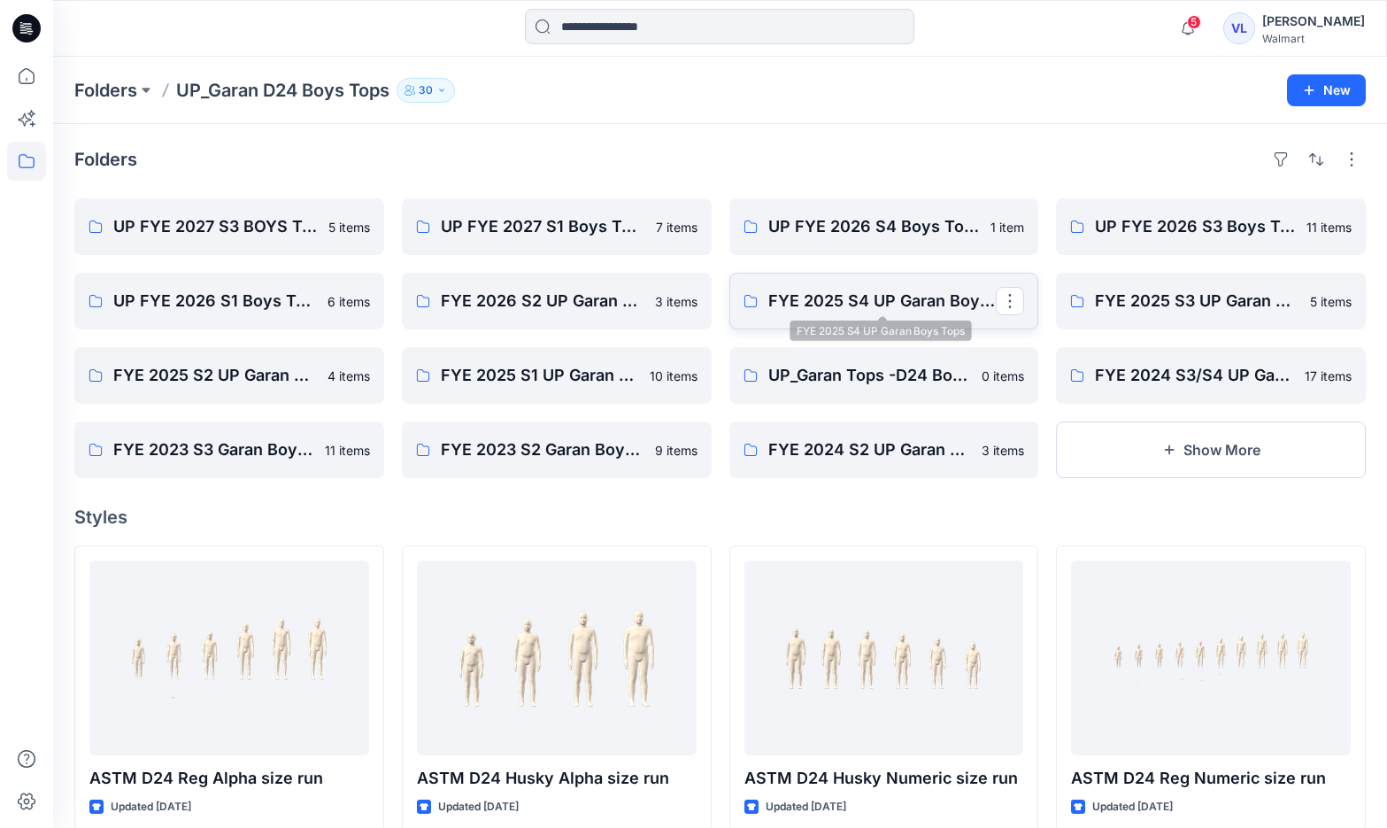
click at [824, 312] on p "FYE 2025 S4 UP Garan Boys Tops" at bounding box center [882, 301] width 228 height 25
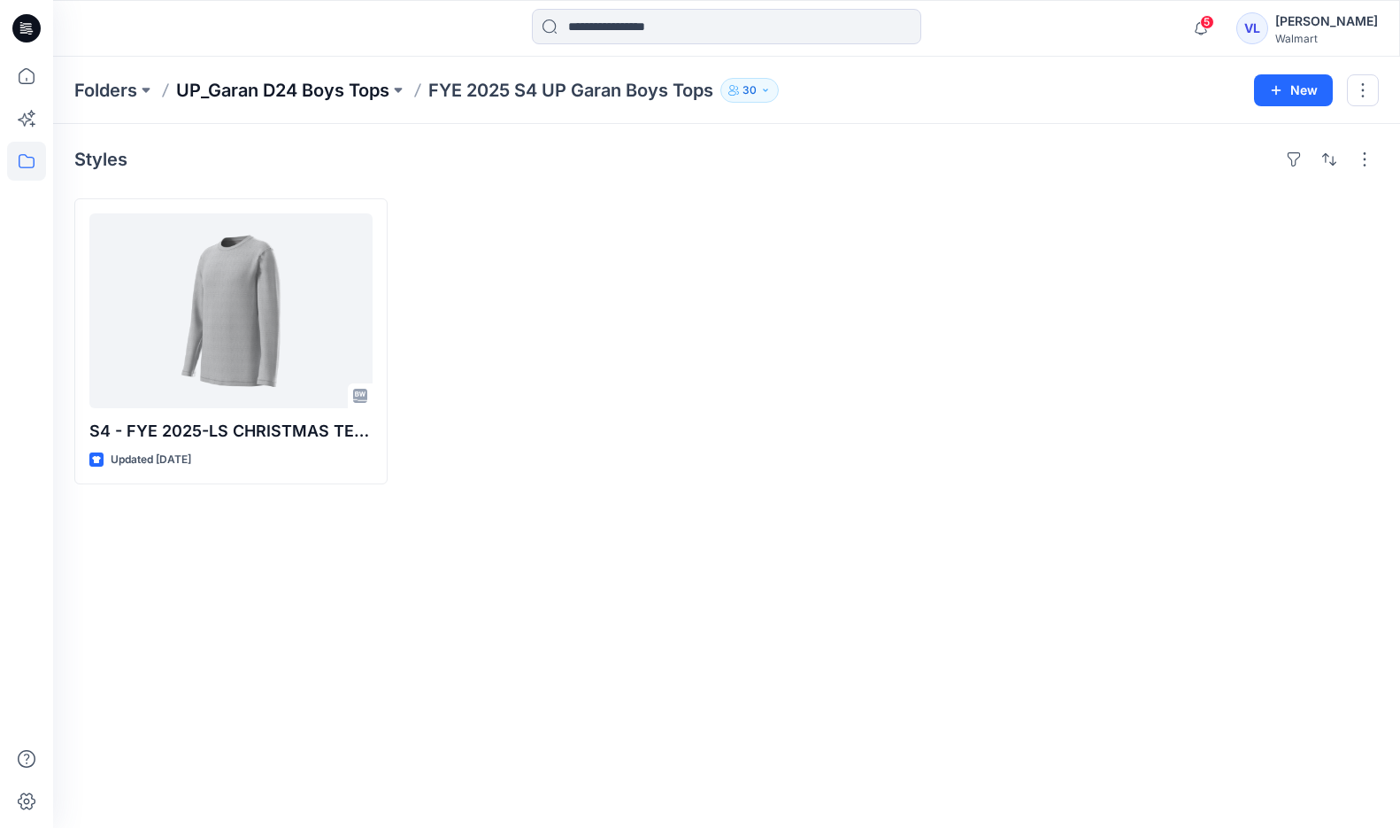
click at [326, 84] on p "UP_Garan D24 Boys Tops" at bounding box center [282, 90] width 213 height 25
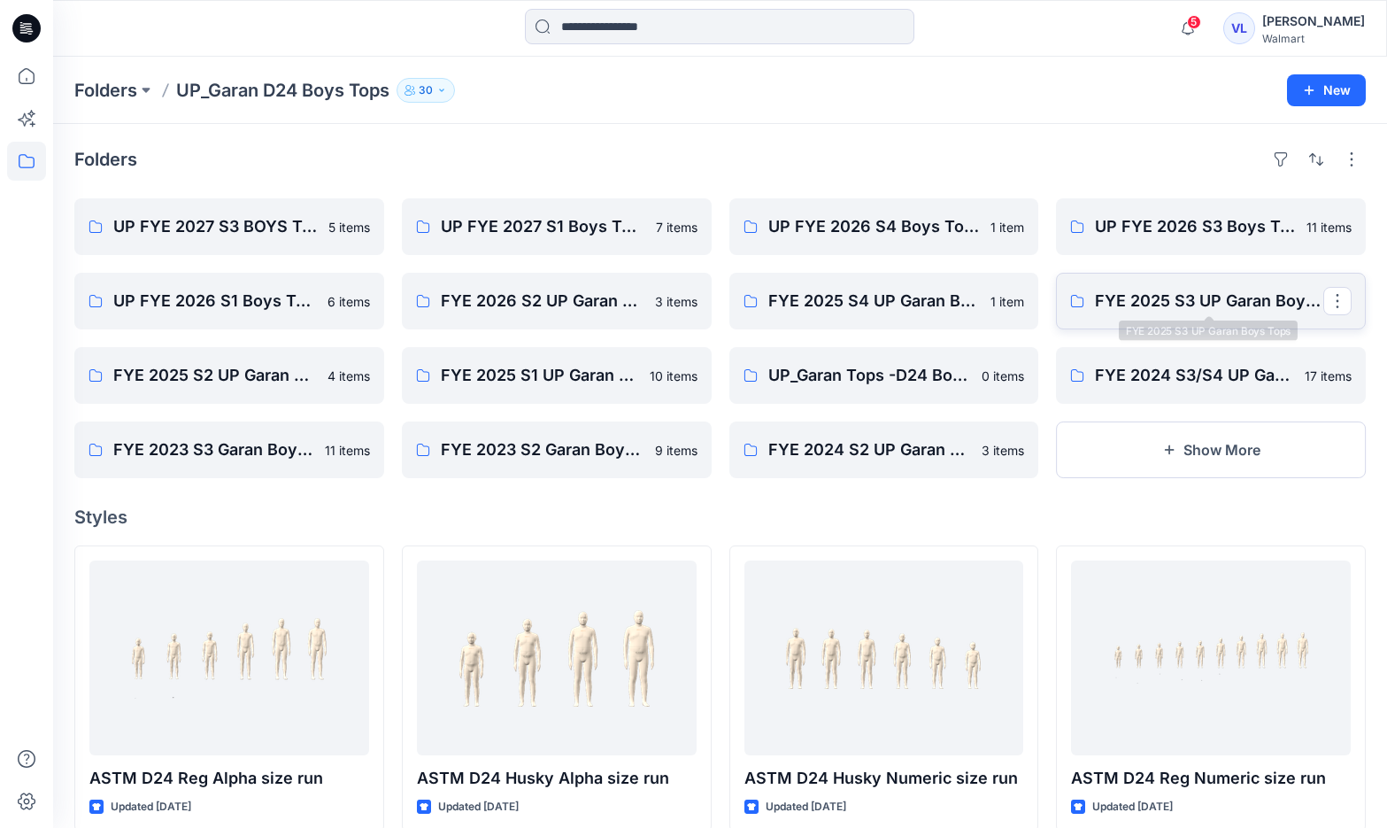
click at [1222, 312] on p "FYE 2025 S3 UP Garan Boys Tops" at bounding box center [1209, 301] width 228 height 25
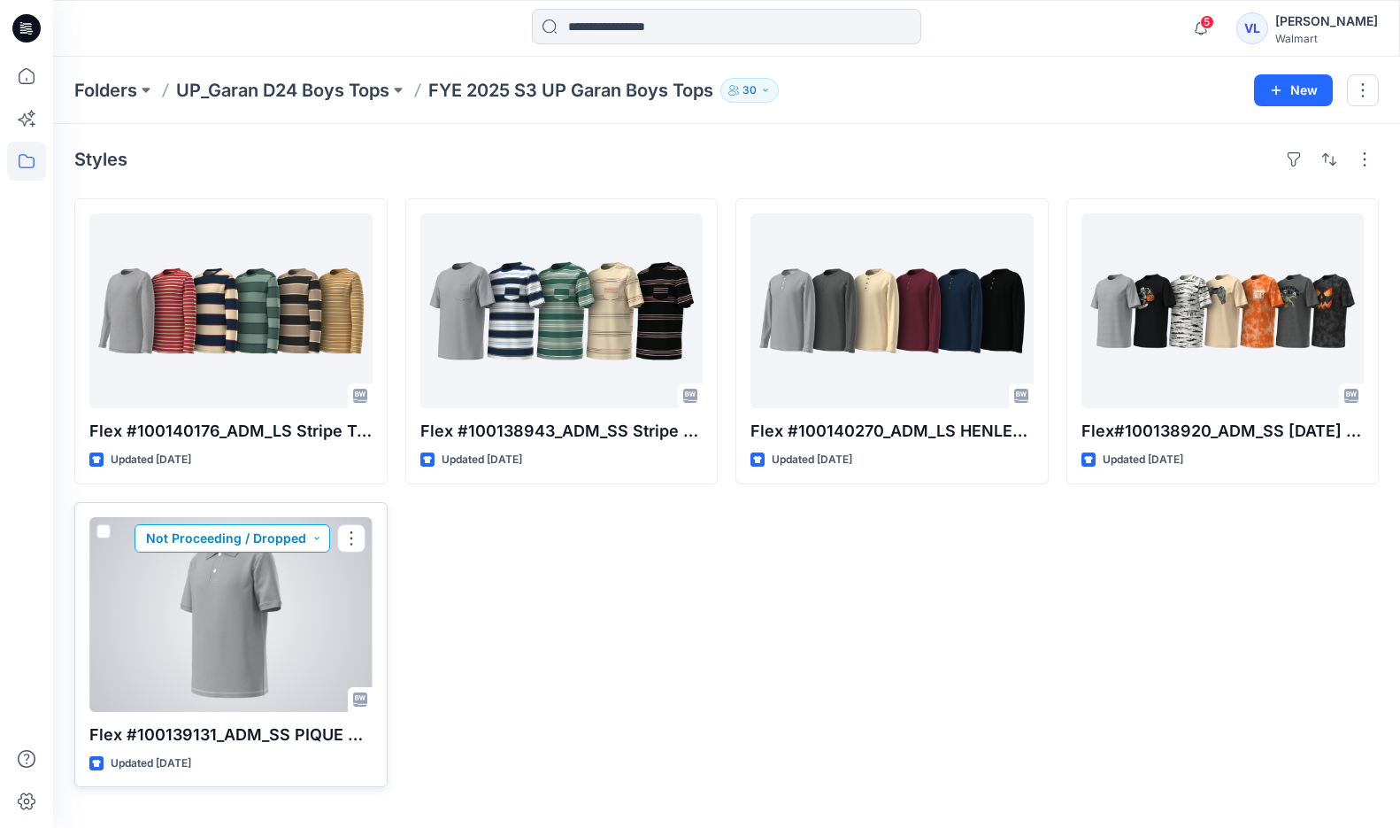
click at [181, 529] on button "Not Proceeding / Dropped" at bounding box center [233, 538] width 196 height 28
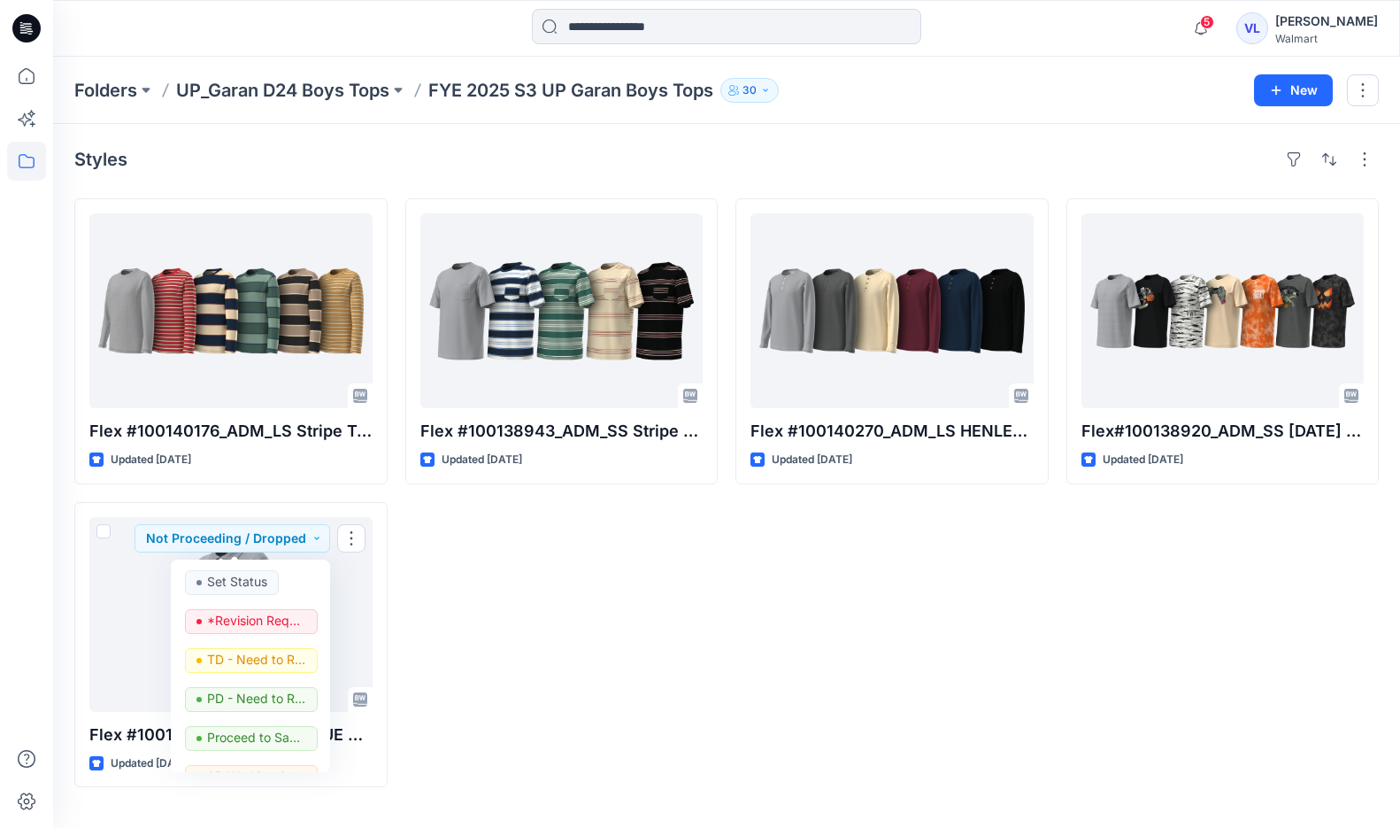
click at [545, 588] on div "Flex #100138943_ADM_SS Stripe Tee Updated 2 years ago" at bounding box center [561, 492] width 313 height 589
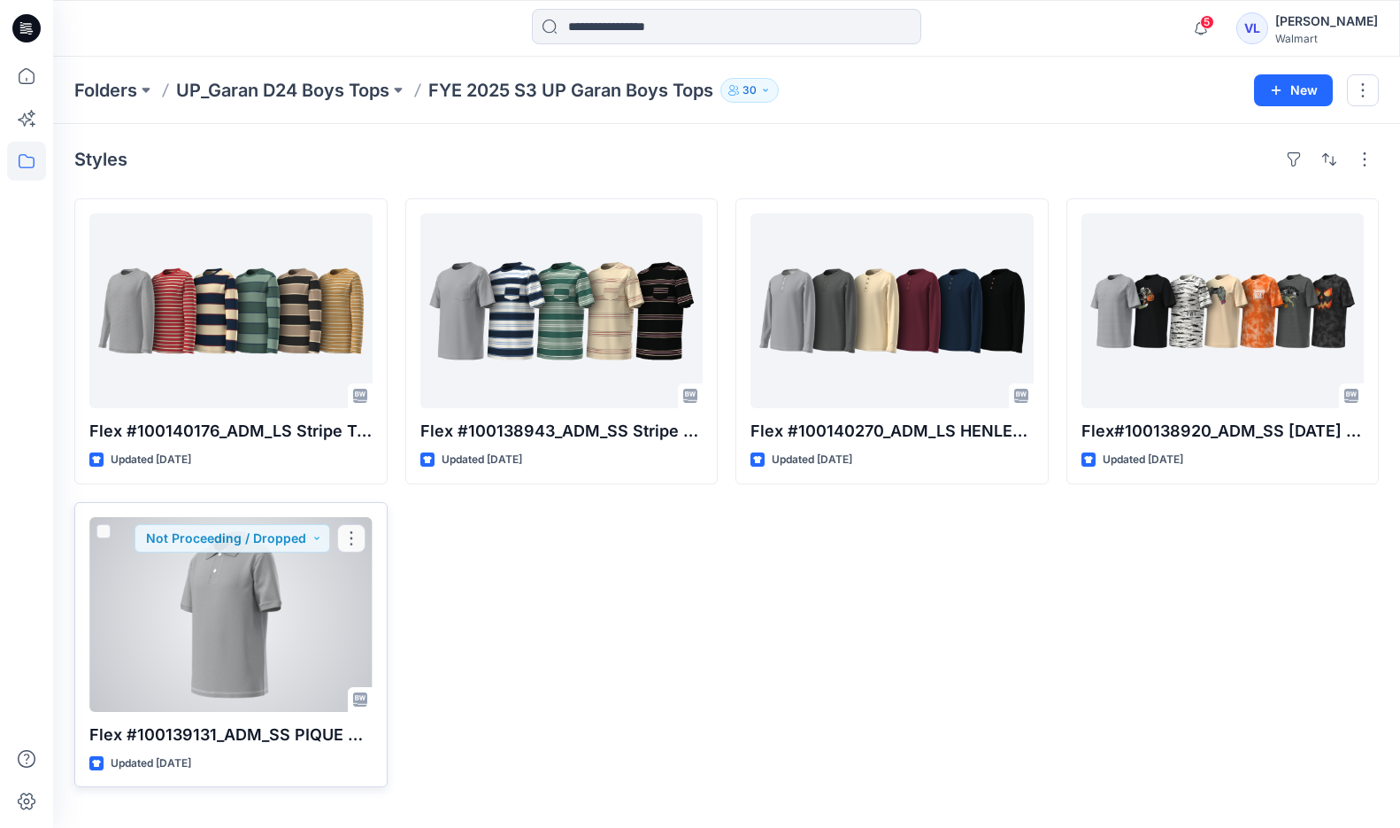
click at [269, 604] on div at bounding box center [230, 614] width 283 height 195
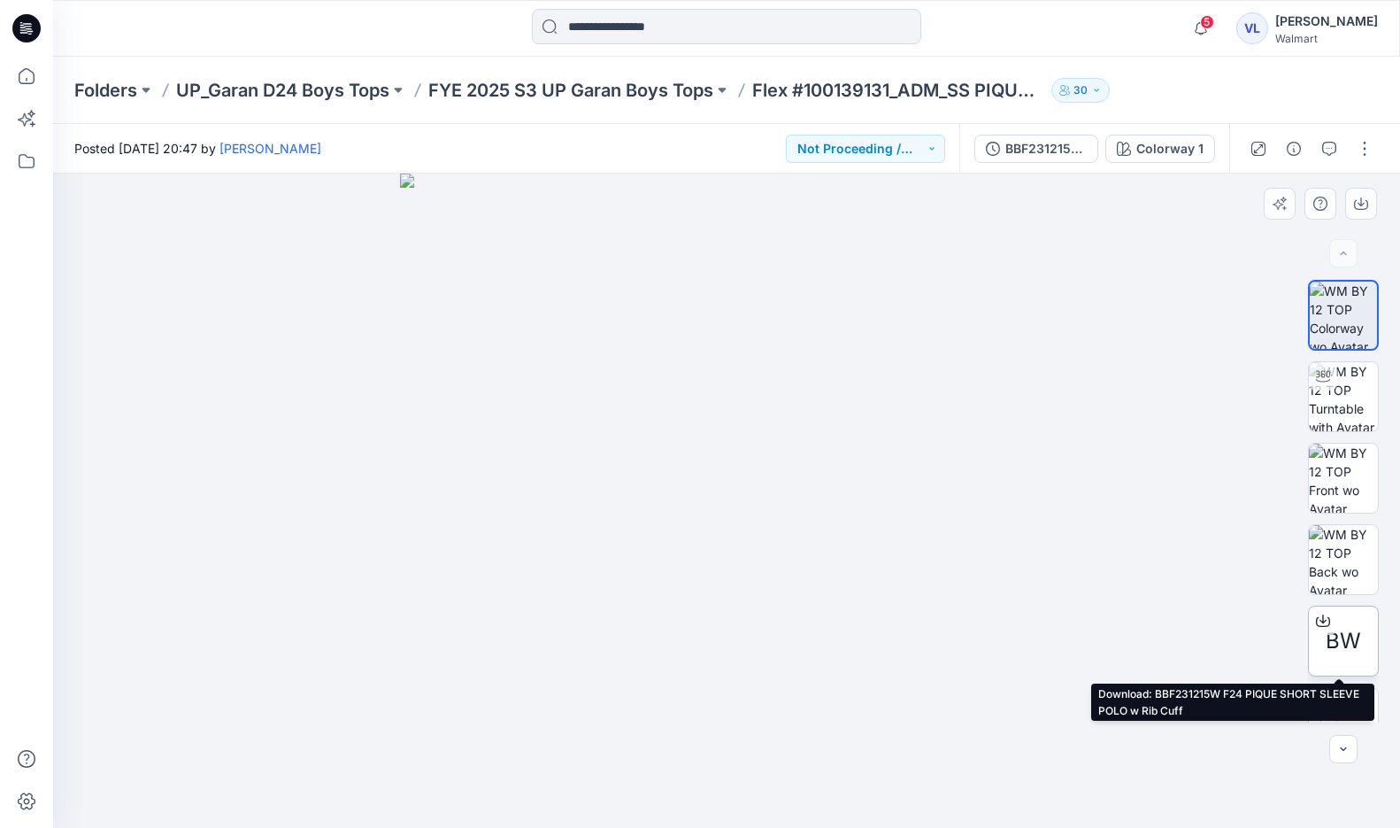
click at [1316, 621] on icon at bounding box center [1323, 620] width 14 height 14
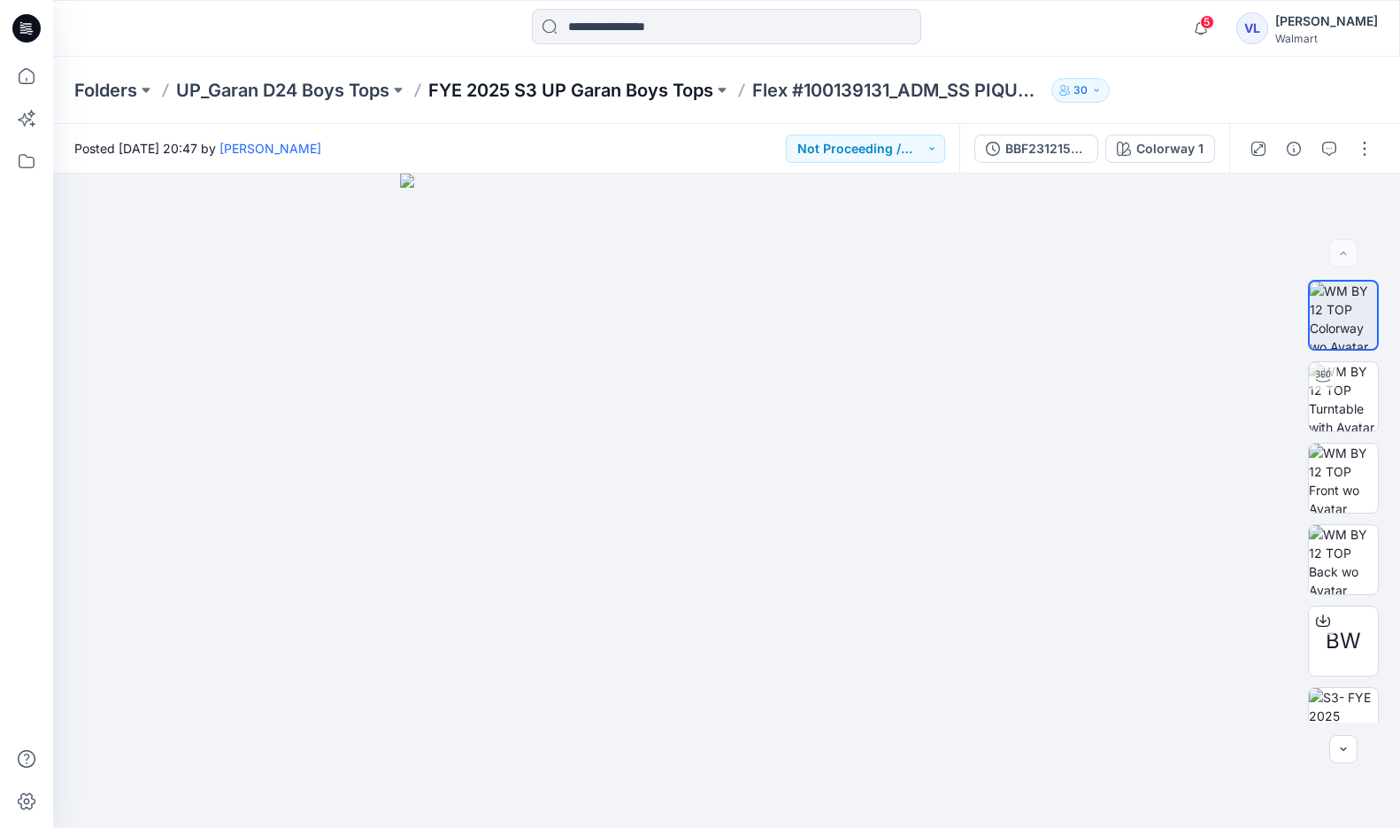
click at [689, 93] on p "FYE 2025 S3 UP Garan Boys Tops" at bounding box center [570, 90] width 285 height 25
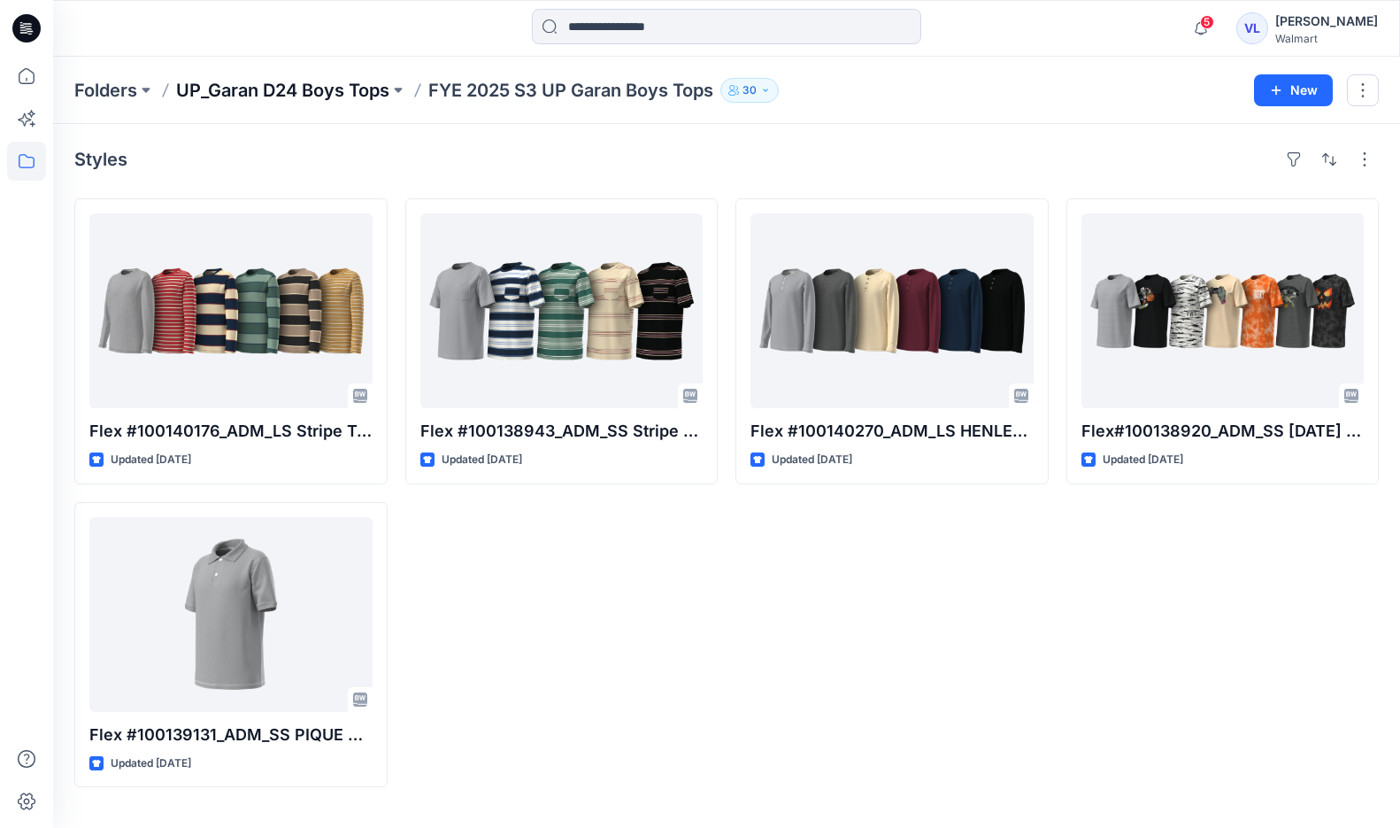
click at [301, 81] on p "UP_Garan D24 Boys Tops" at bounding box center [282, 90] width 213 height 25
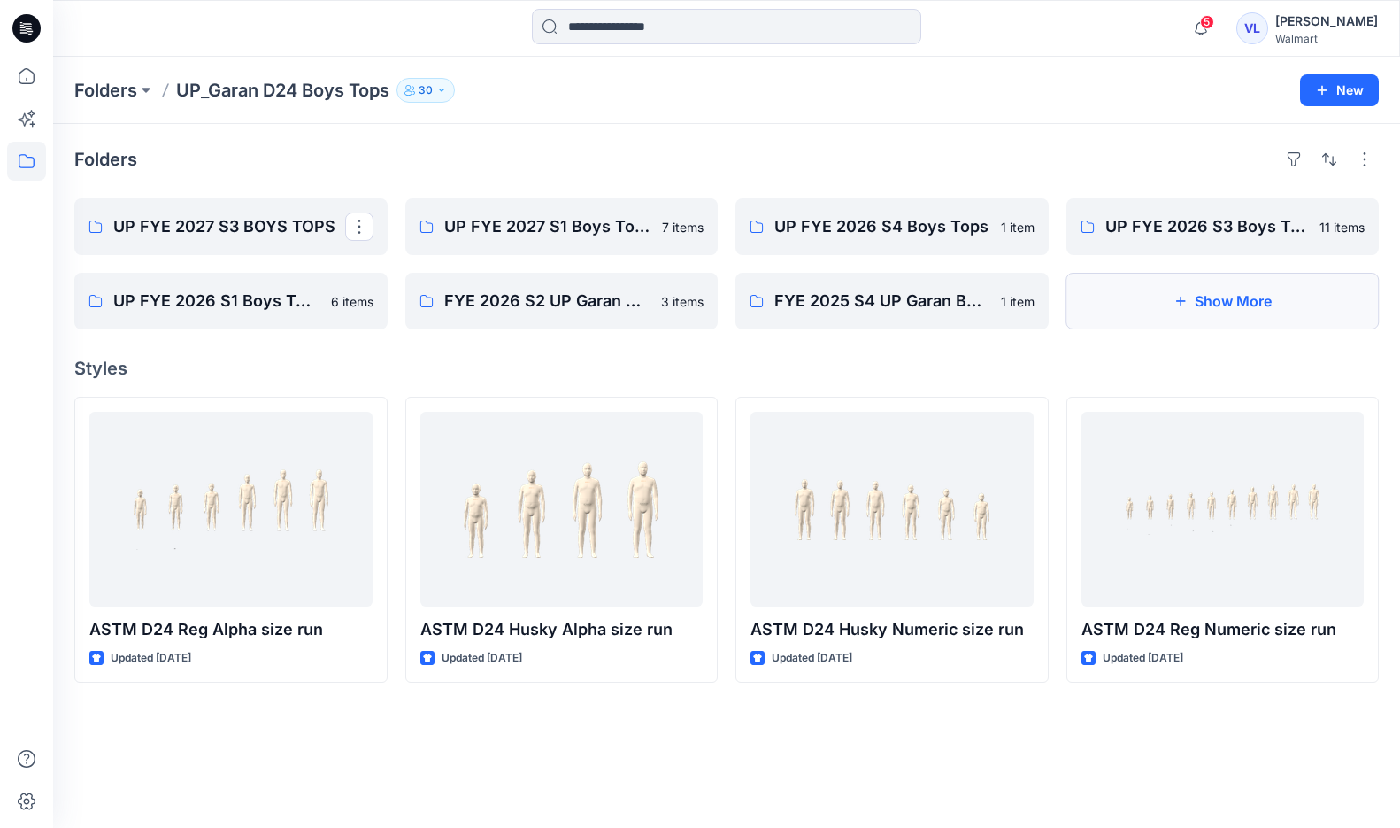
click at [1206, 320] on button "Show More" at bounding box center [1223, 301] width 313 height 57
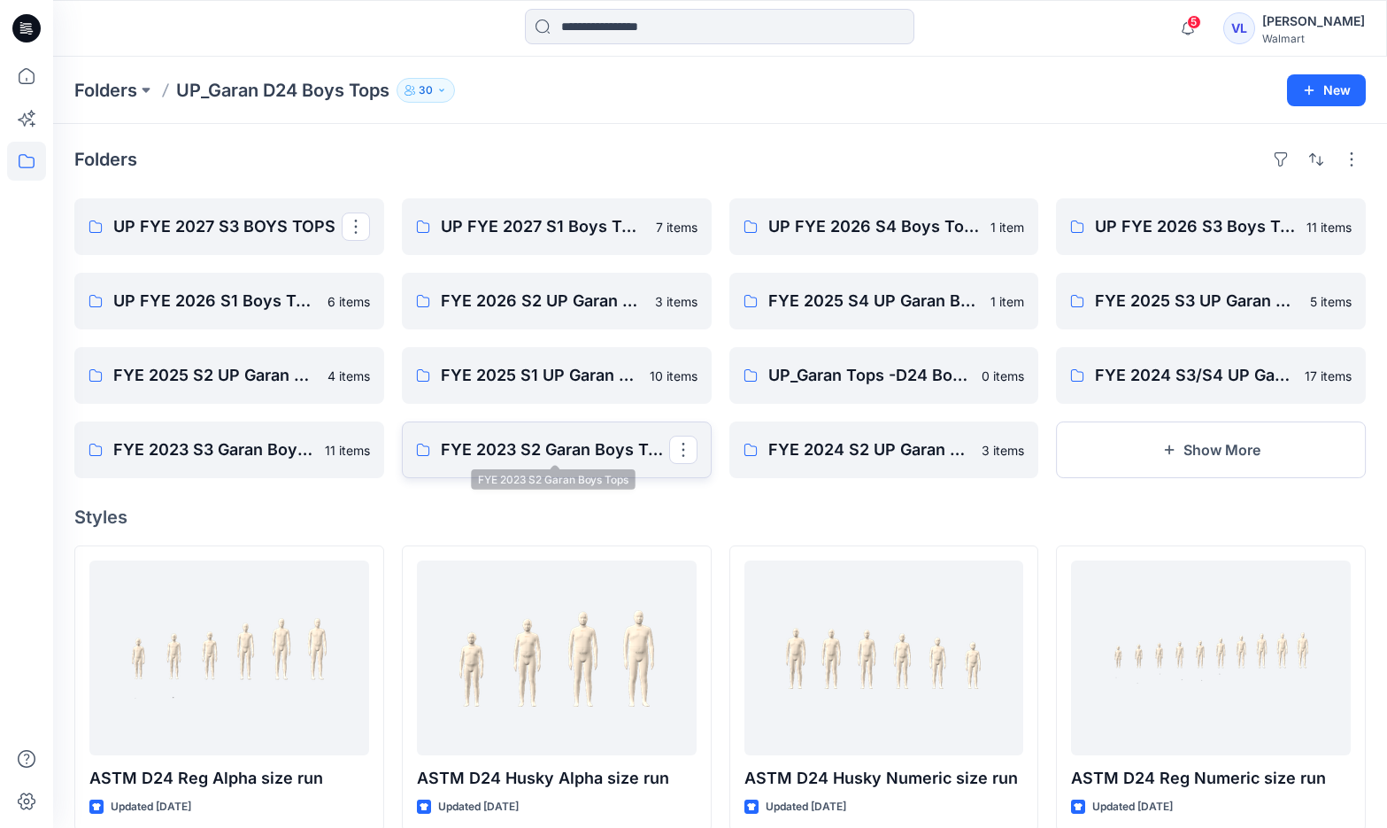
click at [522, 446] on p "FYE 2023 S2 Garan Boys Tops" at bounding box center [555, 449] width 228 height 25
